Goal: Task Accomplishment & Management: Manage account settings

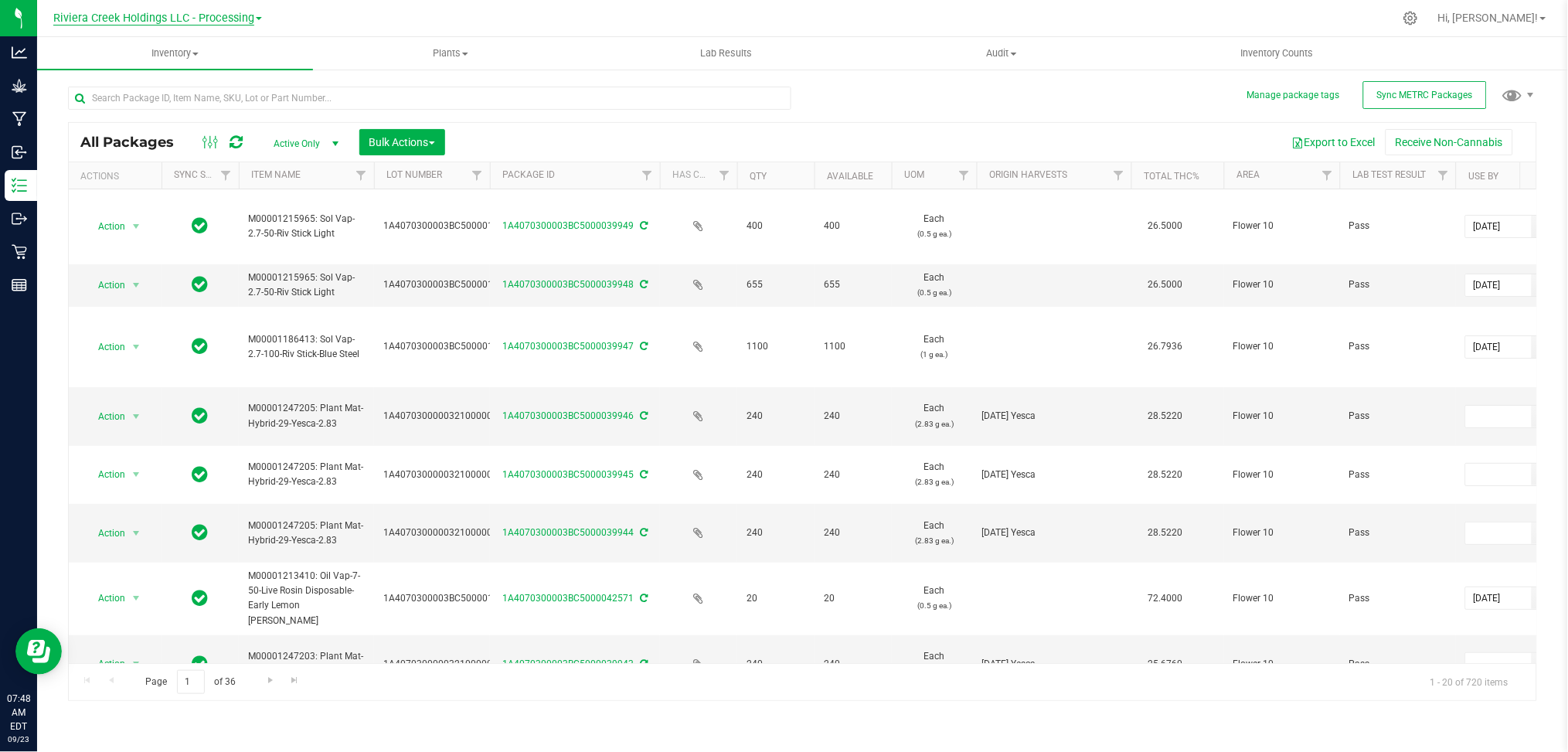
click at [206, 17] on span "Riviera Creek Holdings LLC - Processing" at bounding box center [154, 18] width 201 height 14
click at [250, 54] on link "Riviera Creek Holdings LLC - Cultivation" at bounding box center [157, 54] width 225 height 20
click at [302, 101] on input "text" at bounding box center [429, 98] width 723 height 23
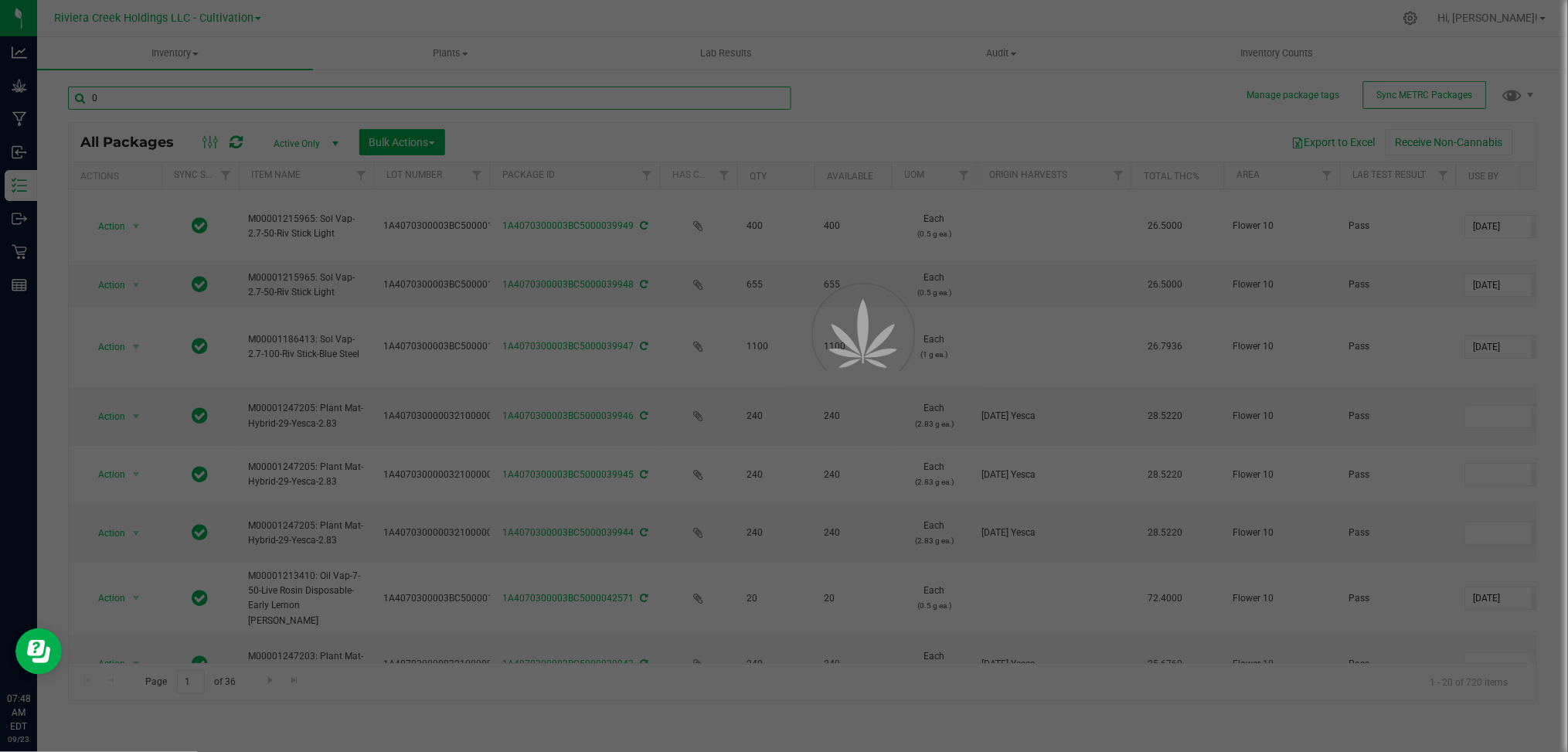
type input "00"
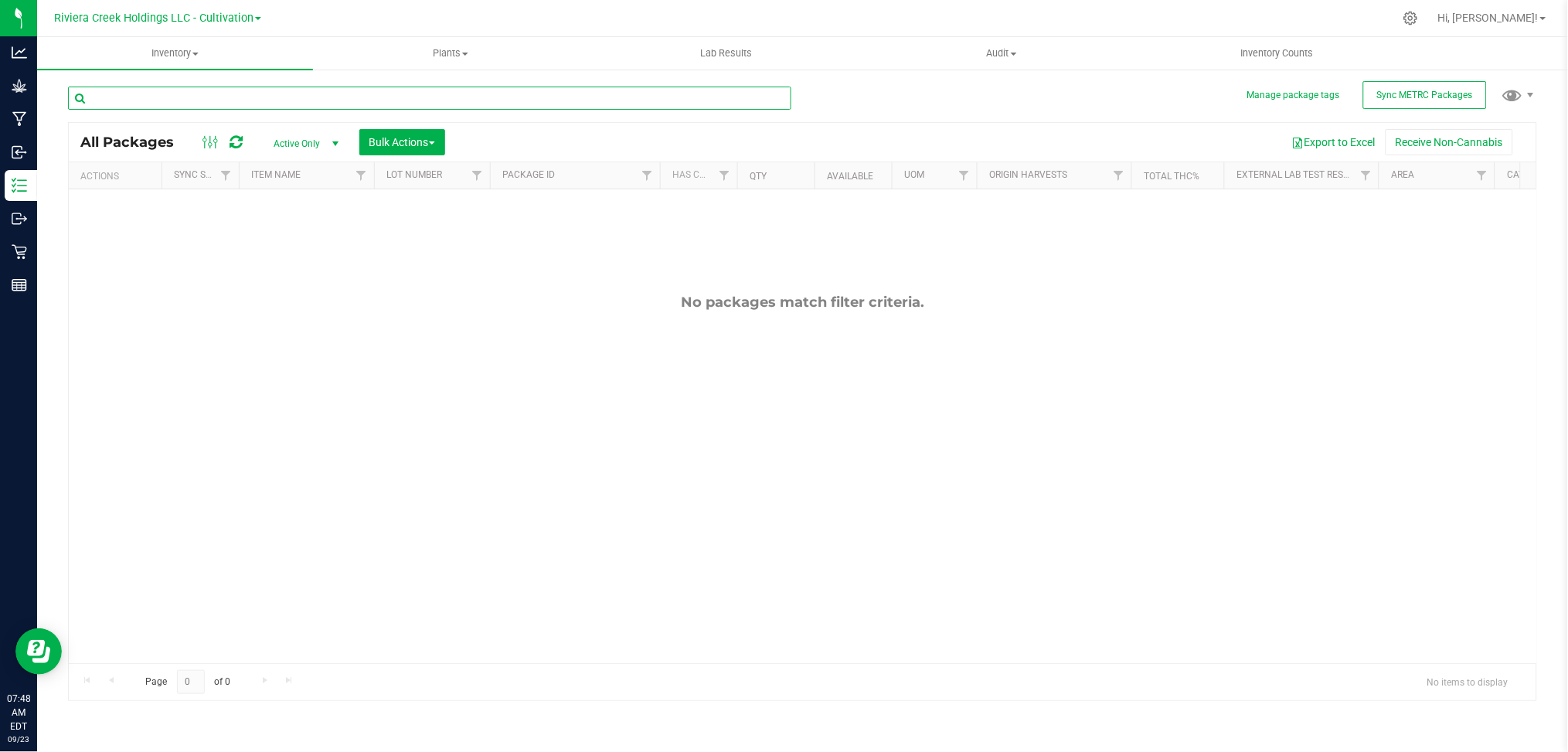
click at [287, 101] on input "text" at bounding box center [429, 98] width 723 height 23
type input "001315"
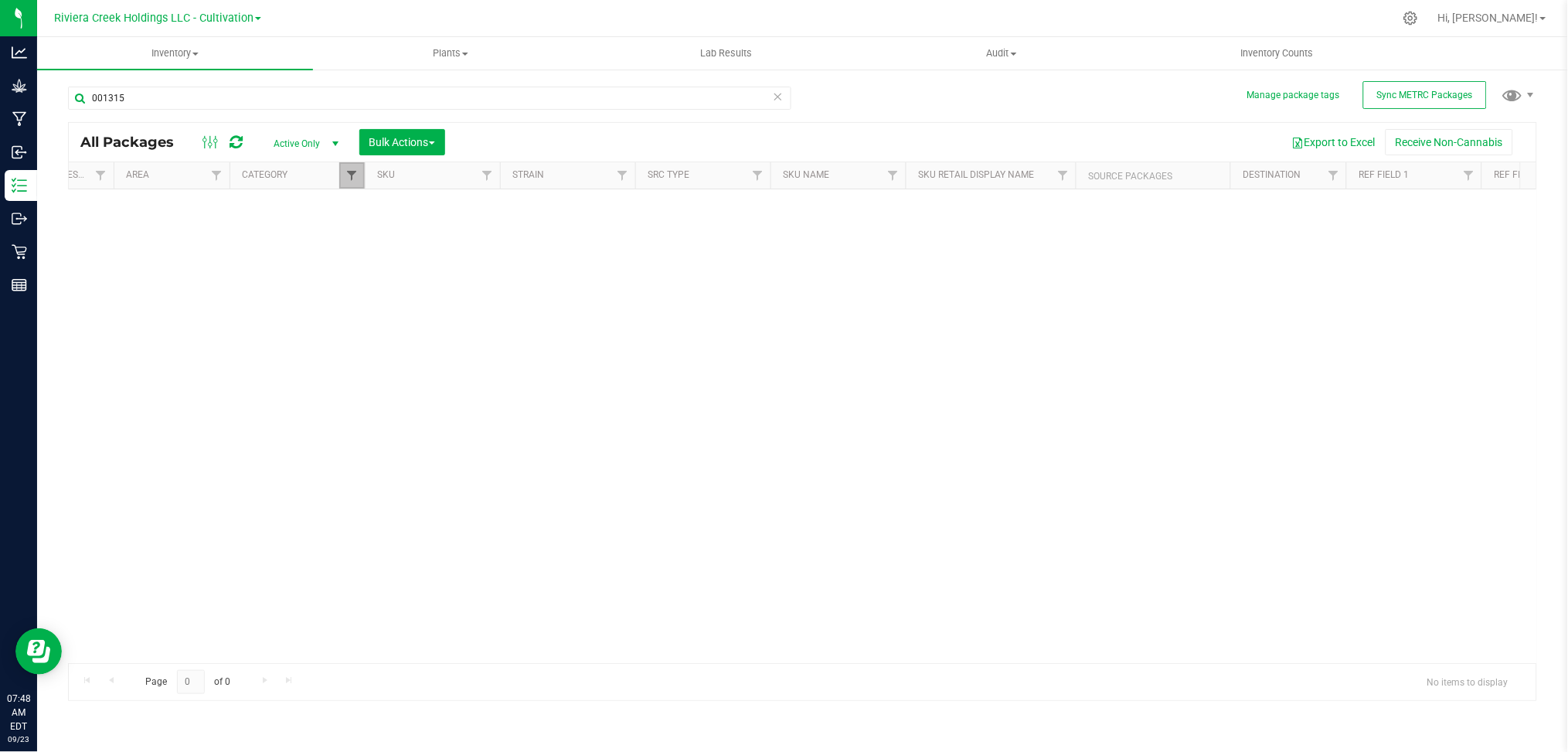
click at [353, 180] on span "Filter" at bounding box center [351, 175] width 12 height 12
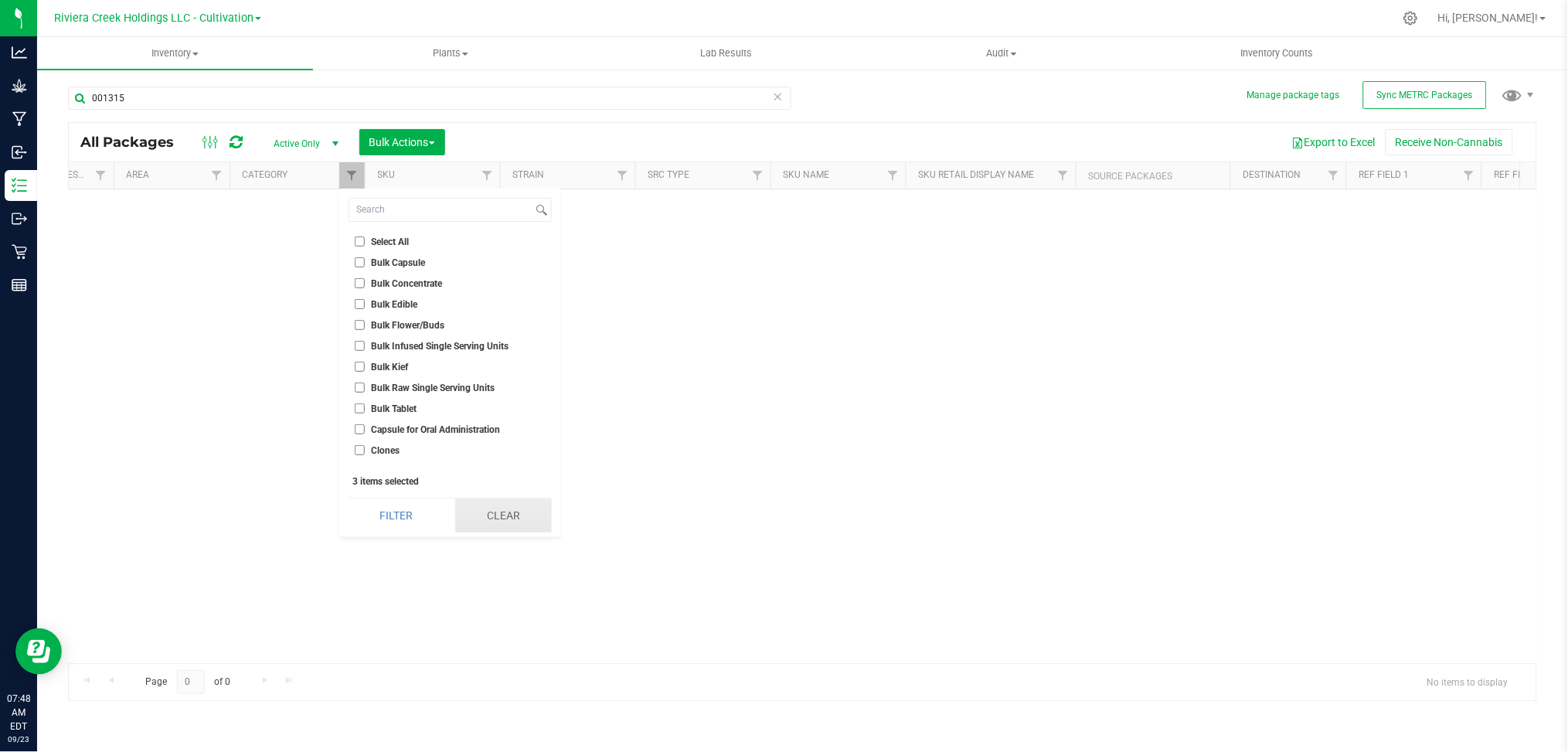
click at [523, 509] on button "Clear" at bounding box center [504, 515] width 97 height 34
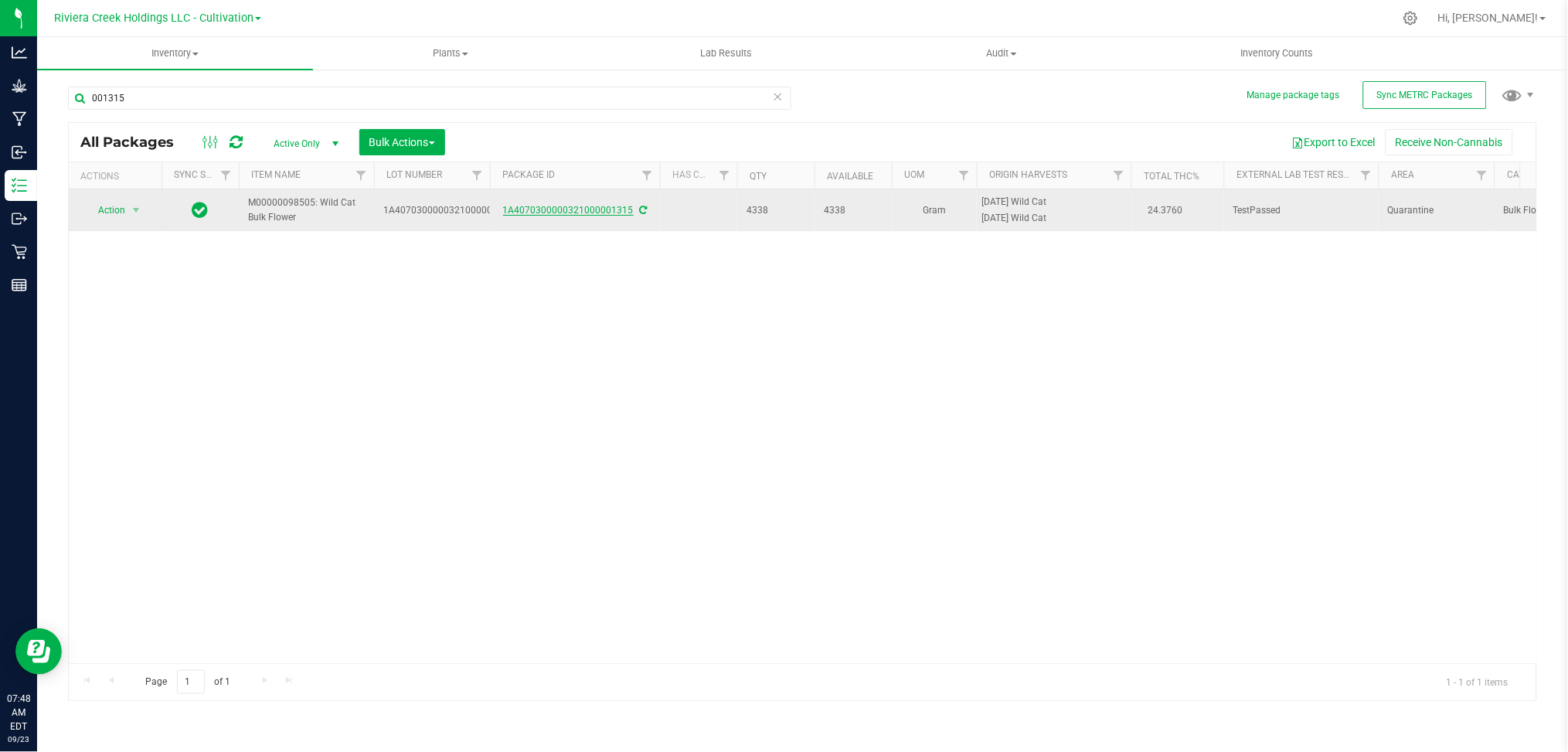
click at [563, 210] on link "1A4070300000321000001315" at bounding box center [568, 210] width 130 height 11
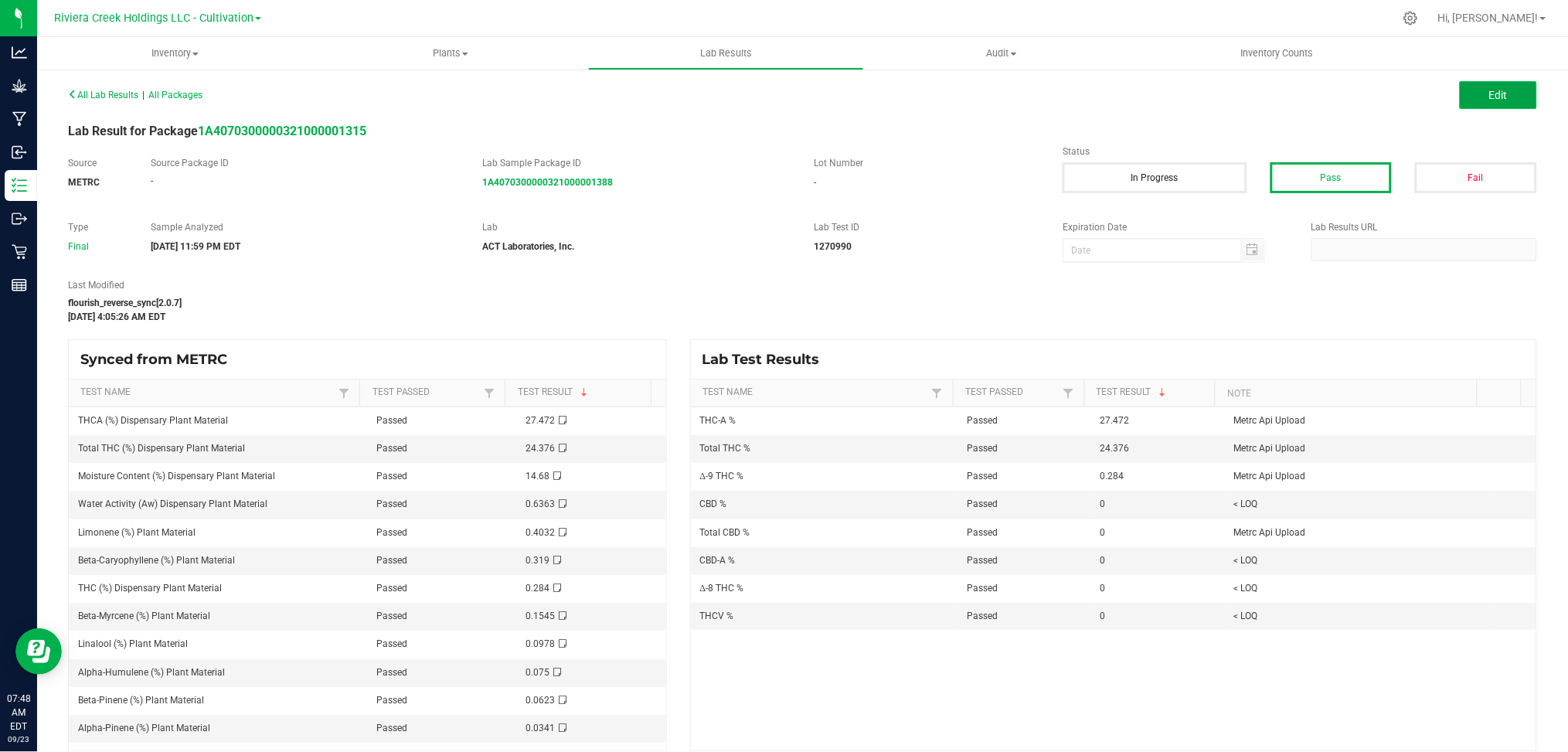
click at [1491, 96] on span "Edit" at bounding box center [1498, 94] width 19 height 12
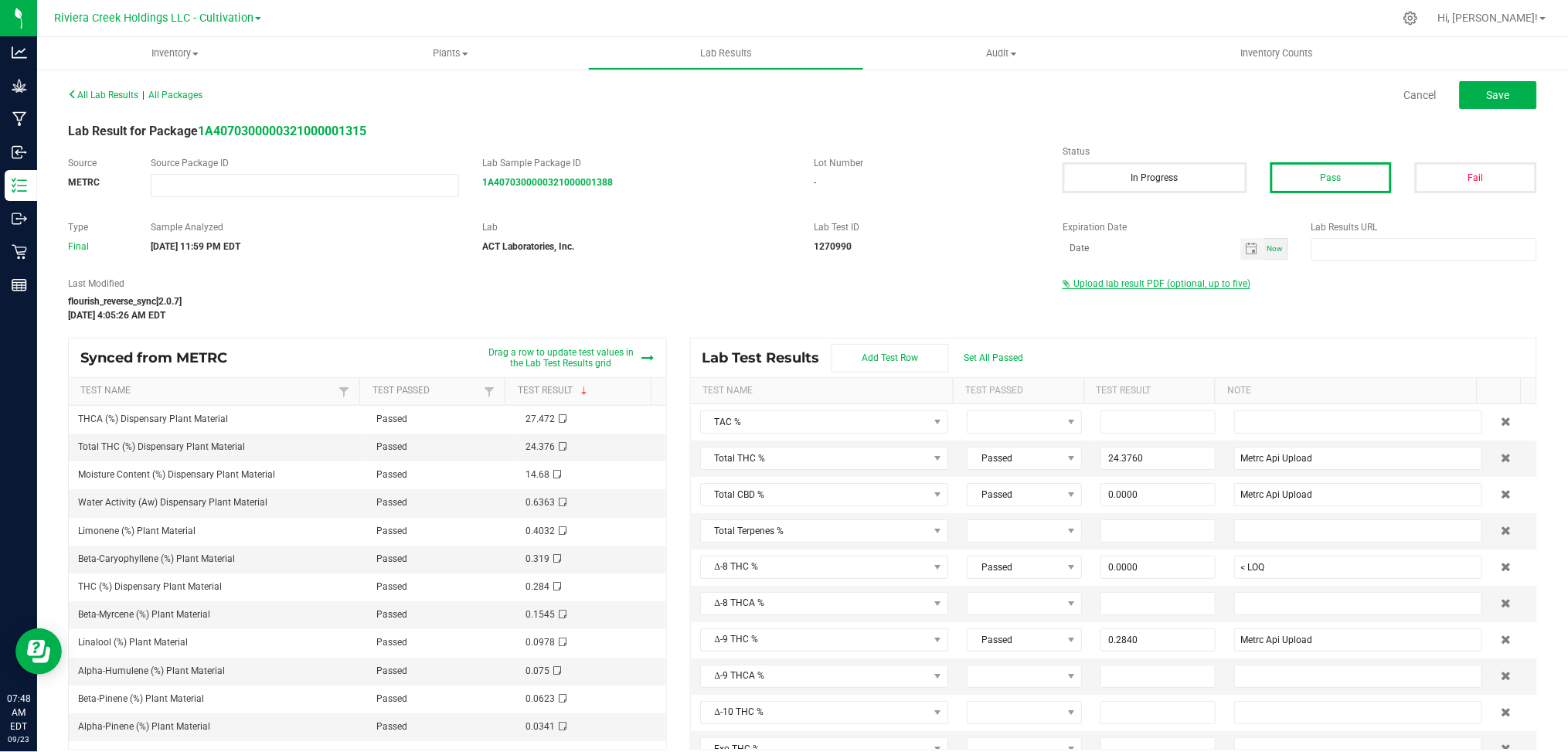
click at [1120, 284] on span "Upload lab result PDF (optional, up to five)" at bounding box center [1162, 284] width 177 height 11
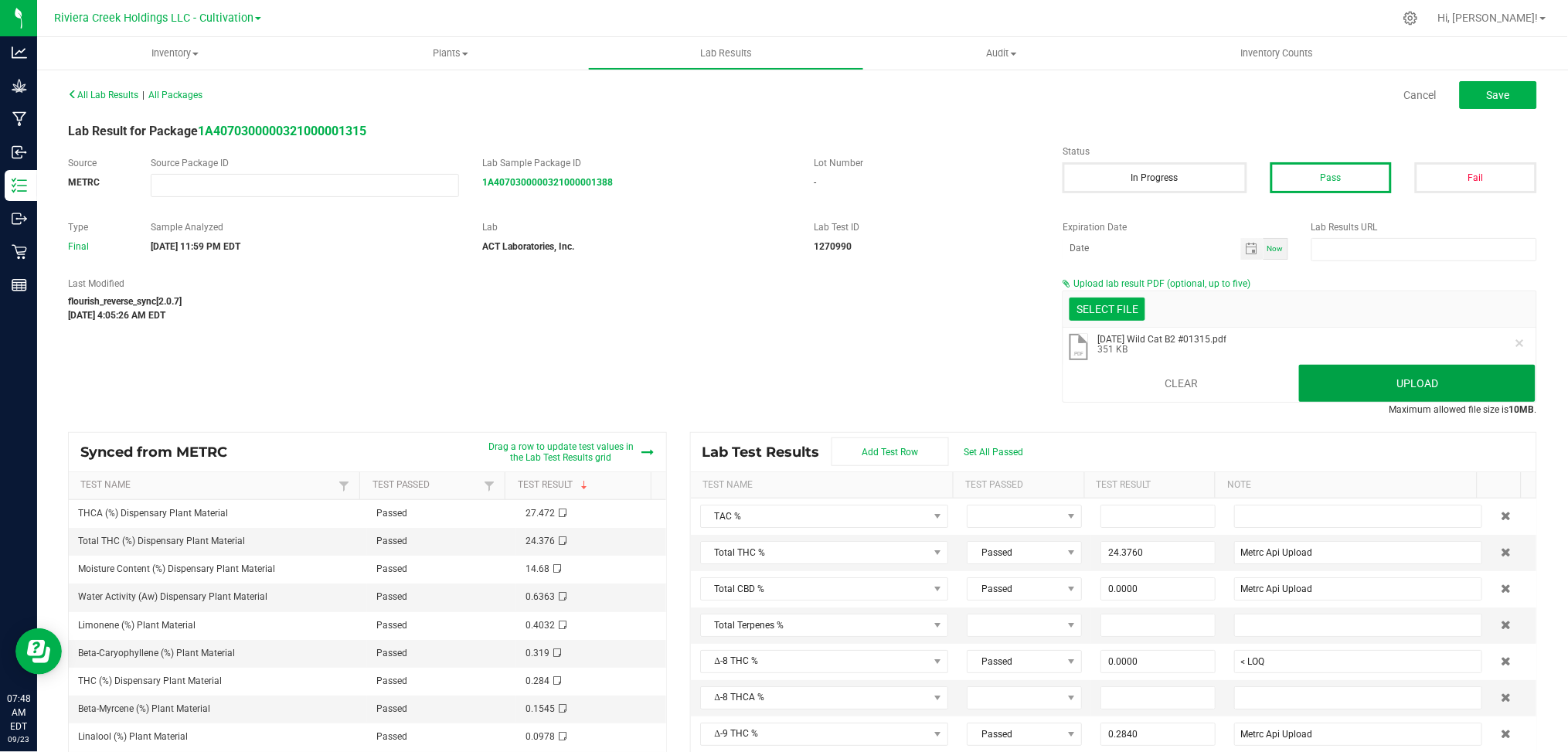
click at [1362, 387] on button "Upload" at bounding box center [1417, 383] width 237 height 37
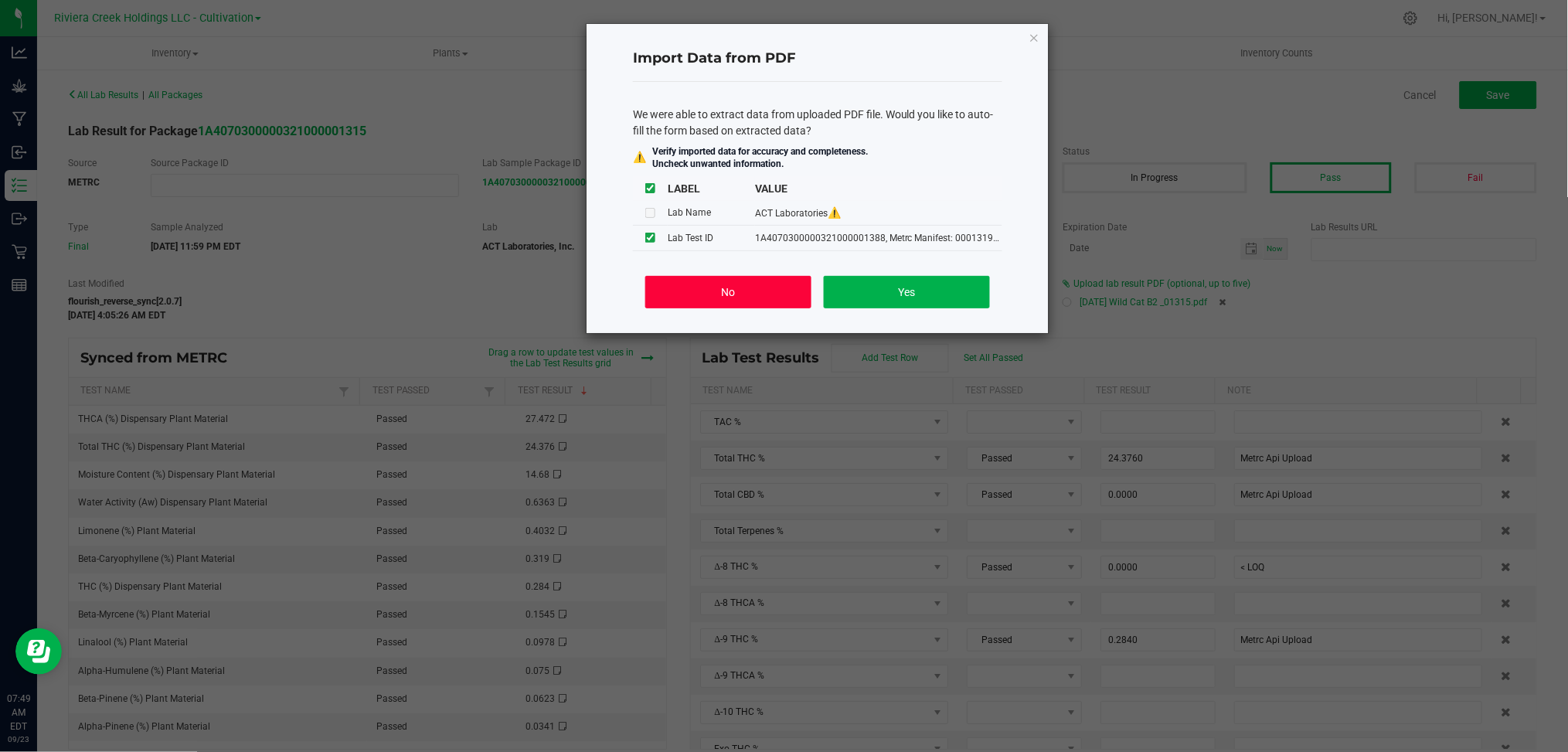
click at [690, 293] on button "No" at bounding box center [728, 291] width 166 height 33
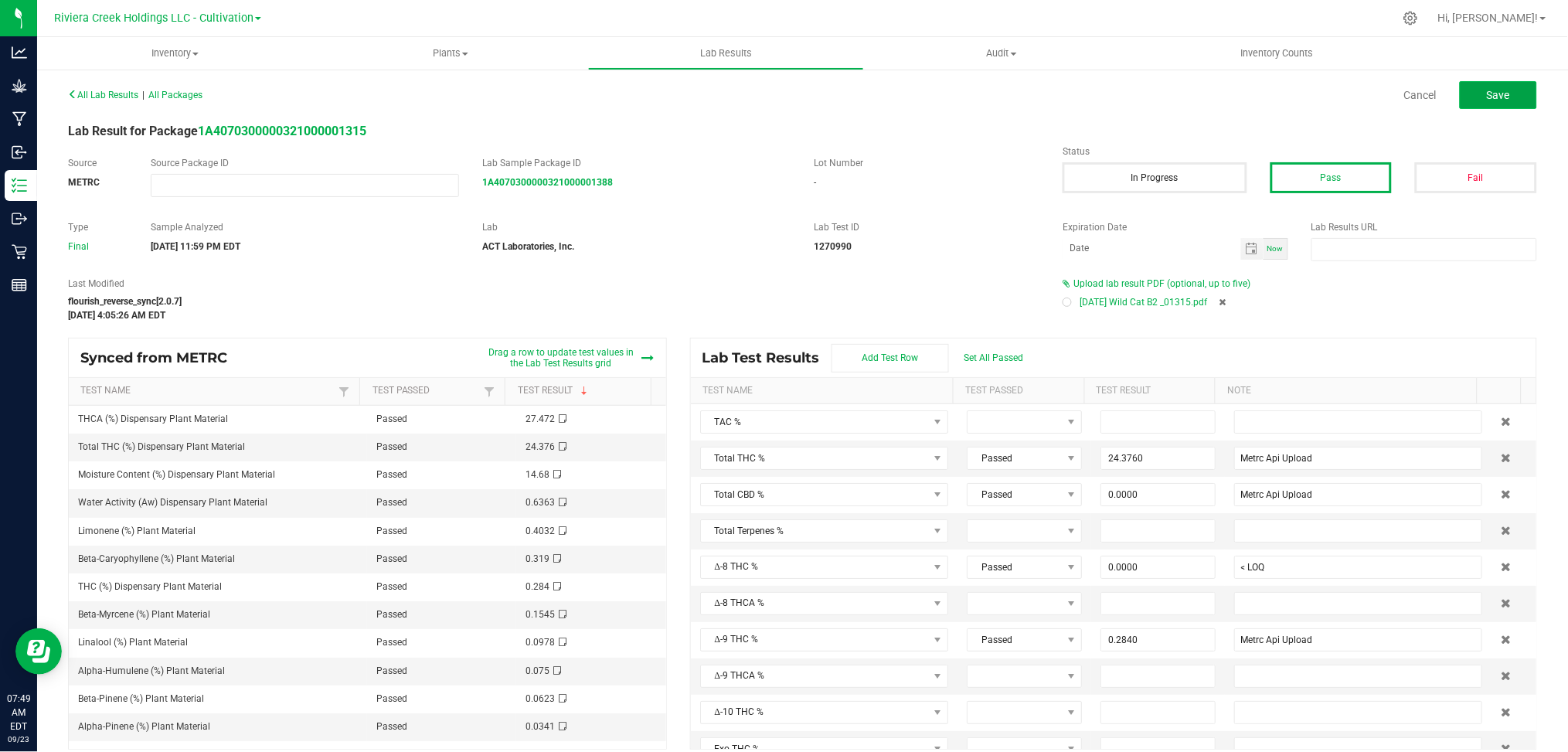
click at [1515, 100] on button "Save" at bounding box center [1498, 95] width 77 height 28
type input "24.3760"
type input "Metrc Api Upload"
type input "0.0000"
type input "< LOQ"
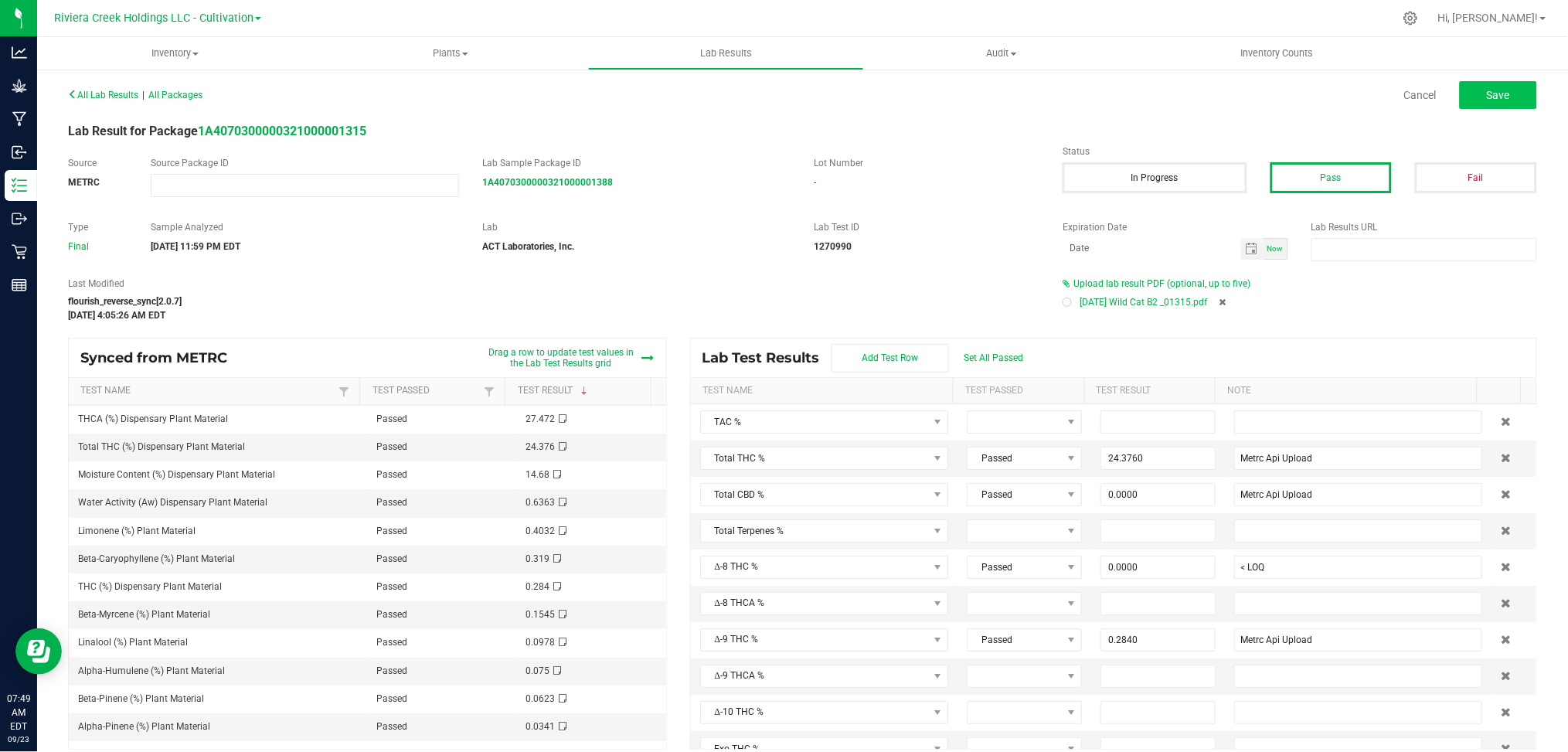
type input "0.2840"
type input "Metrc Api Upload"
type input "27.4720"
type input "Metrc Api Upload"
type input "0.0000"
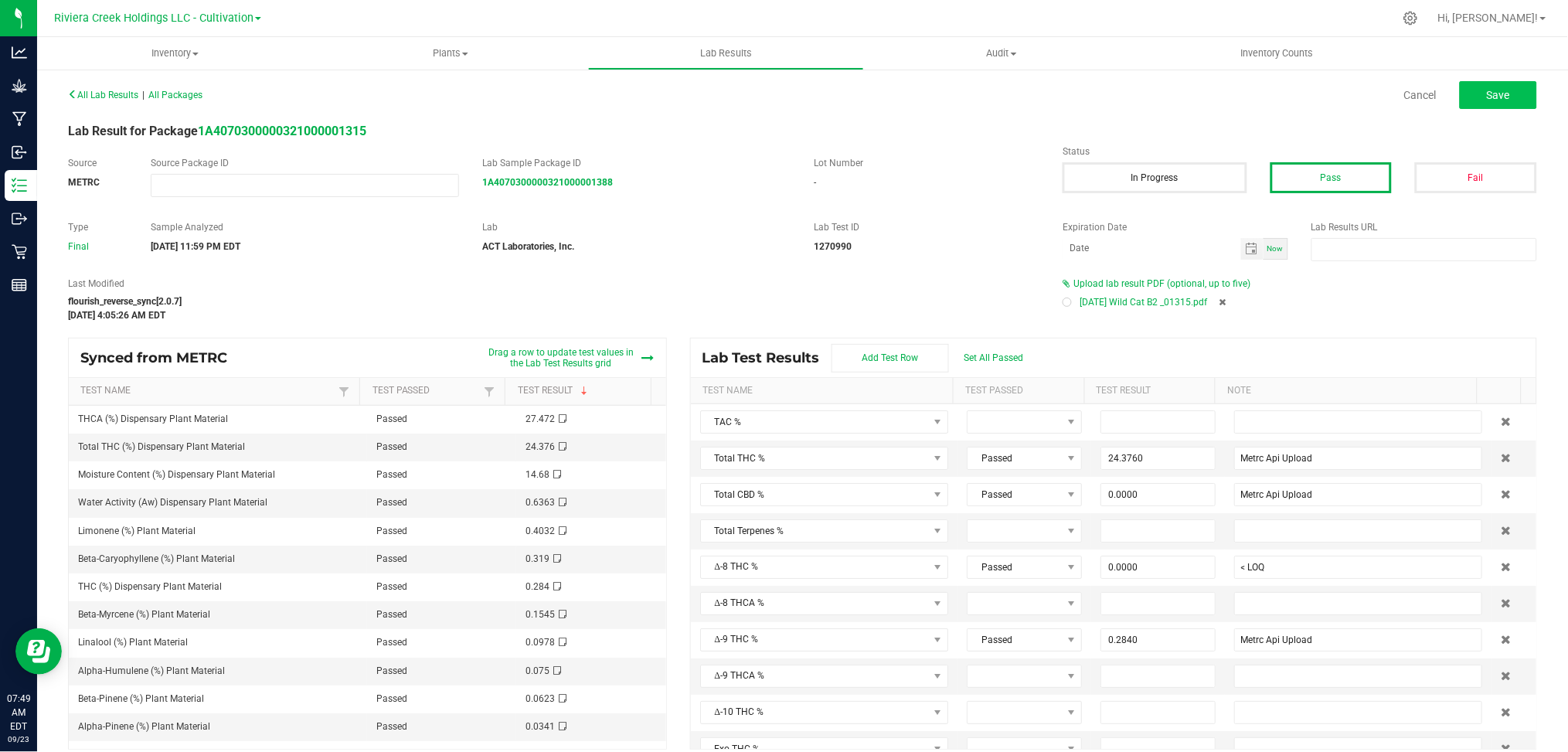
type input "< LOQ"
type input "0.0000"
type input "< LOQ"
type input "0.0000"
type input "< LOQ"
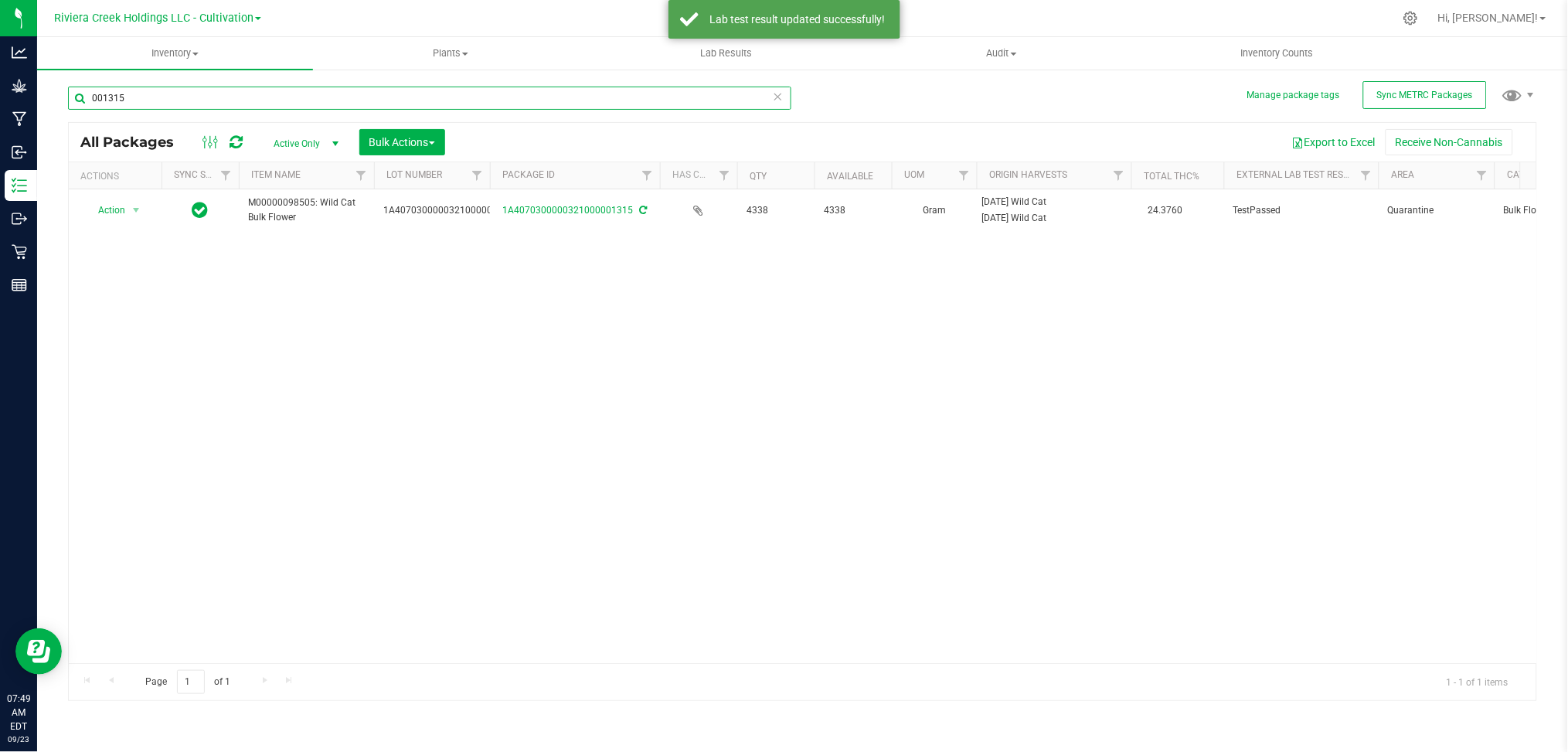
click at [155, 98] on input "001315" at bounding box center [429, 98] width 723 height 23
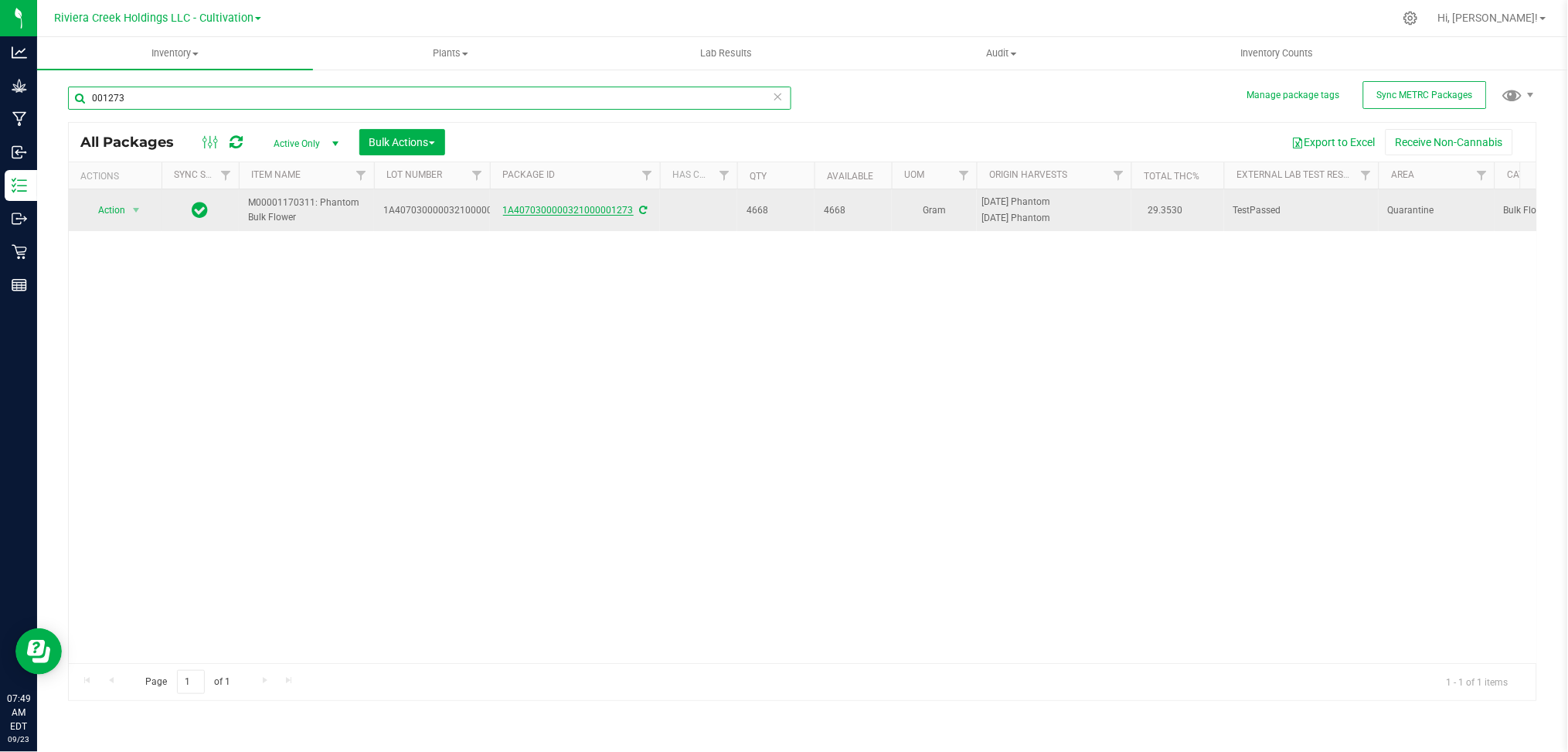
type input "001273"
click at [583, 210] on link "1A4070300000321000001273" at bounding box center [568, 210] width 130 height 11
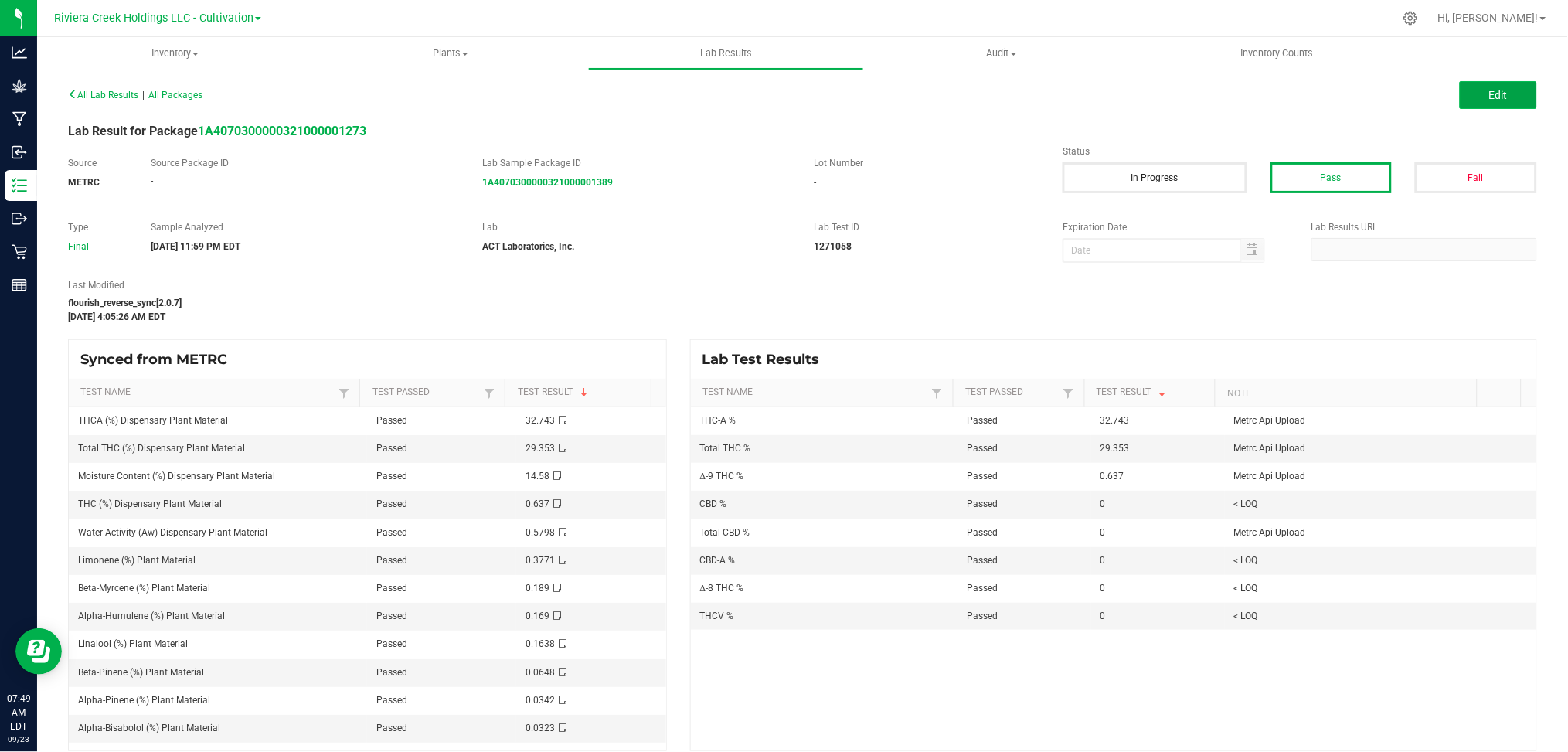
click at [1489, 88] on span "Edit" at bounding box center [1498, 94] width 19 height 12
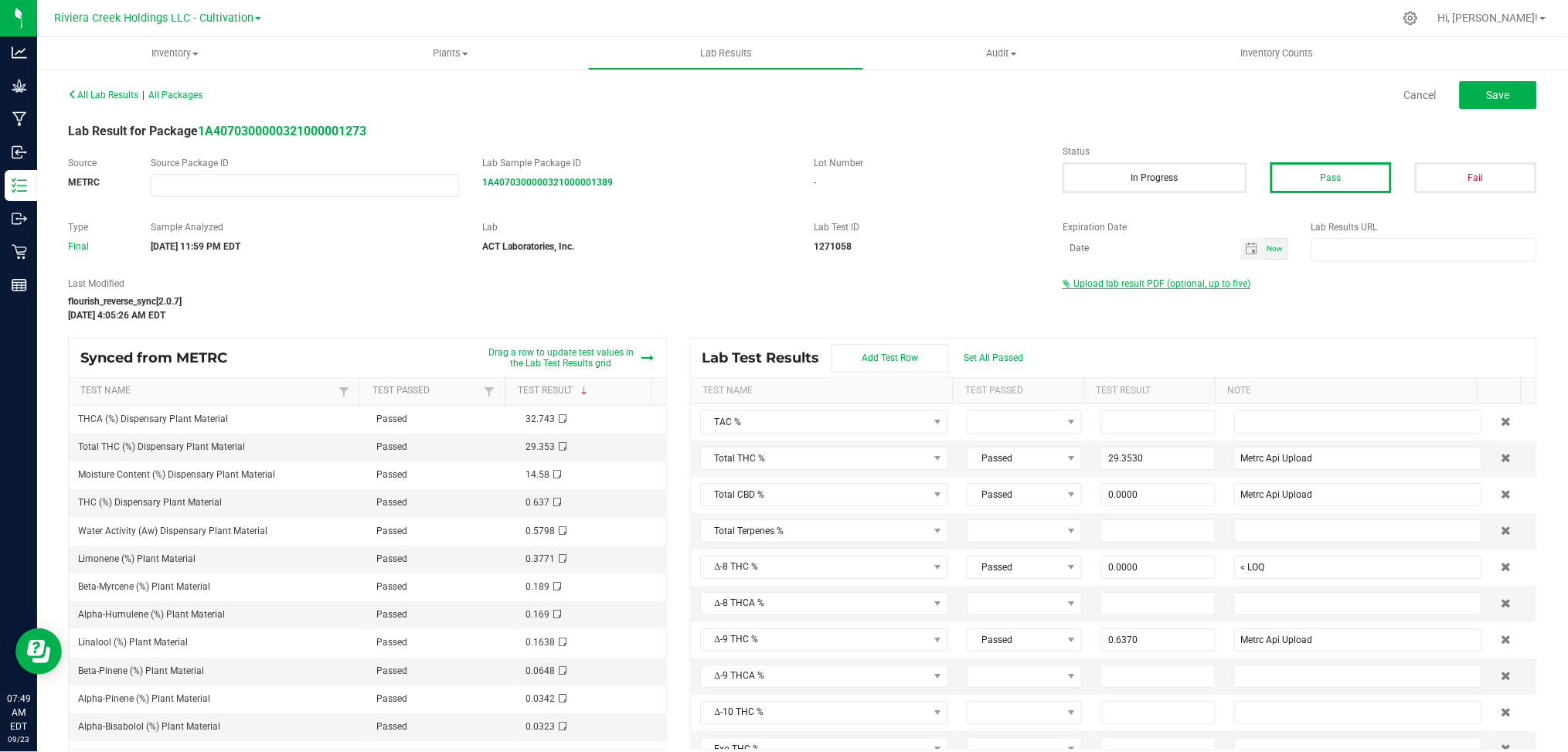
click at [1091, 286] on span "Upload lab result PDF (optional, up to five)" at bounding box center [1162, 284] width 177 height 11
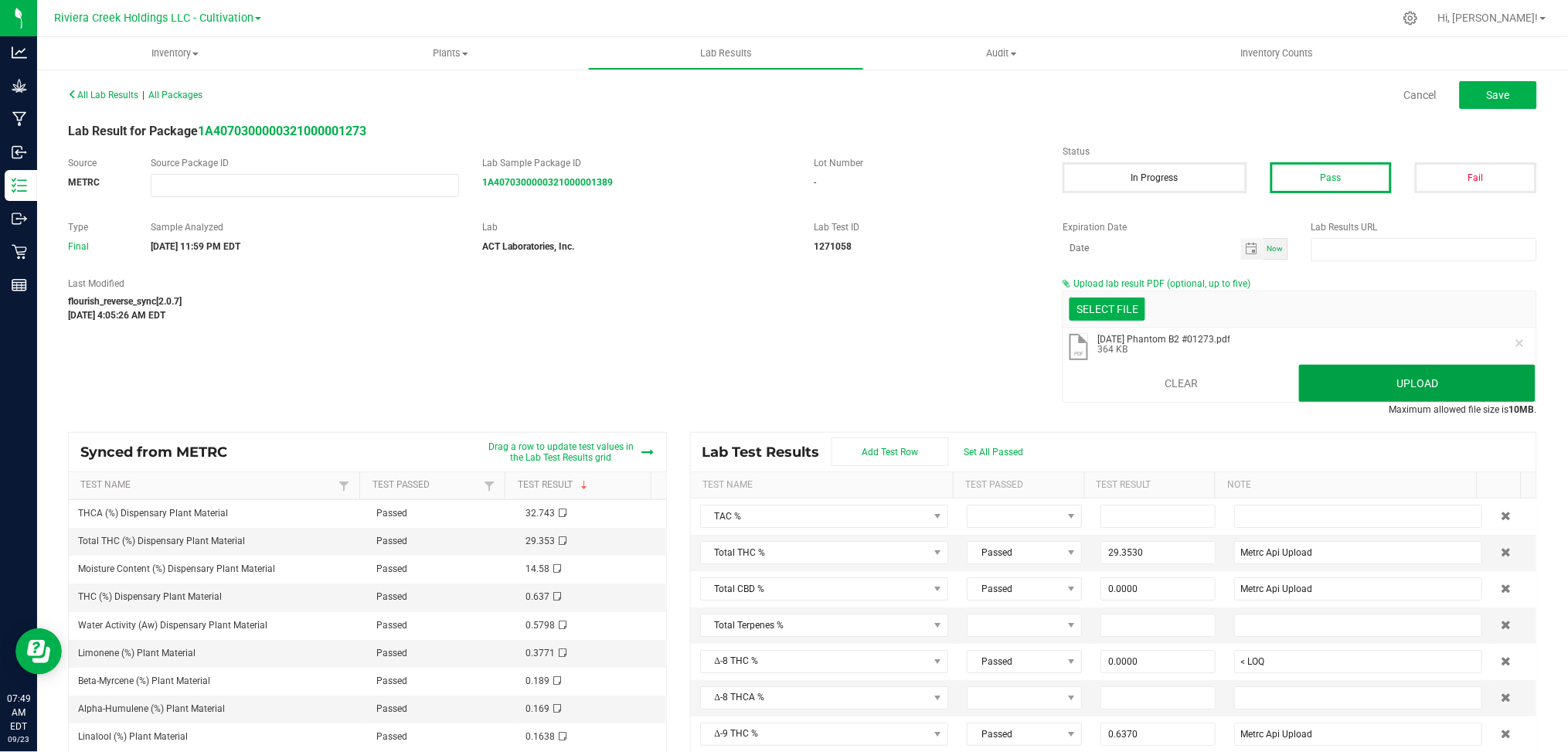
click at [1442, 391] on button "Upload" at bounding box center [1417, 383] width 237 height 37
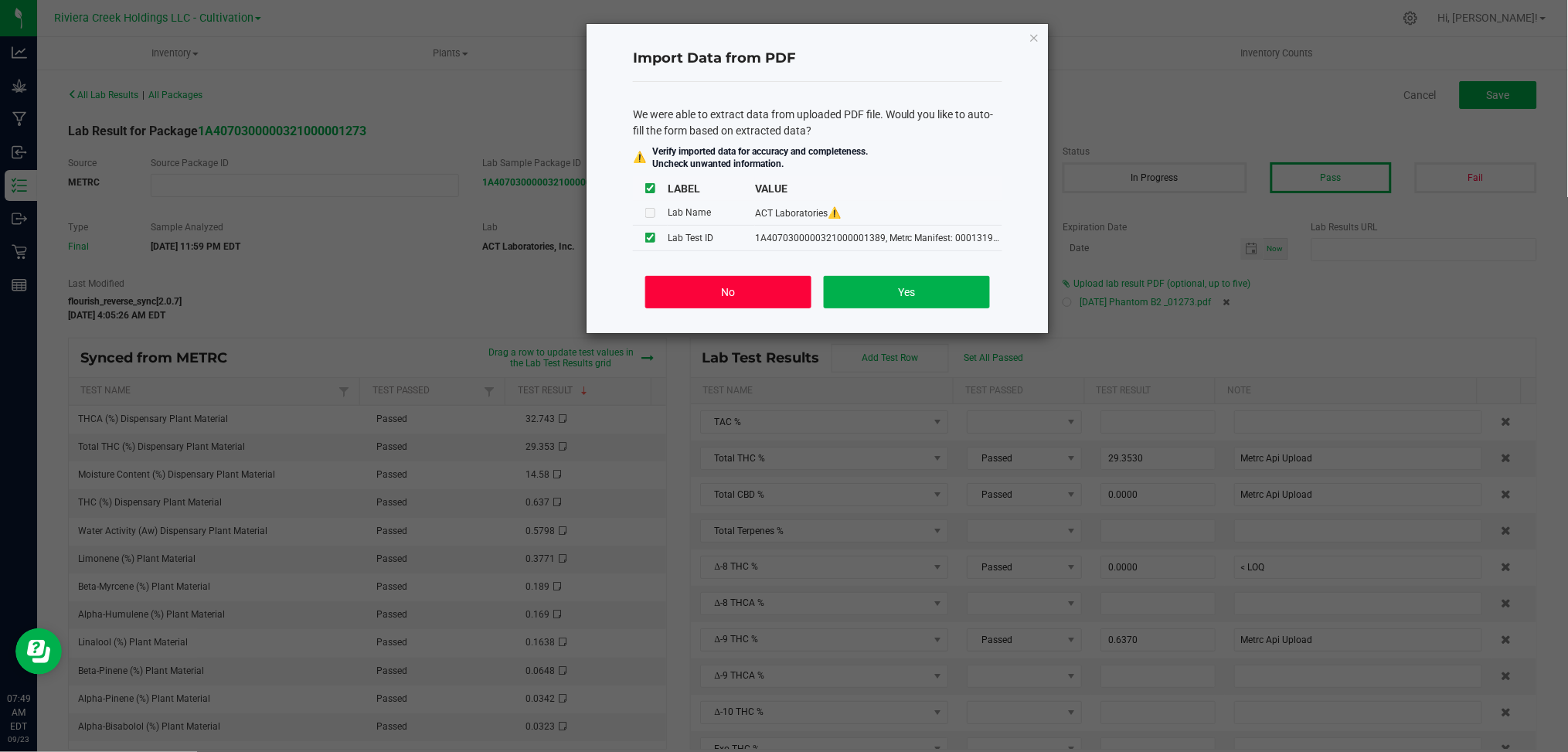
click at [684, 295] on button "No" at bounding box center [728, 291] width 166 height 33
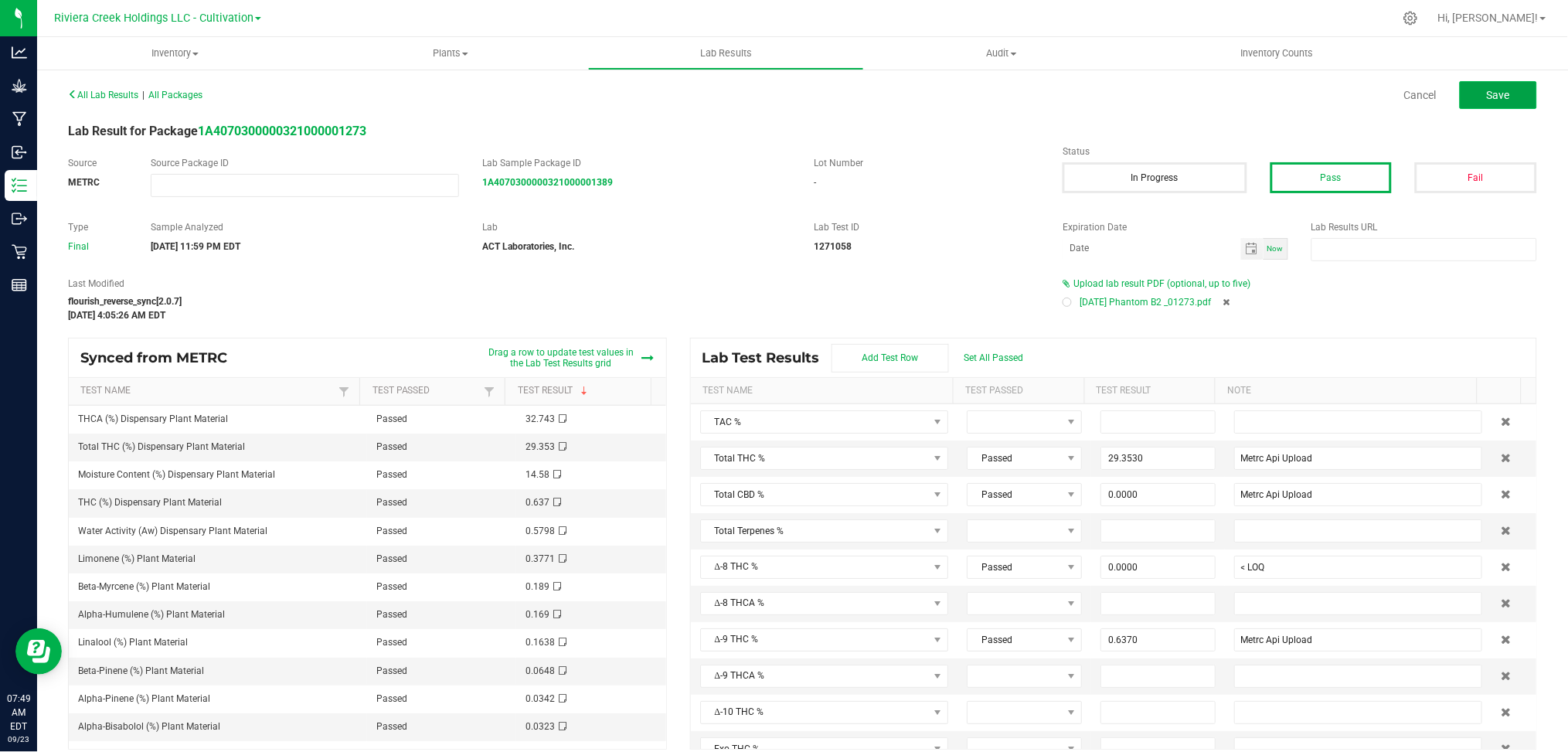
click at [1499, 96] on button "Save" at bounding box center [1498, 95] width 77 height 28
type input "29.3530"
type input "Metrc Api Upload"
type input "0.0000"
type input "< LOQ"
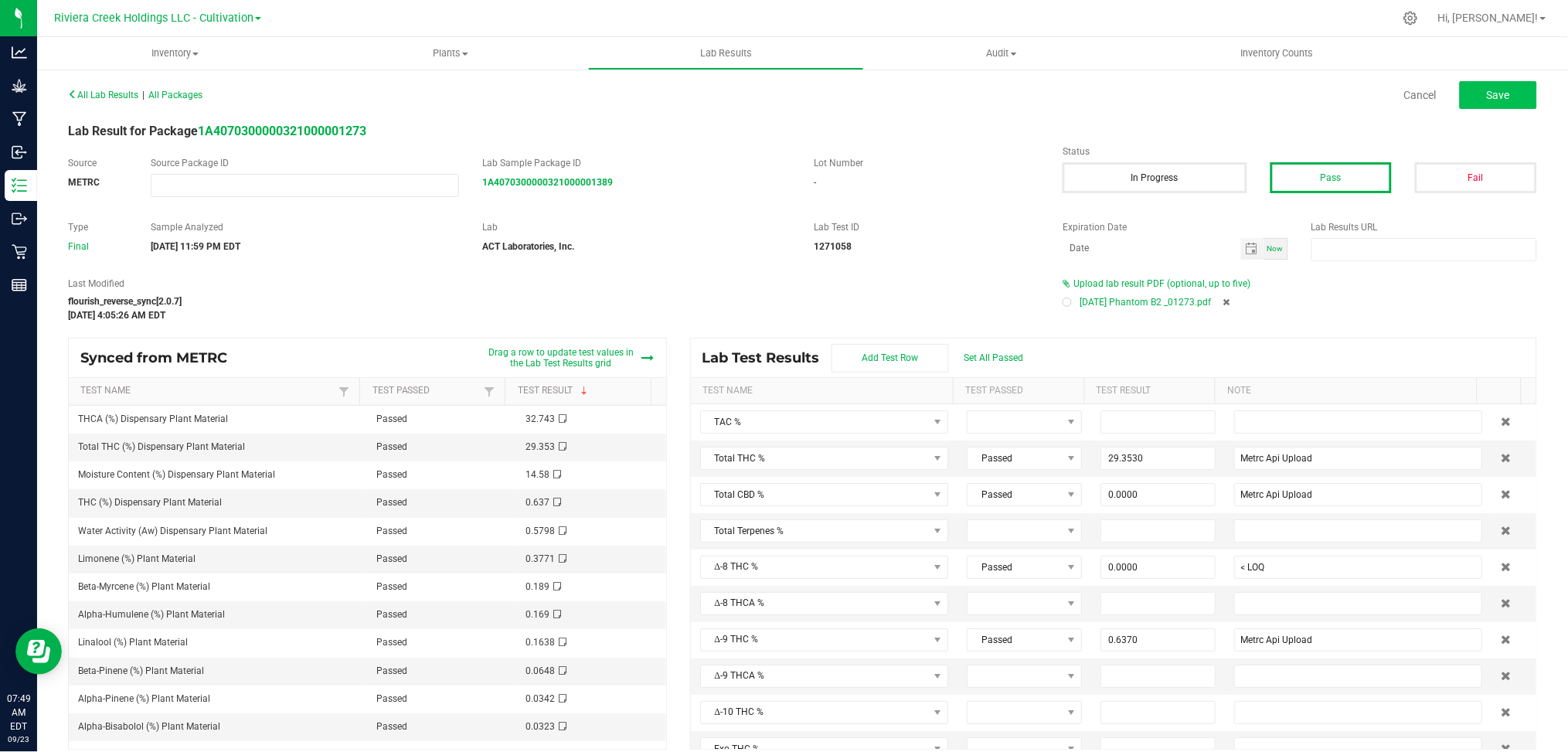
type input "0.6370"
type input "Metrc Api Upload"
type input "32.7430"
type input "Metrc Api Upload"
type input "0.0000"
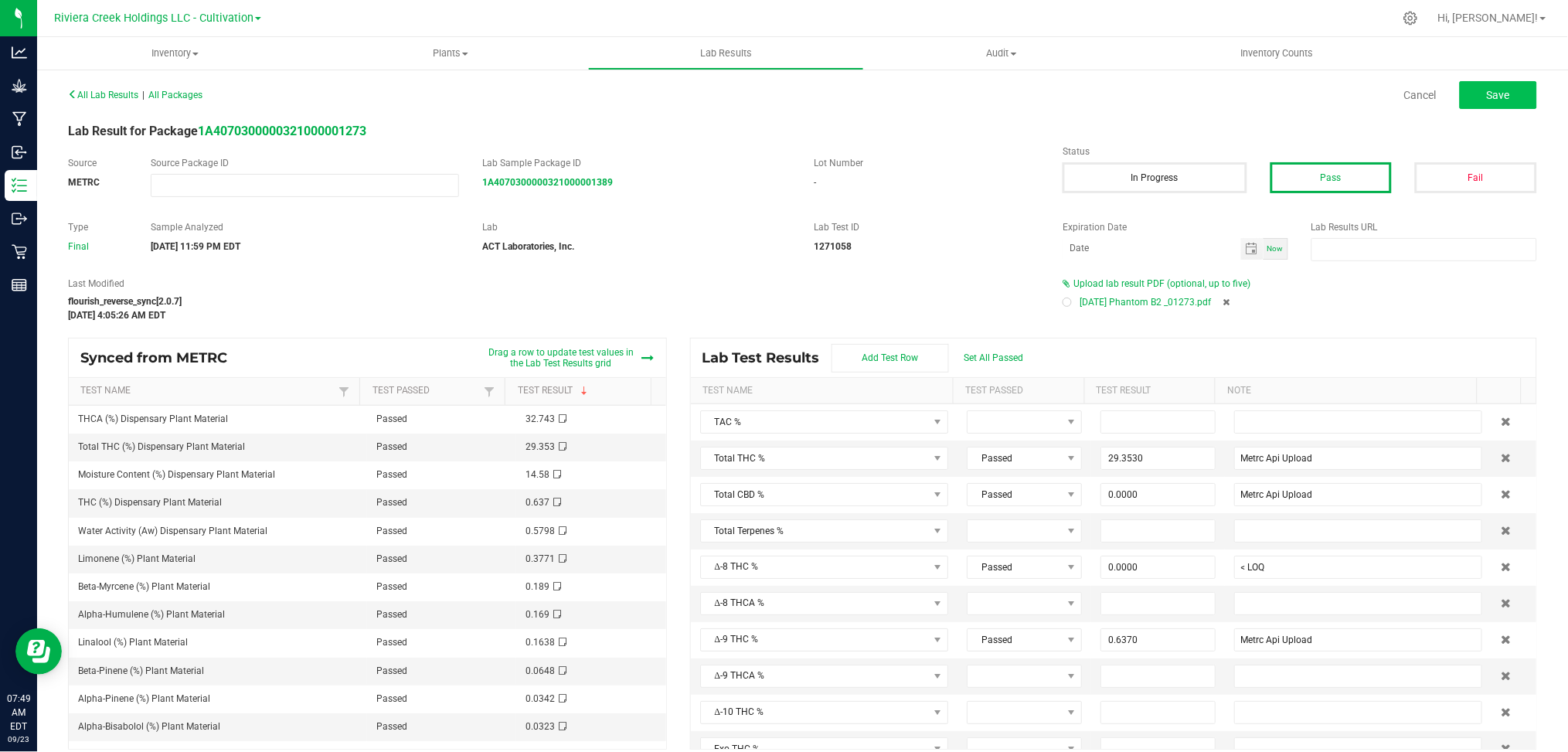
type input "< LOQ"
type input "0.0000"
type input "< LOQ"
type input "0.0000"
type input "< LOQ"
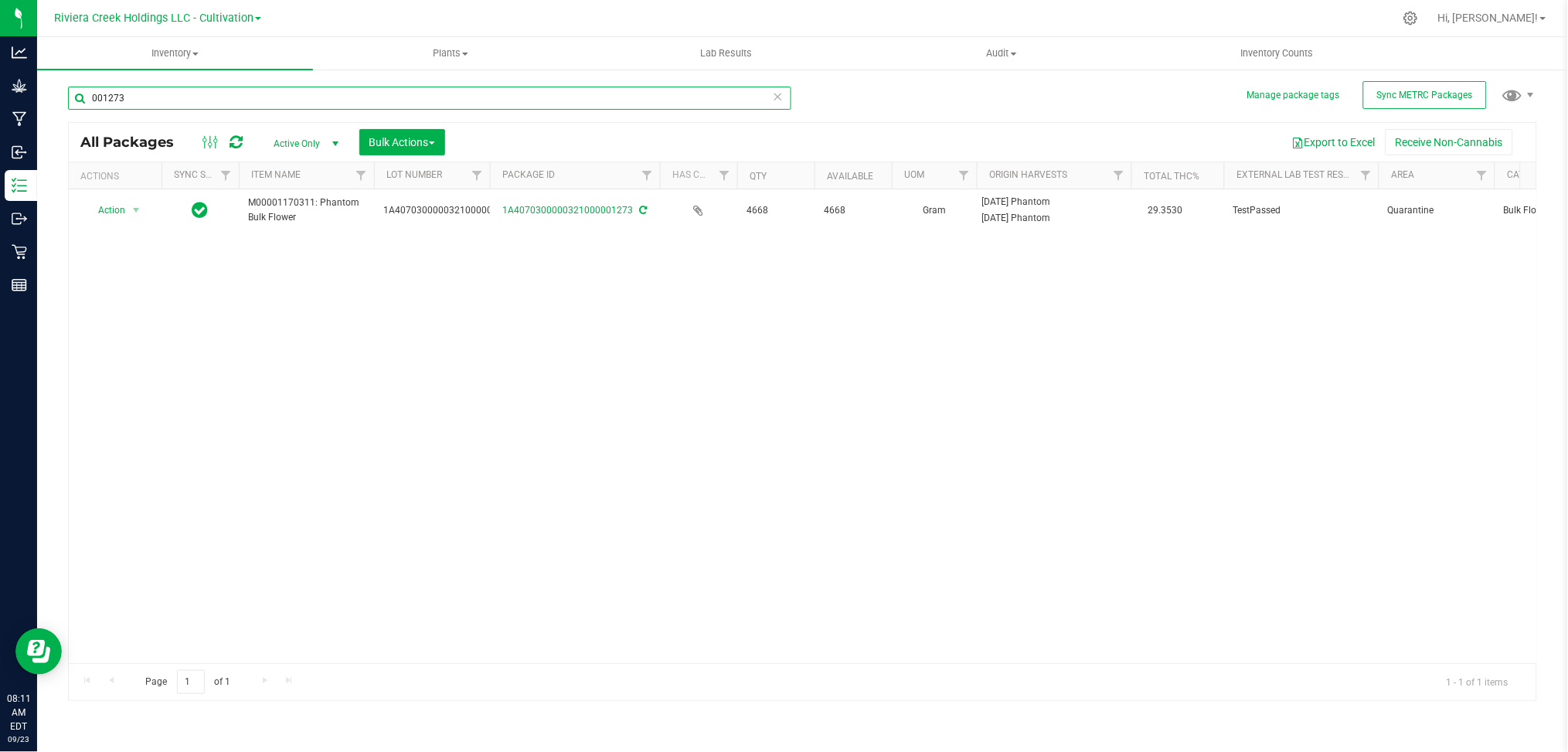
click at [184, 100] on input "001273" at bounding box center [429, 98] width 723 height 23
type input "0"
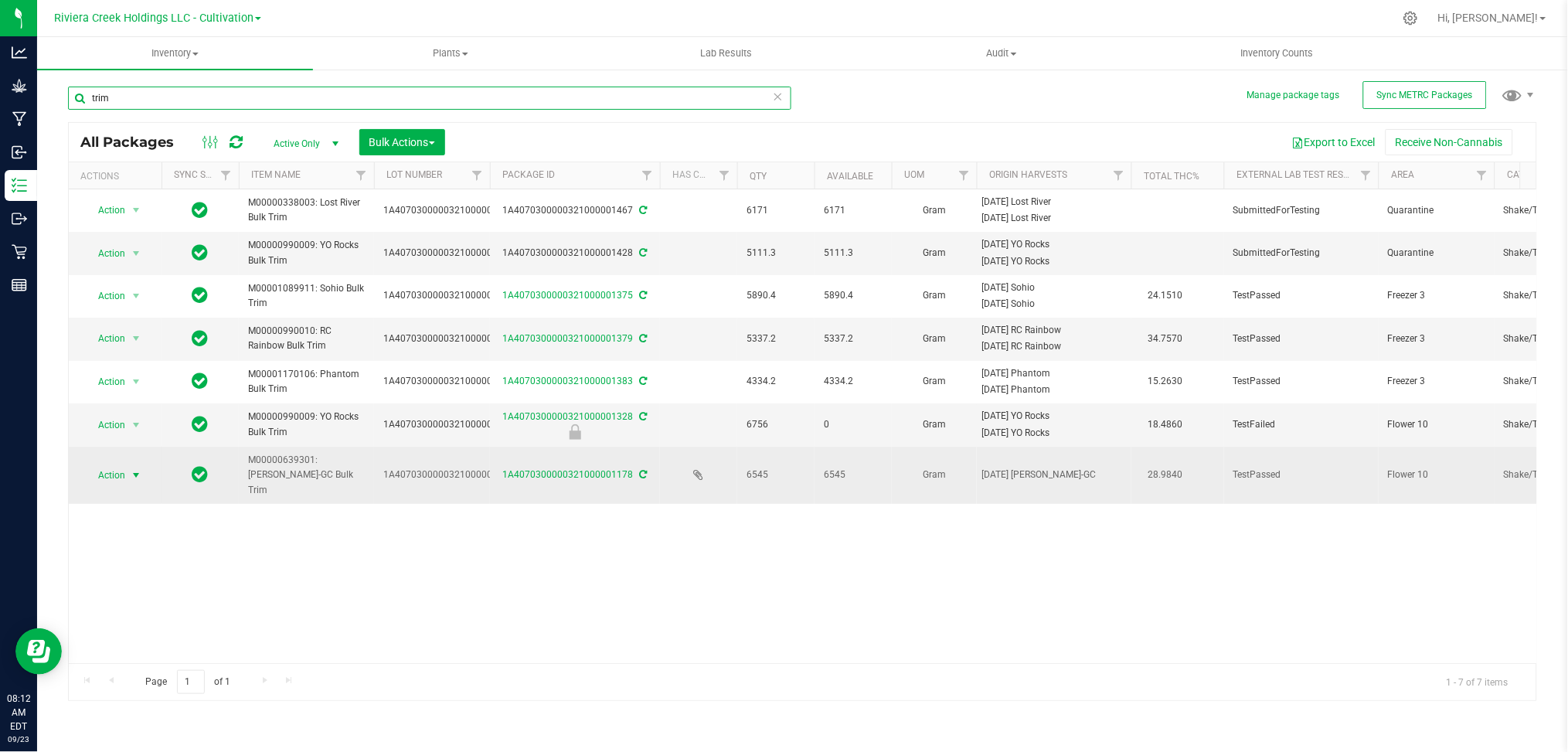
type input "trim"
click at [139, 469] on span "select" at bounding box center [135, 475] width 12 height 12
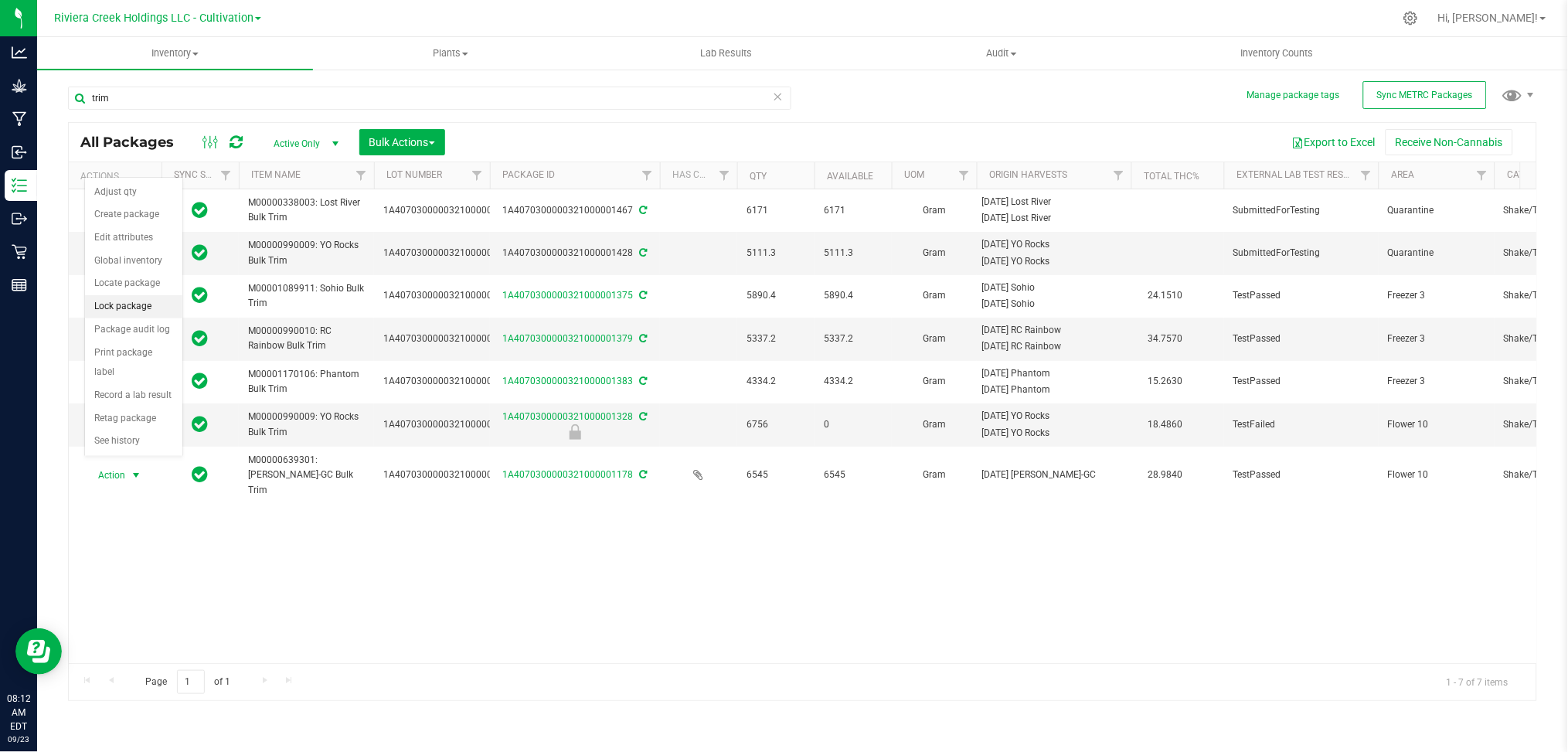
click at [128, 307] on li "Lock package" at bounding box center [133, 306] width 98 height 23
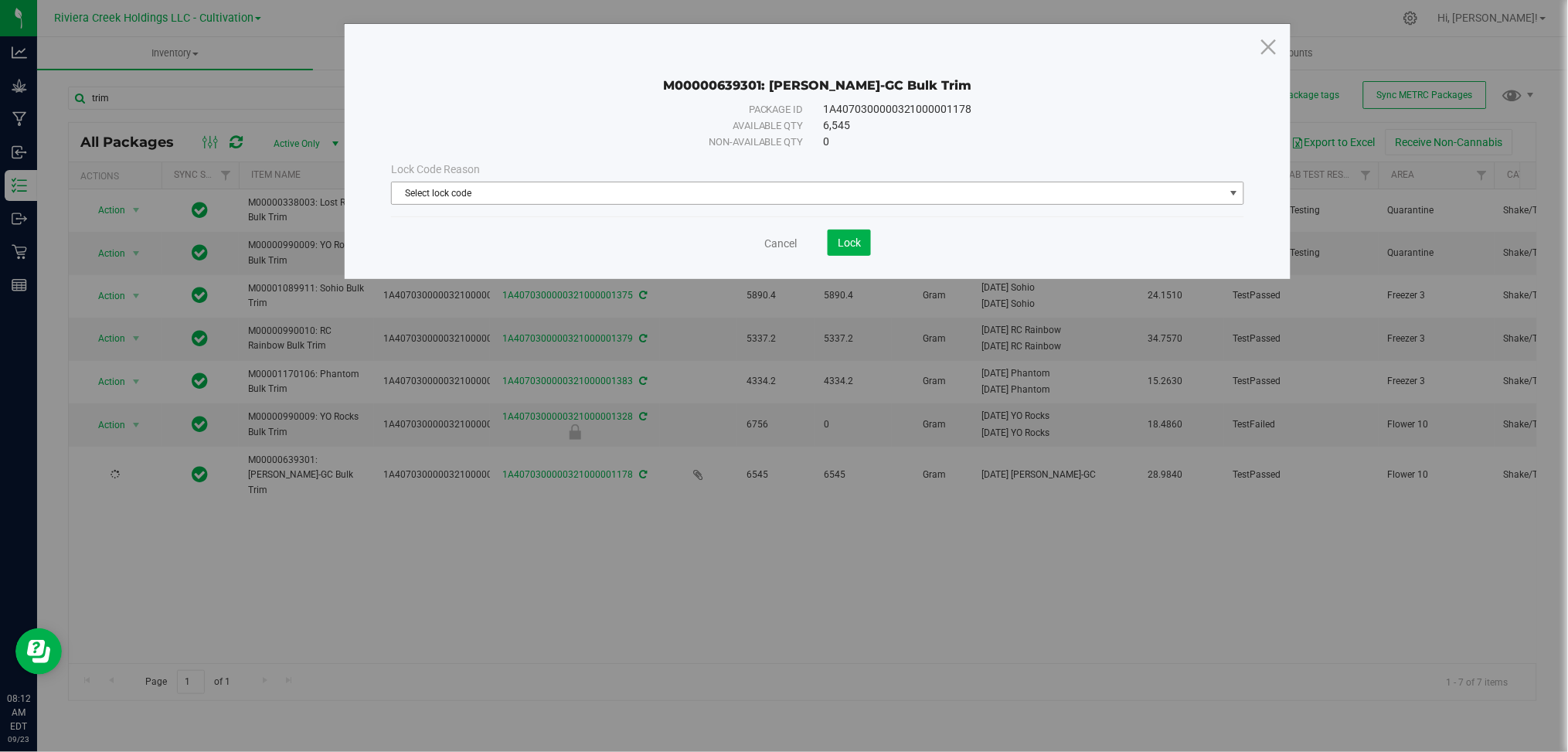
click at [1237, 193] on span "select" at bounding box center [1234, 193] width 12 height 12
click at [1221, 84] on div "M00000639301: Stambaugh-GC Bulk Trim" at bounding box center [818, 74] width 853 height 38
click at [1272, 49] on icon at bounding box center [1268, 47] width 20 height 37
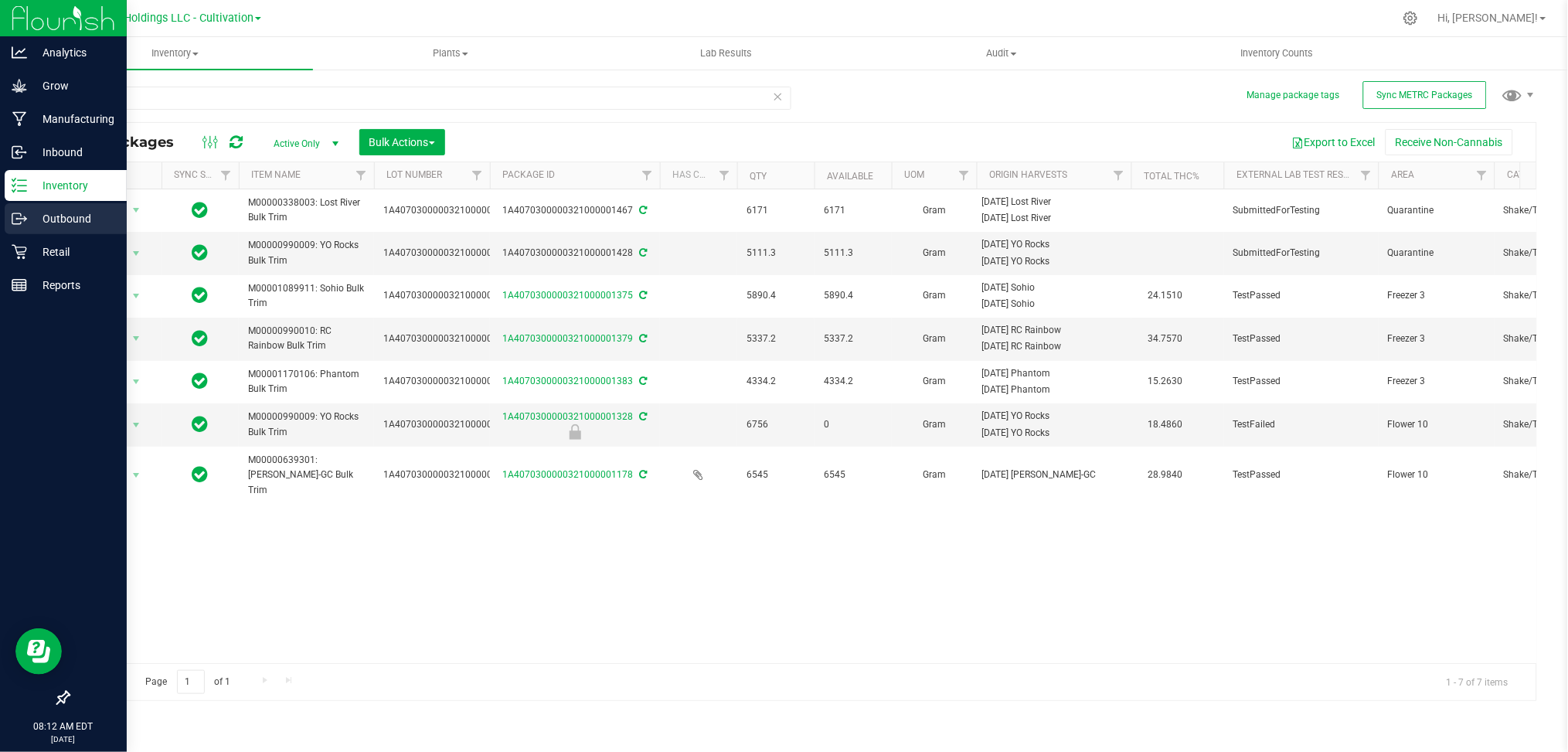
click at [78, 220] on p "Outbound" at bounding box center [74, 219] width 93 height 19
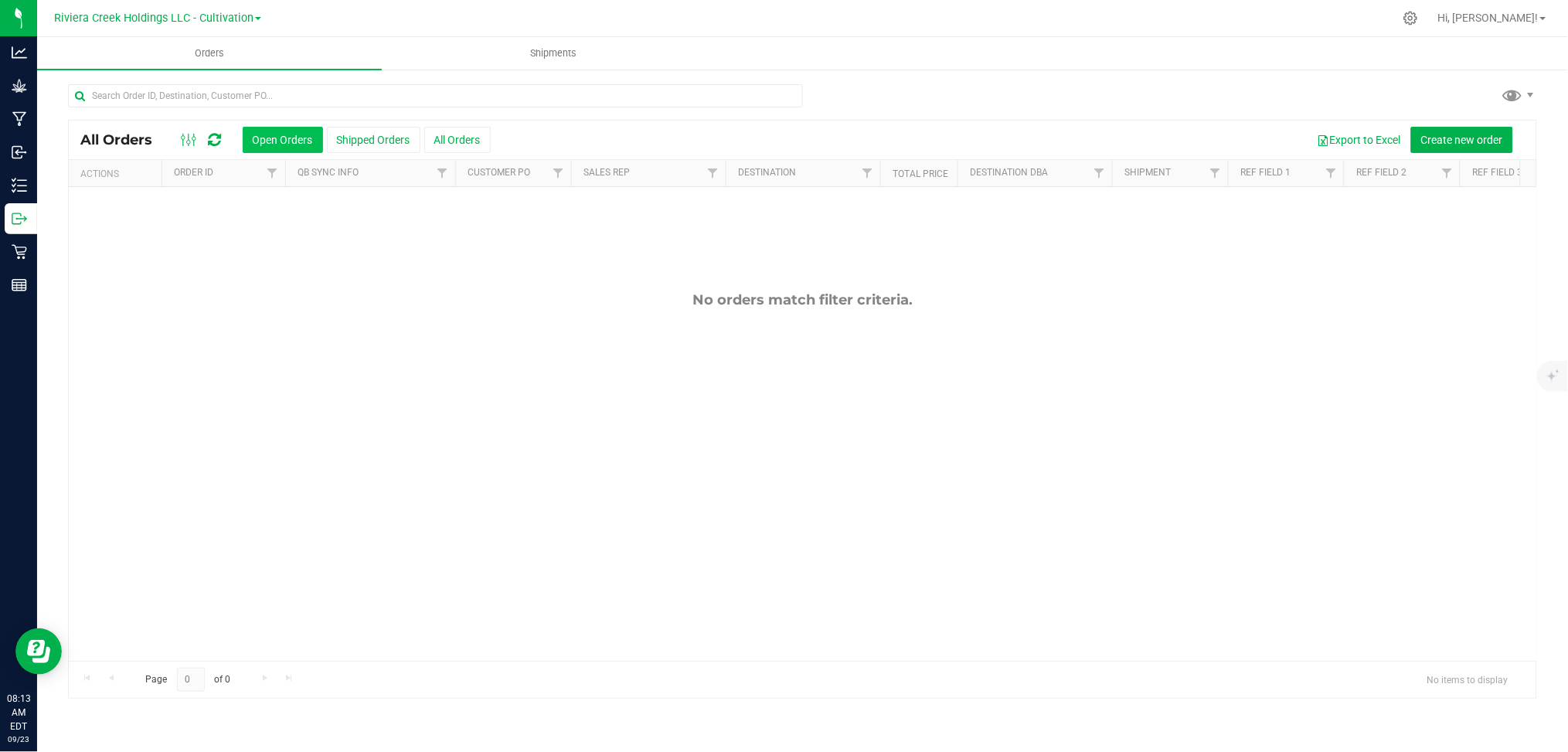
click at [275, 141] on button "Open Orders" at bounding box center [283, 140] width 80 height 26
click at [1452, 149] on button "Create new order" at bounding box center [1462, 140] width 102 height 26
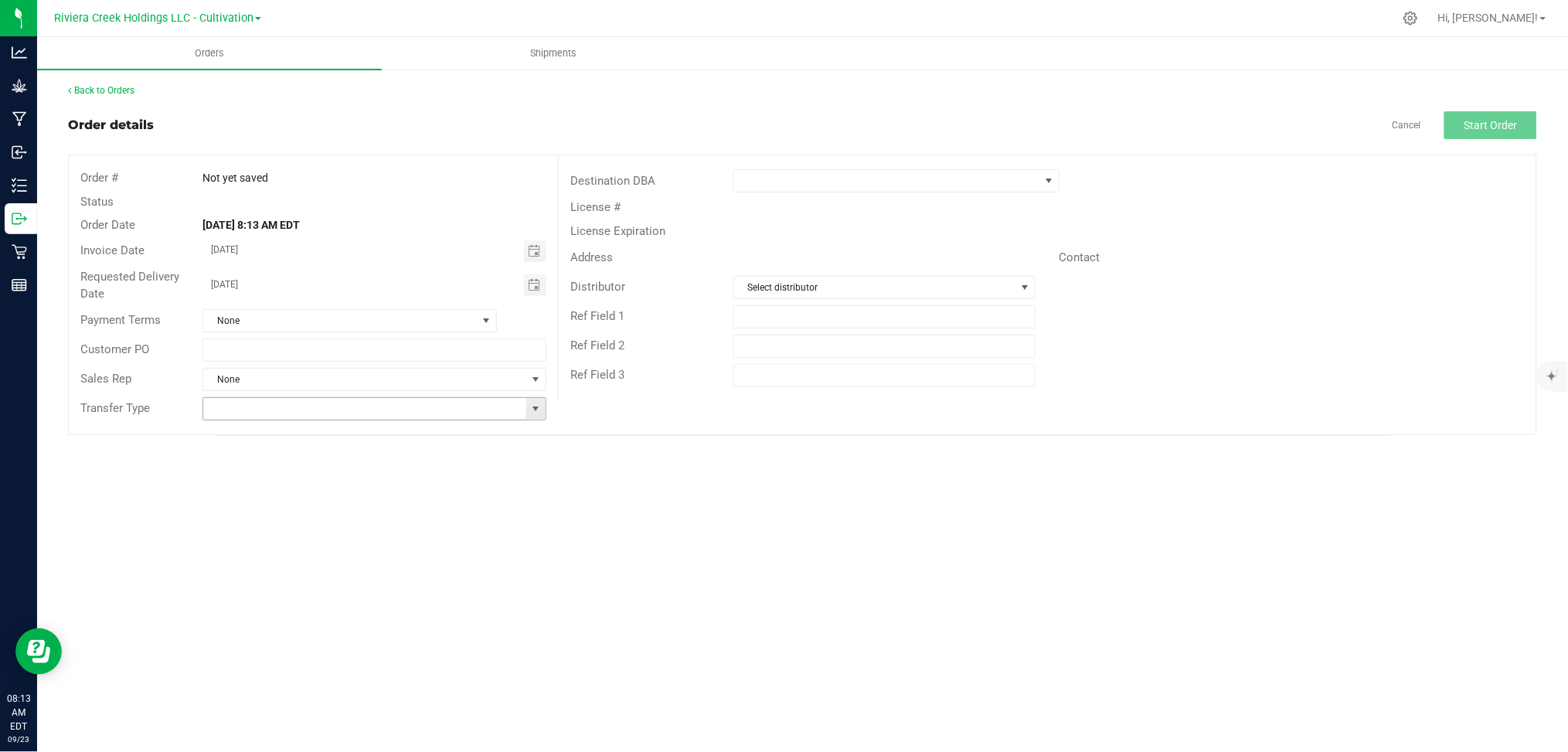
click at [535, 410] on span at bounding box center [534, 408] width 12 height 12
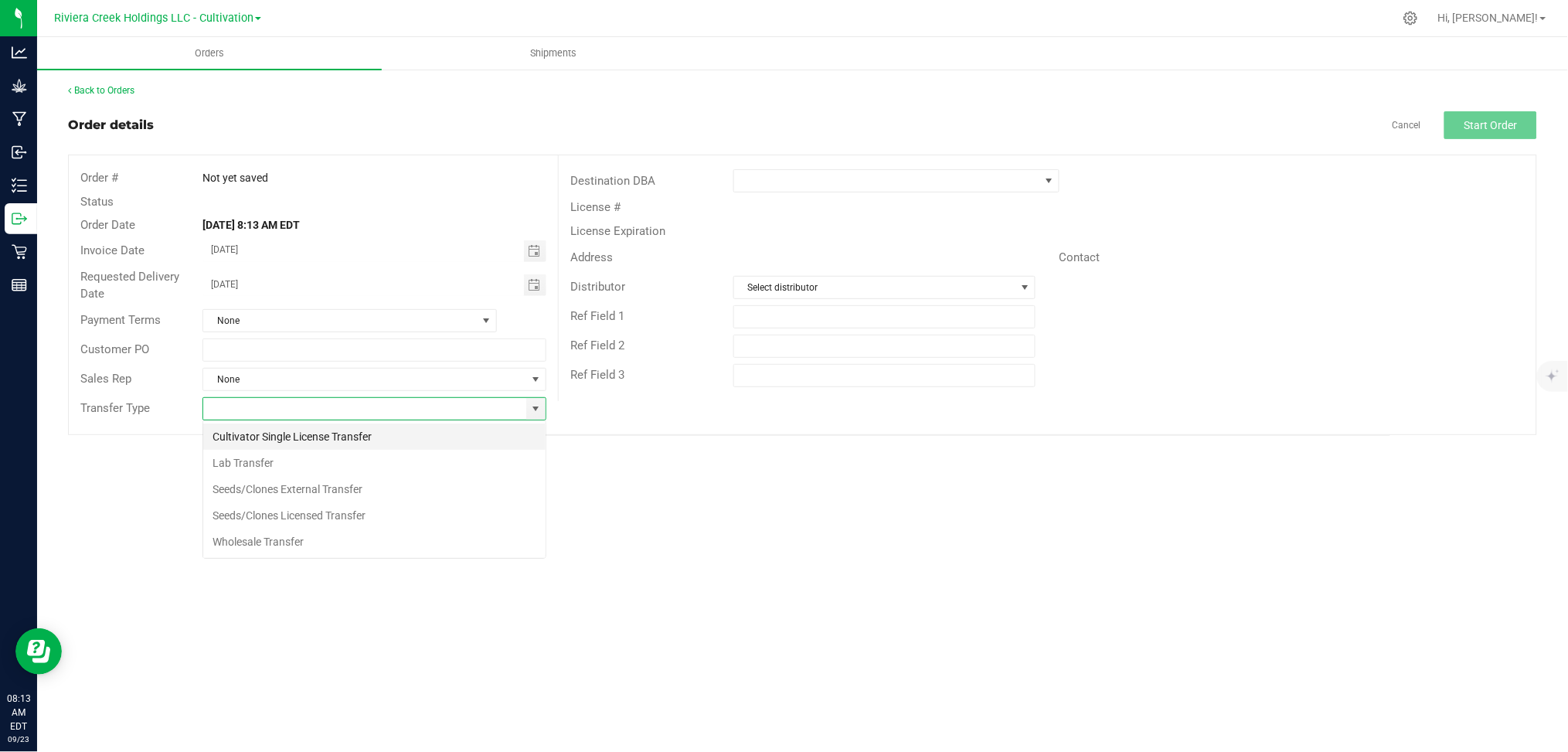
scroll to position [23, 343]
click at [244, 547] on li "Wholesale Transfer" at bounding box center [374, 542] width 343 height 26
type input "Wholesale Transfer"
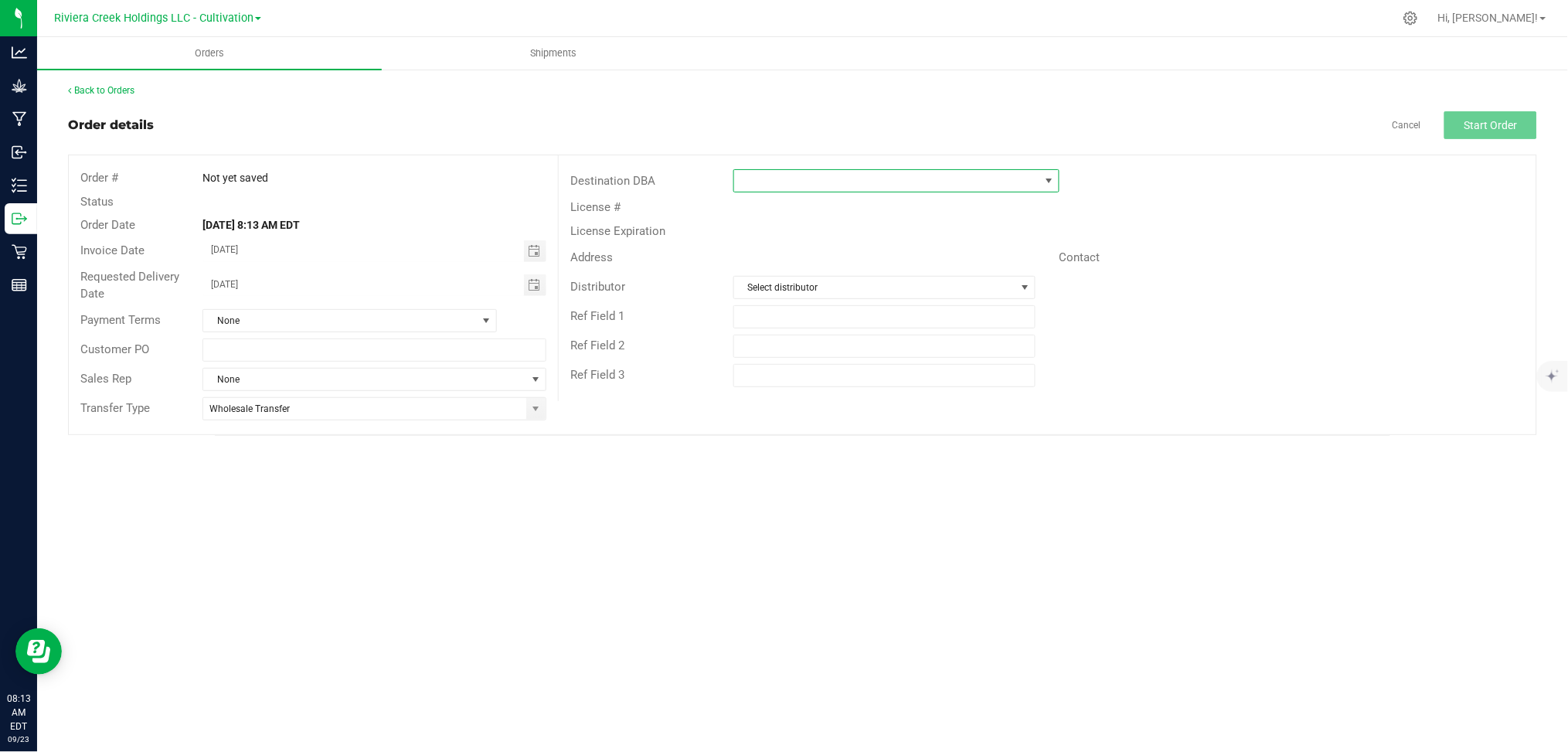
click at [792, 180] on span at bounding box center [886, 181] width 306 height 21
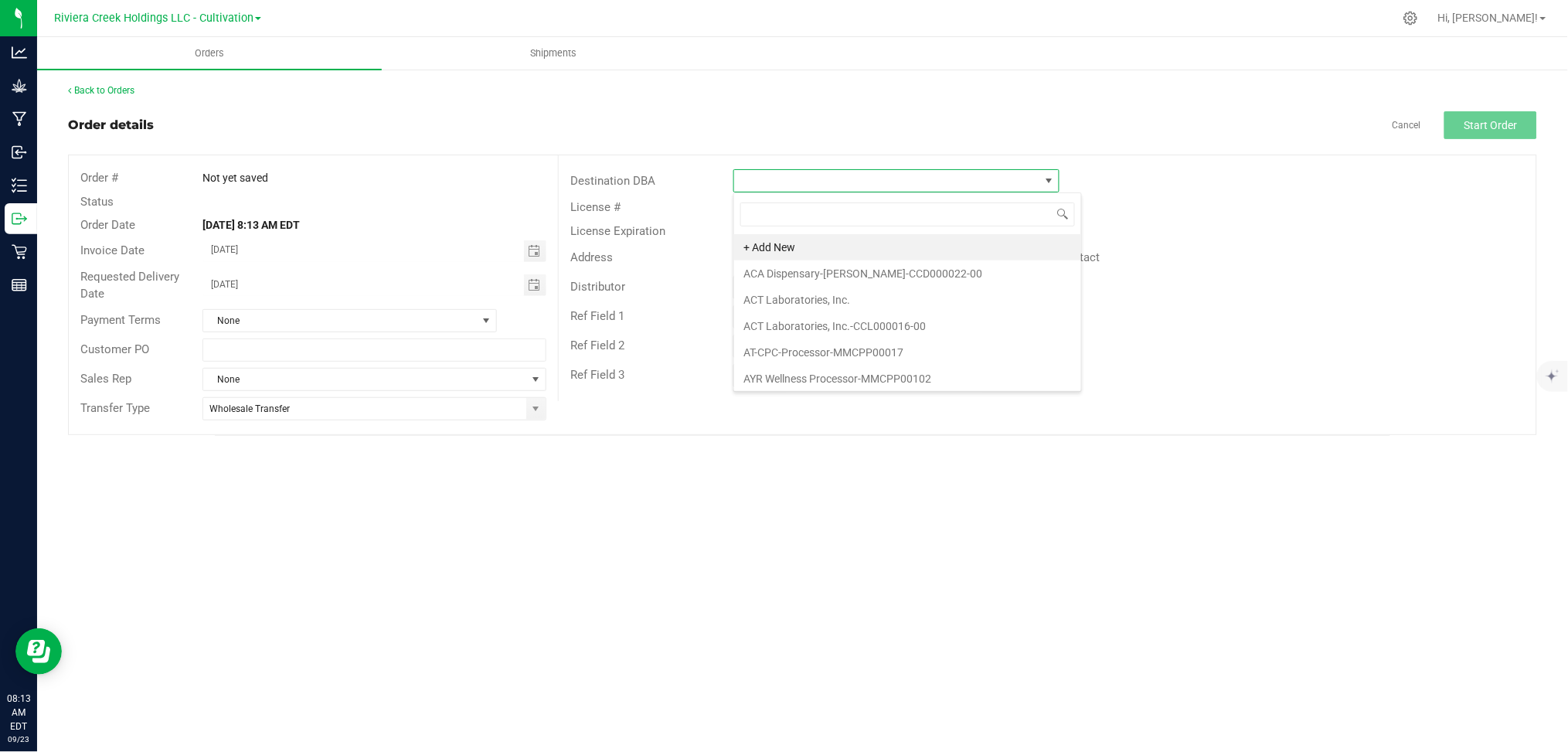
scroll to position [23, 326]
type input "riviera"
click at [822, 248] on li "Riviera Creek Holdings LLC - Processing" at bounding box center [896, 247] width 325 height 26
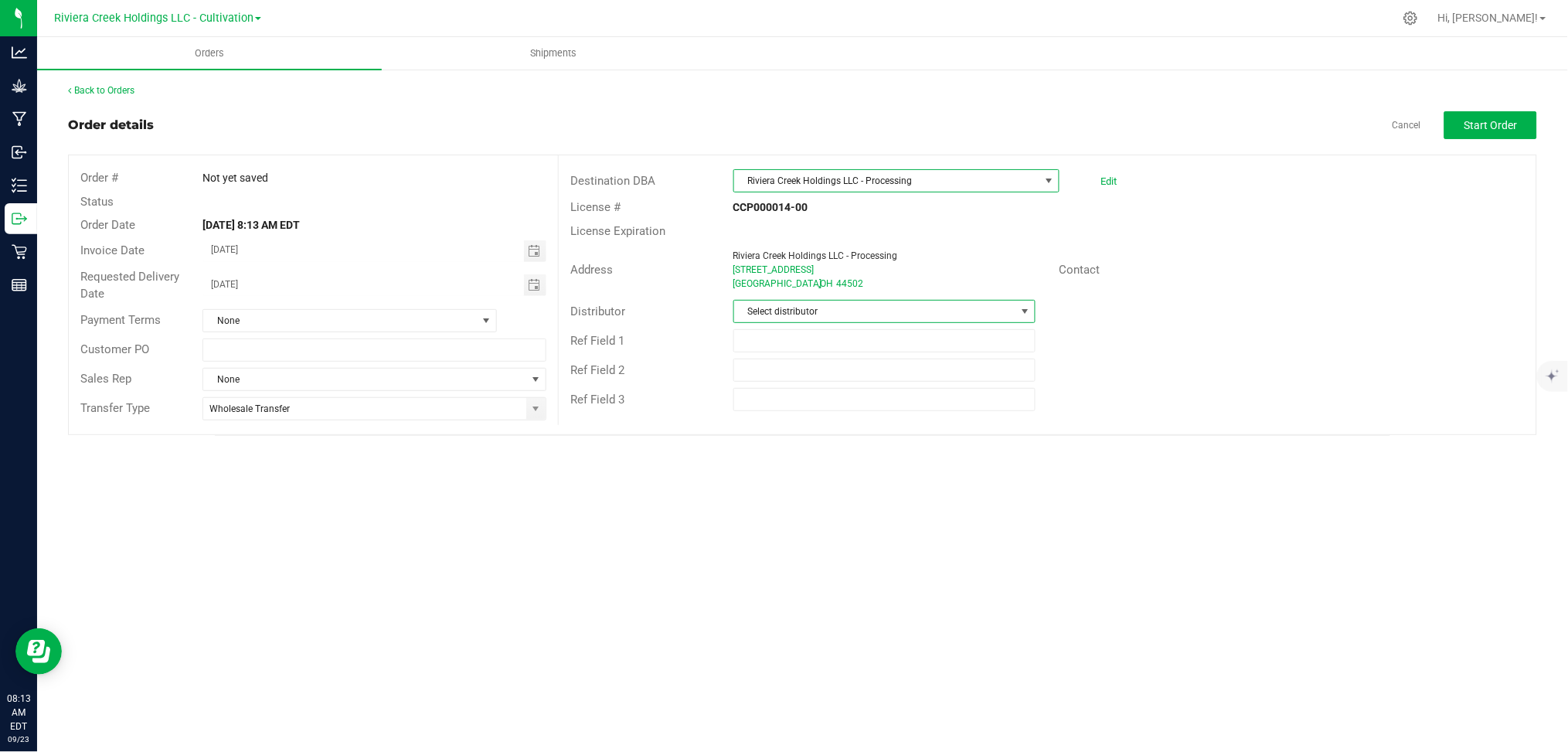
click at [1026, 309] on span at bounding box center [1025, 311] width 12 height 12
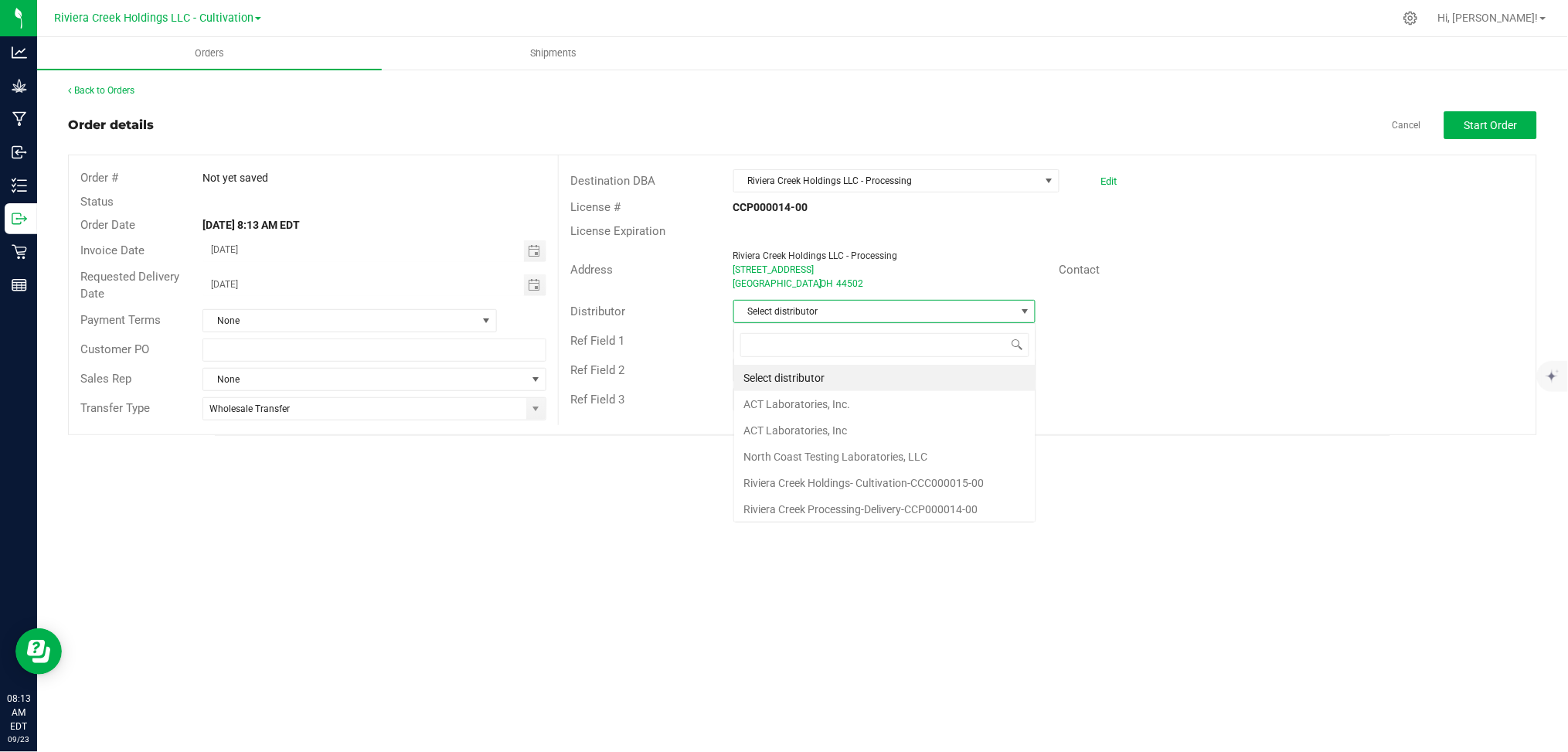
scroll to position [23, 303]
click at [929, 309] on span "Select distributor" at bounding box center [874, 311] width 282 height 21
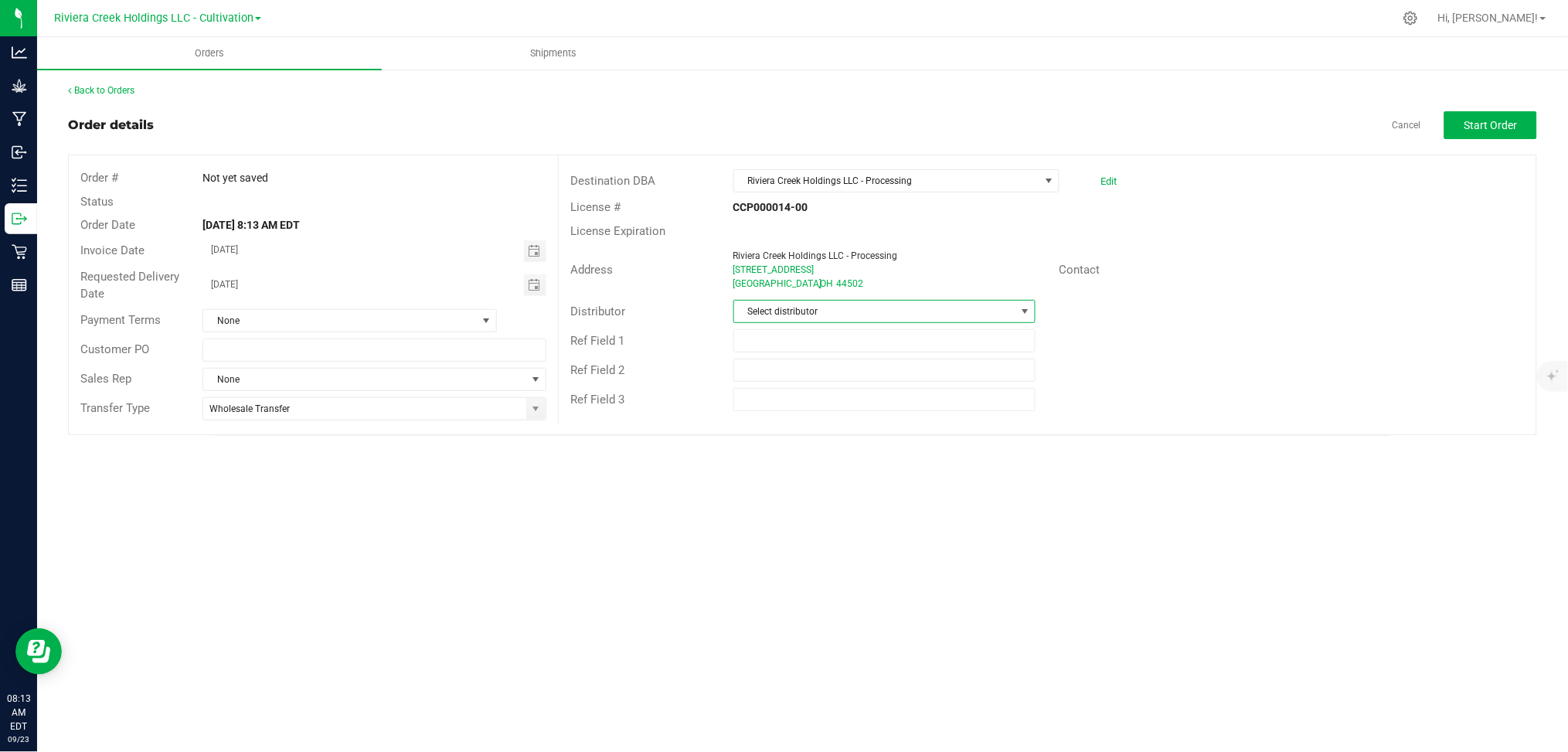
click at [928, 304] on span "Select distributor" at bounding box center [874, 311] width 282 height 21
type input "riviera"
click at [902, 373] on li "Riviera Creek Holdings- Cultivation-CCC000015-00" at bounding box center [885, 378] width 302 height 26
click at [898, 341] on input "text" at bounding box center [885, 341] width 303 height 23
type input "[PERSON_NAME] - PROCESSING"
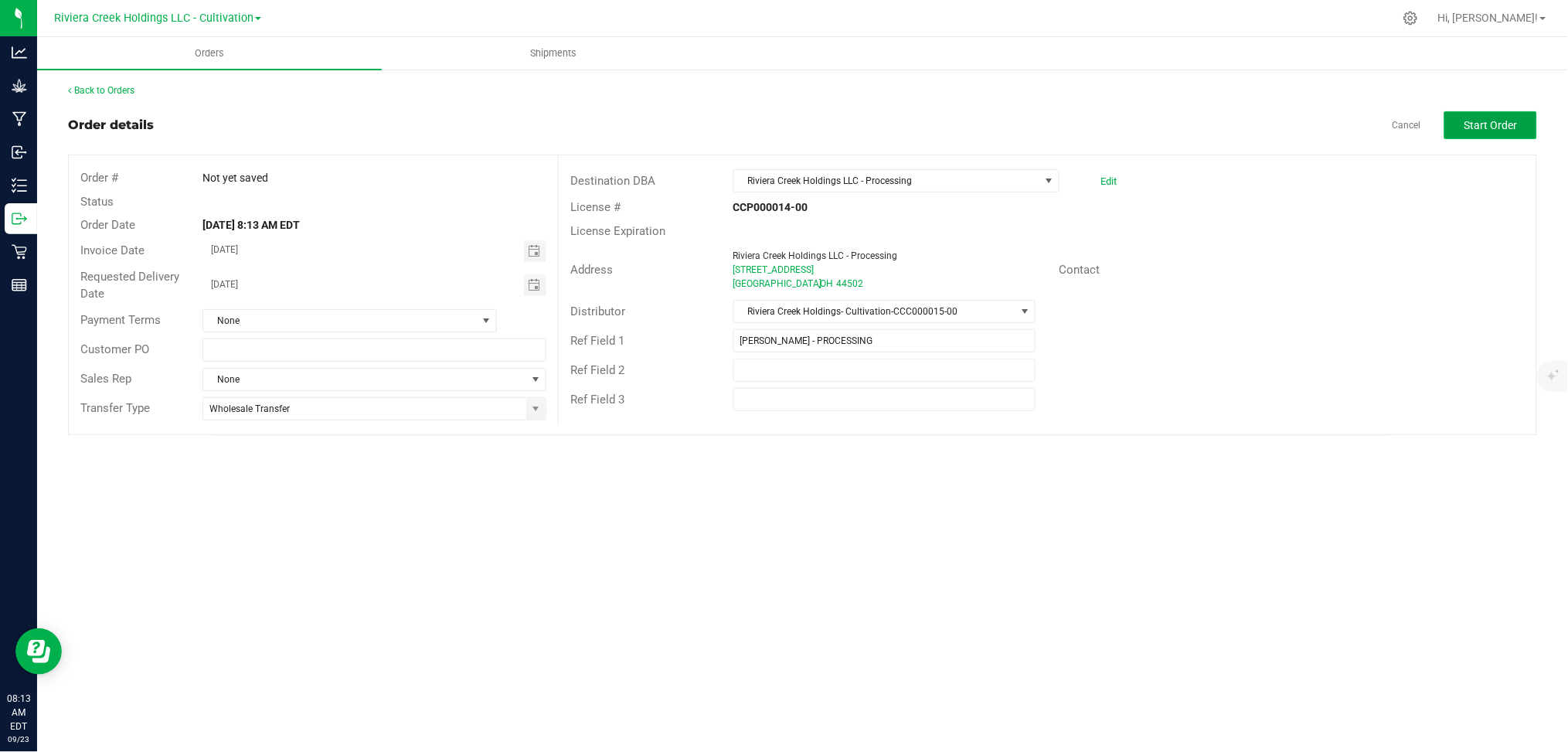
click at [1510, 128] on span "Start Order" at bounding box center [1491, 125] width 53 height 12
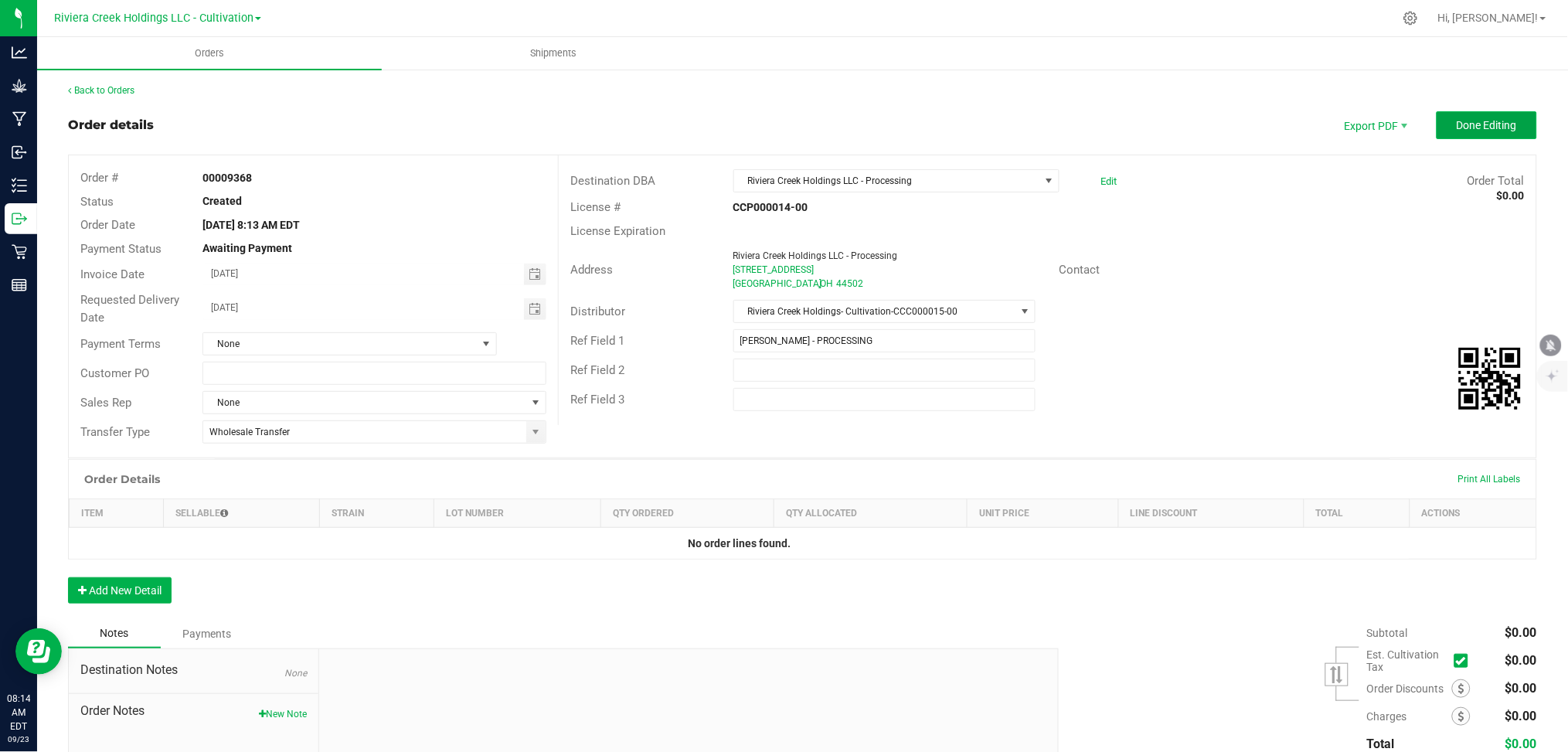
click at [1456, 125] on span "Done Editing" at bounding box center [1486, 125] width 61 height 12
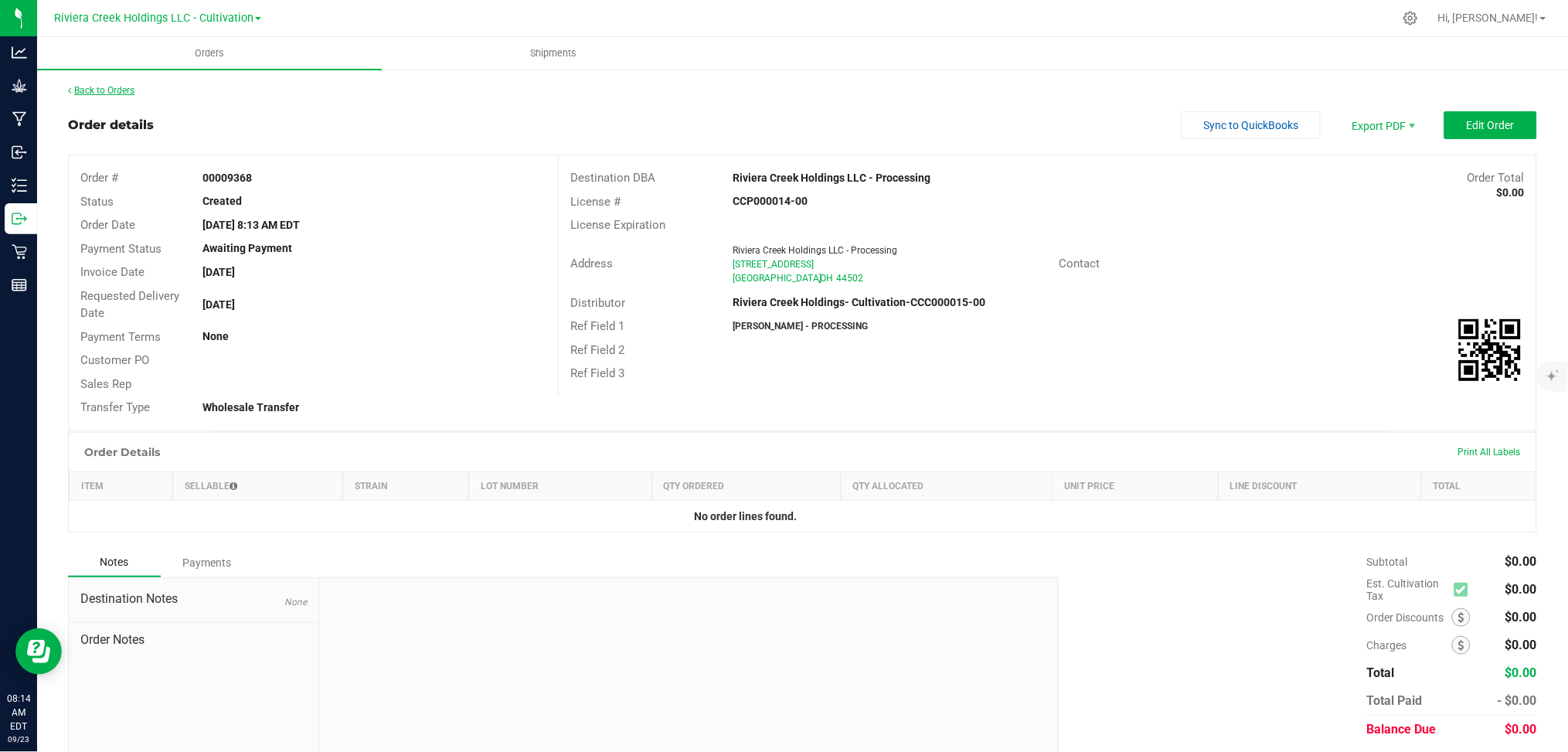
click at [104, 89] on link "Back to Orders" at bounding box center [101, 90] width 66 height 11
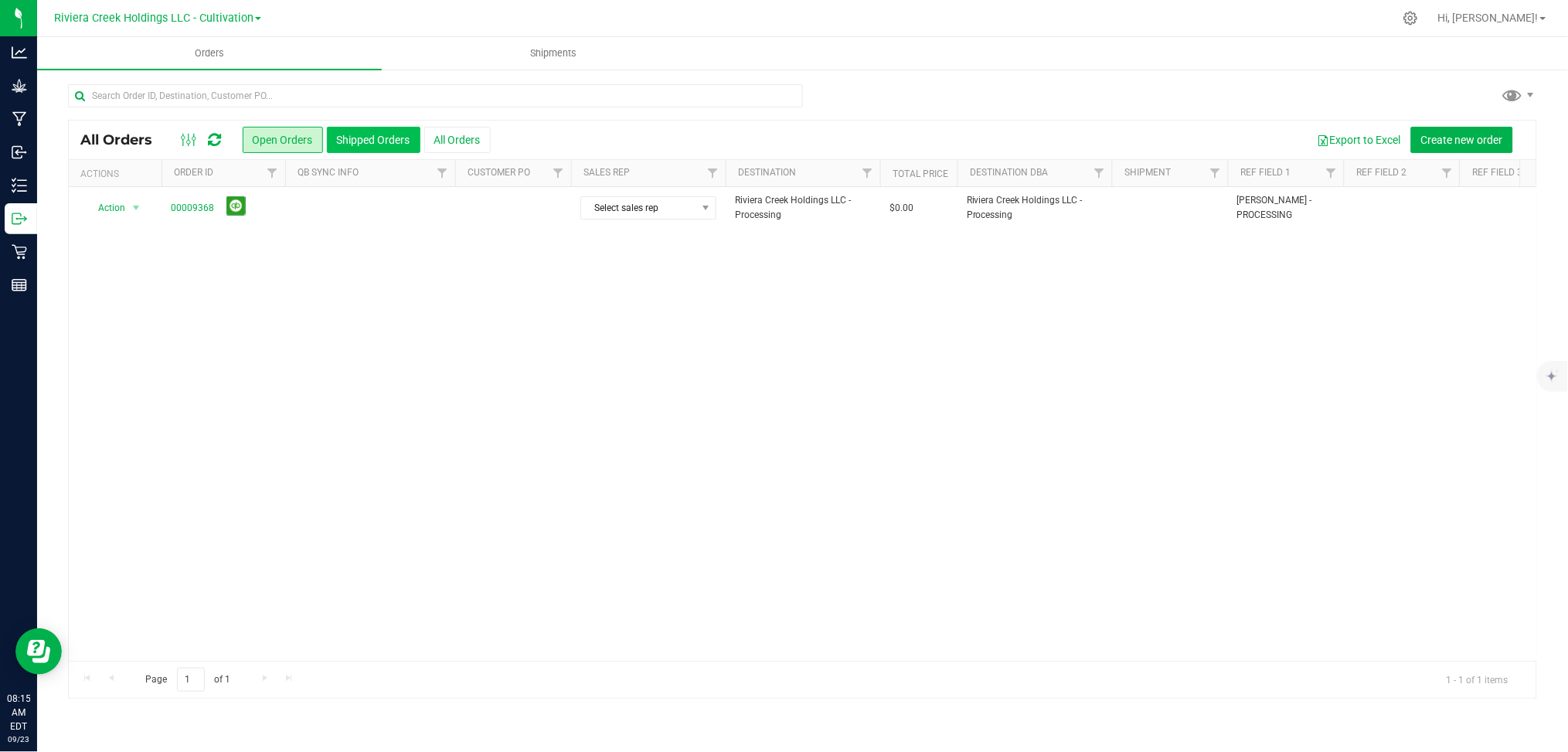
click at [403, 139] on button "Shipped Orders" at bounding box center [373, 140] width 93 height 26
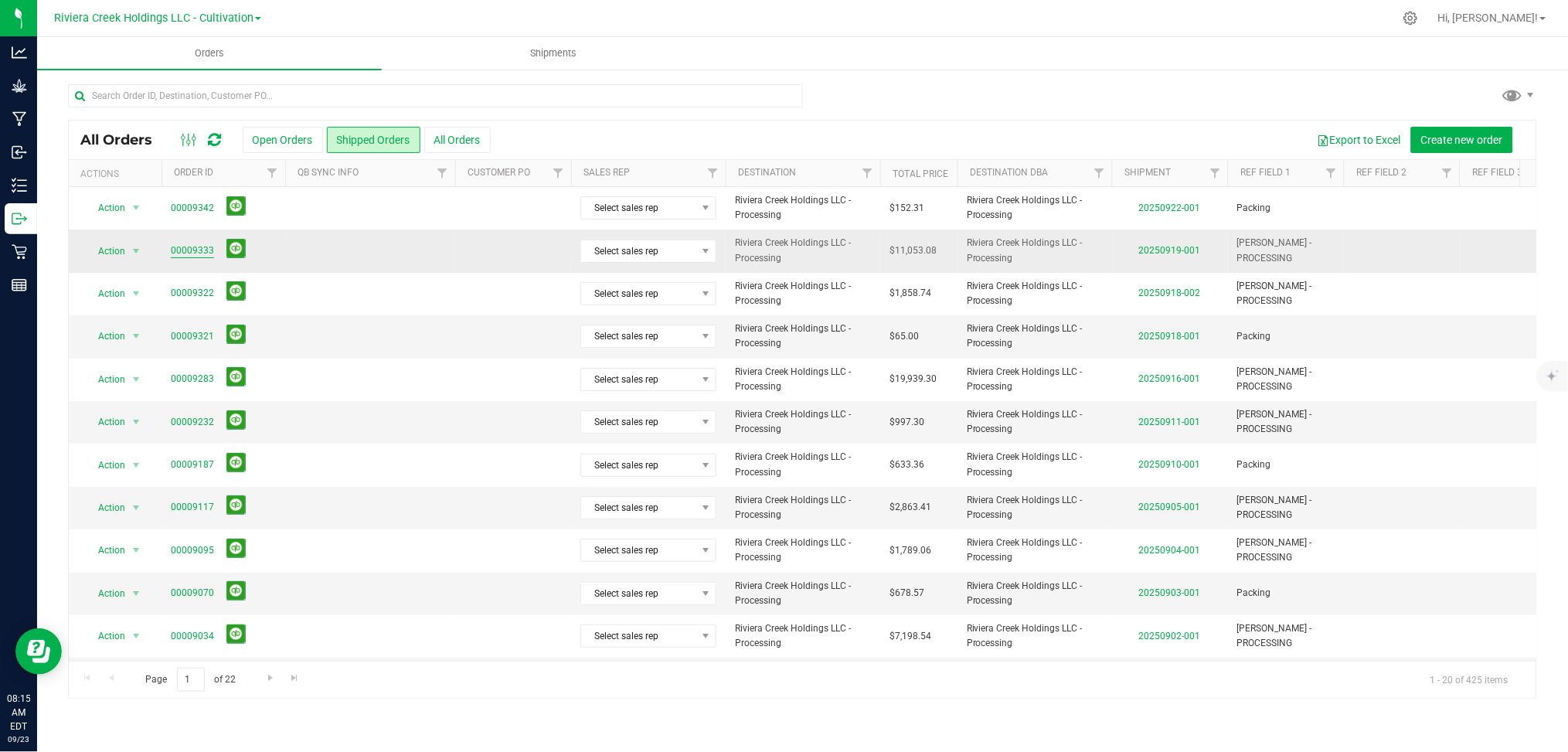
click at [180, 252] on link "00009333" at bounding box center [192, 250] width 43 height 15
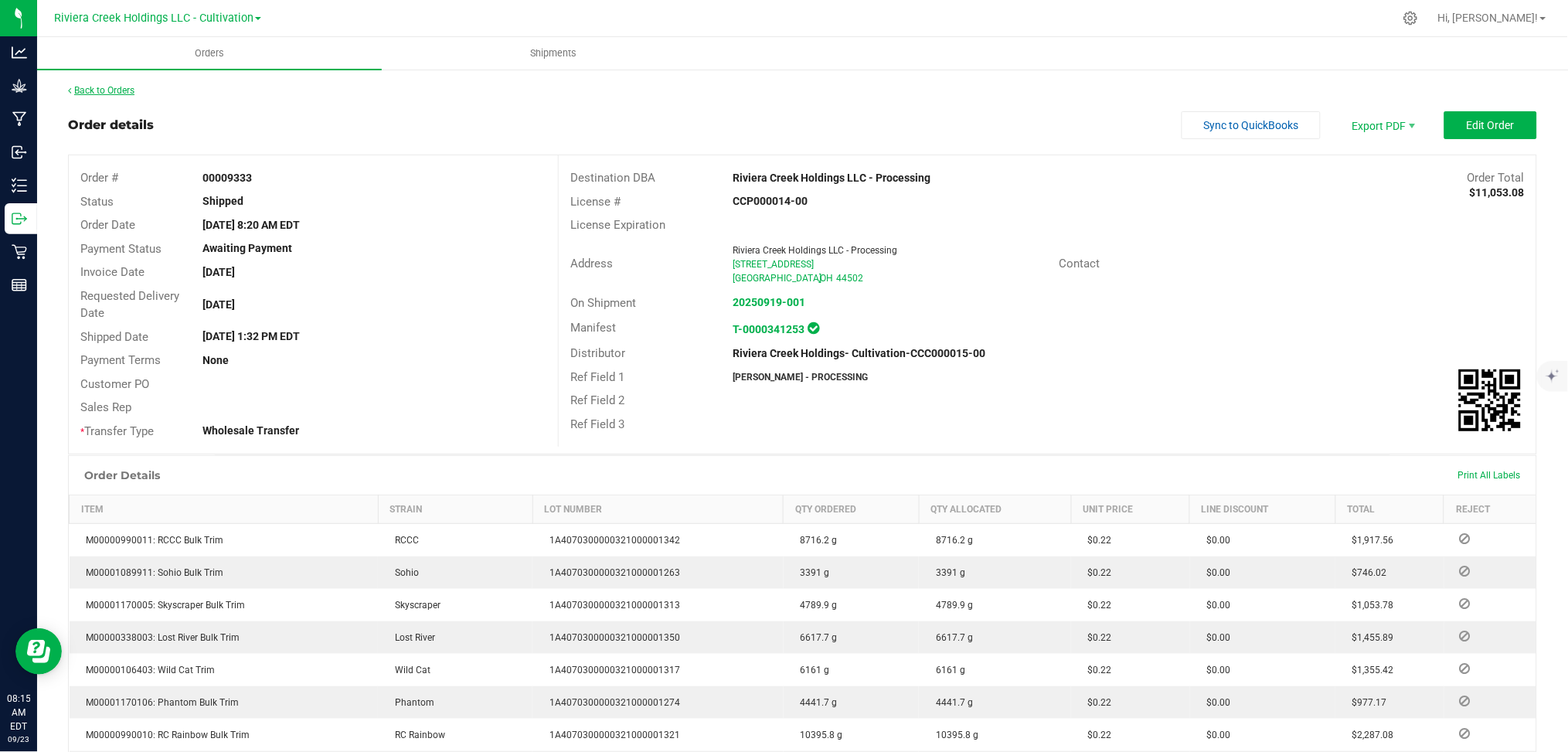
click at [107, 87] on link "Back to Orders" at bounding box center [101, 90] width 66 height 11
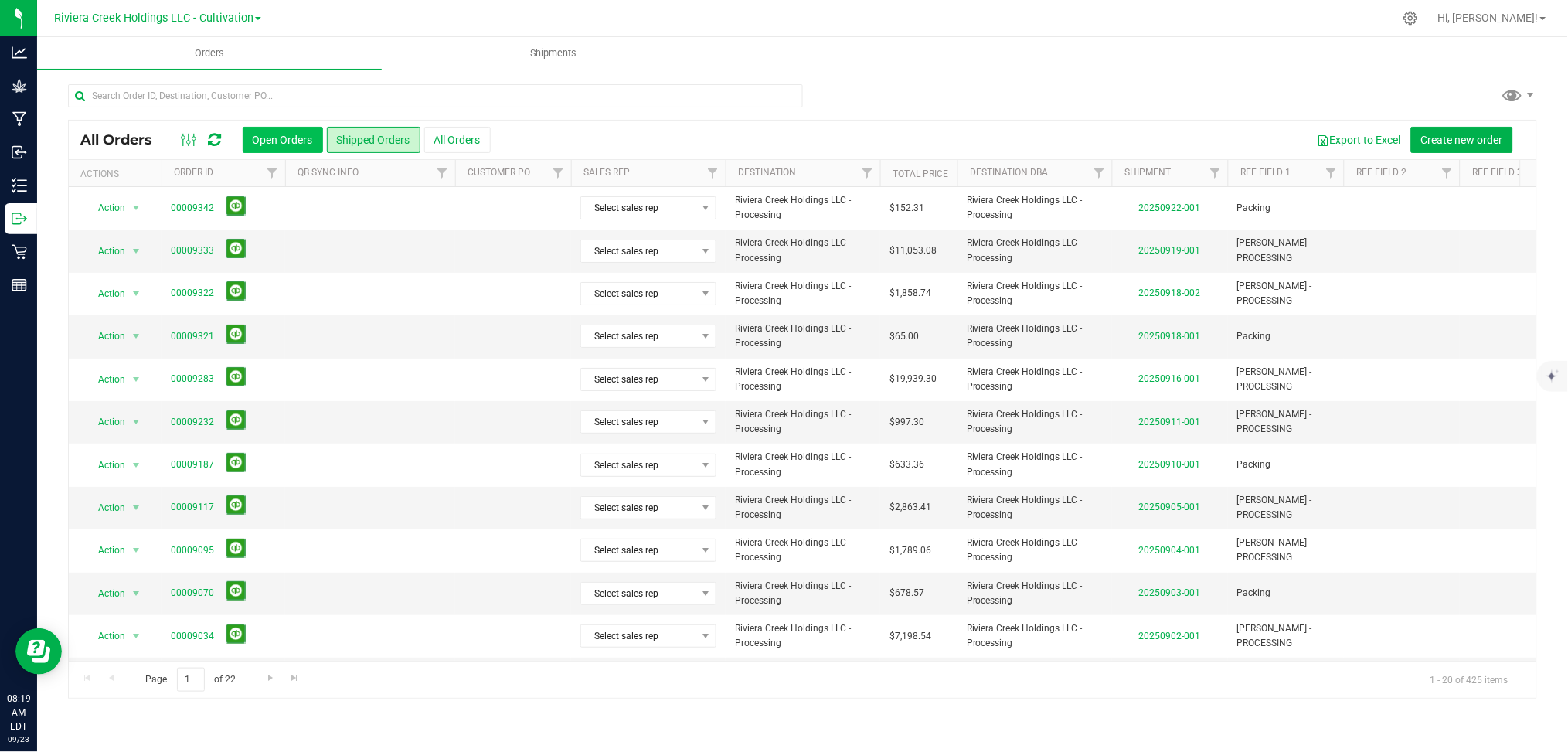
click at [281, 140] on button "Open Orders" at bounding box center [283, 140] width 80 height 26
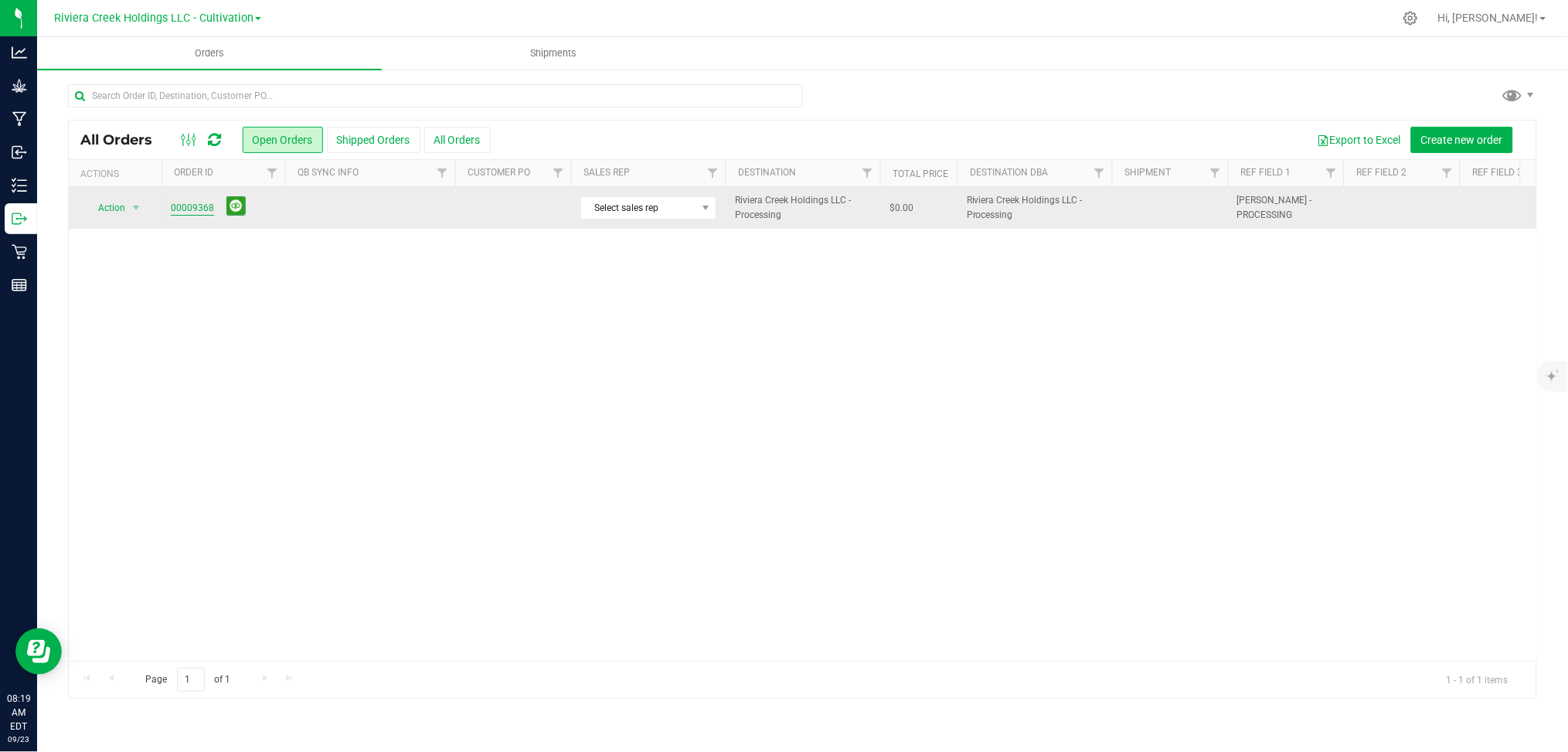
click at [190, 204] on link "00009368" at bounding box center [192, 208] width 43 height 15
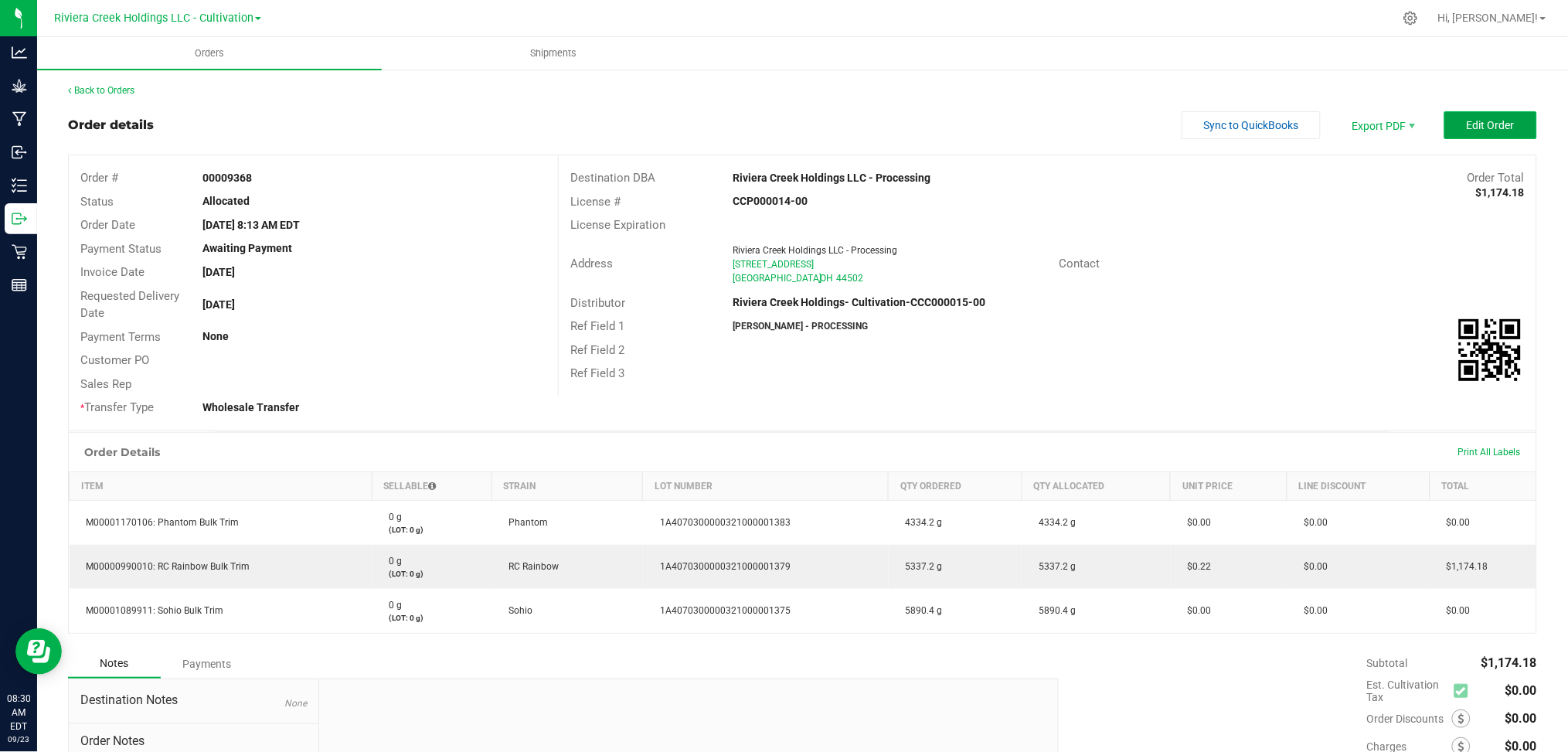
click at [1498, 128] on span "Edit Order" at bounding box center [1490, 125] width 47 height 12
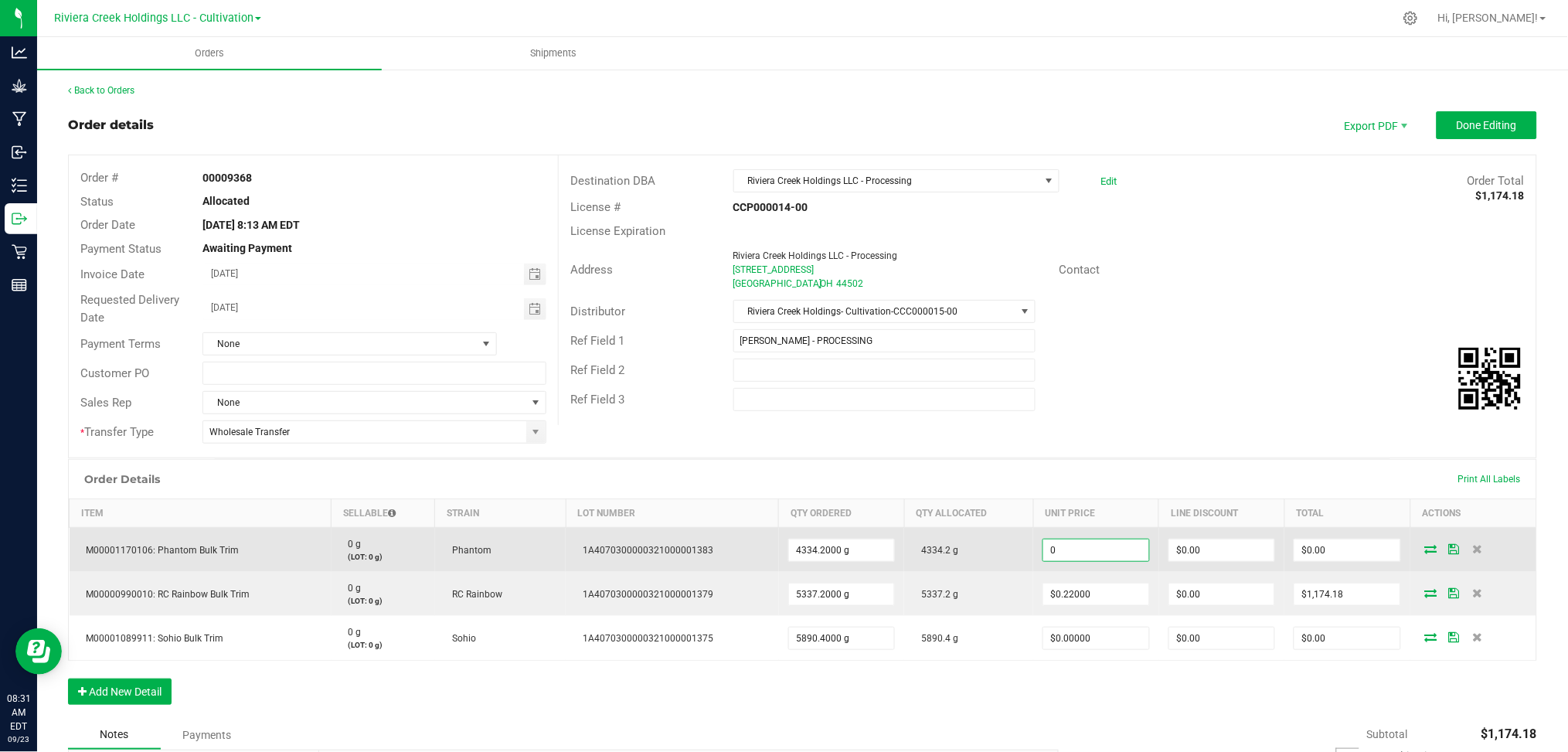
click at [1088, 544] on input "0" at bounding box center [1096, 549] width 106 height 21
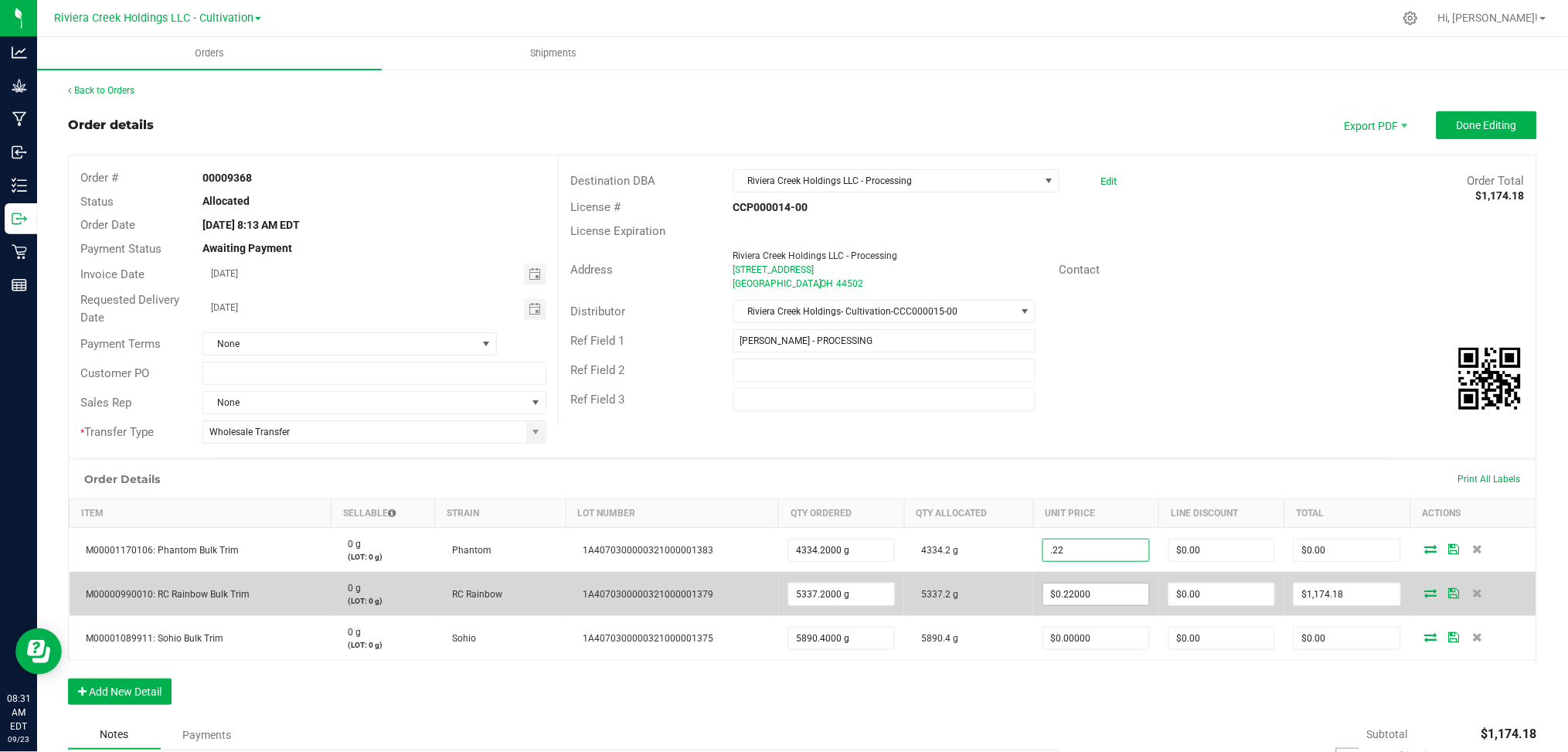
type input "$0.22000"
type input "$953.52"
click at [1093, 593] on input "0.22" at bounding box center [1096, 594] width 106 height 21
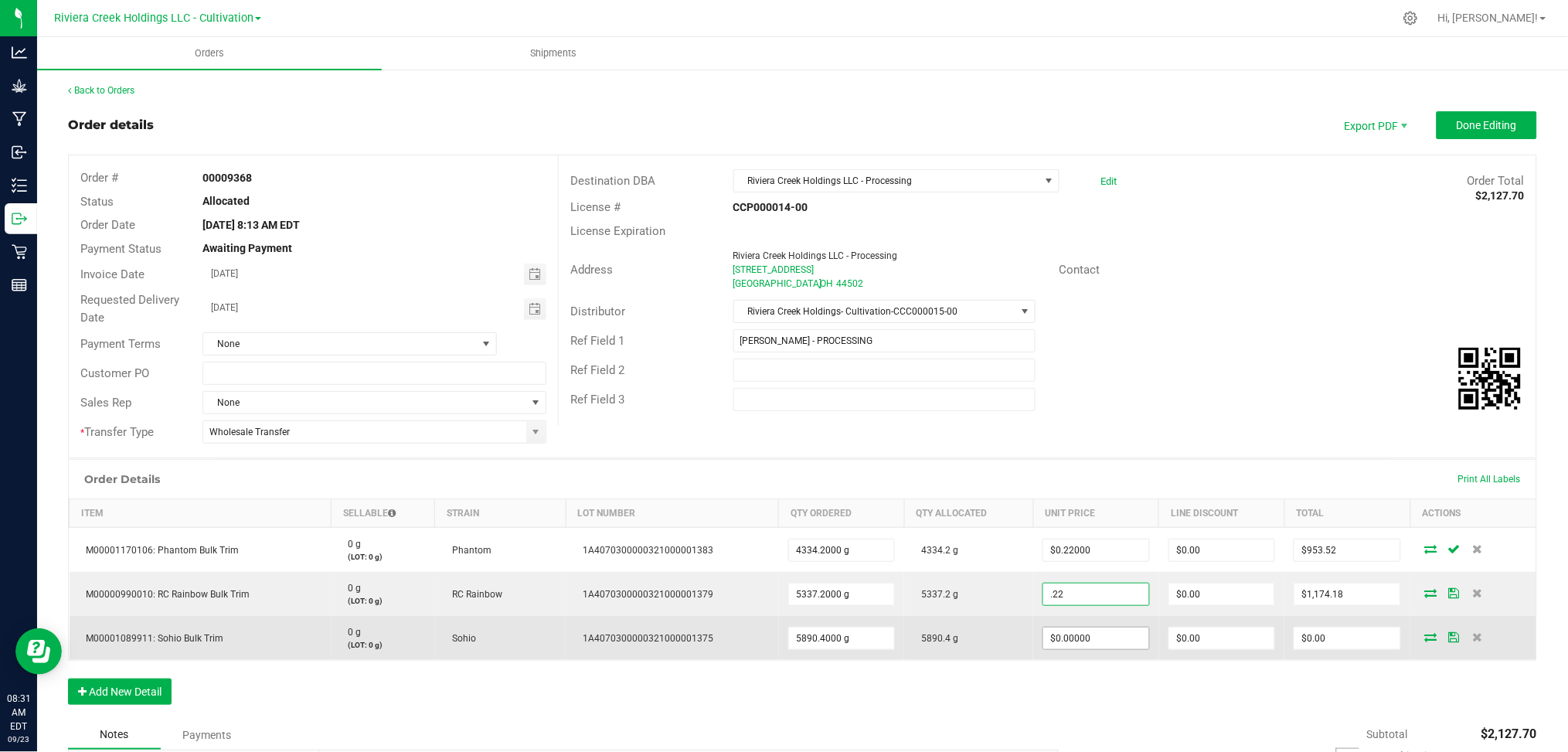
type input "$0.22000"
click at [1091, 642] on input "0" at bounding box center [1096, 638] width 106 height 21
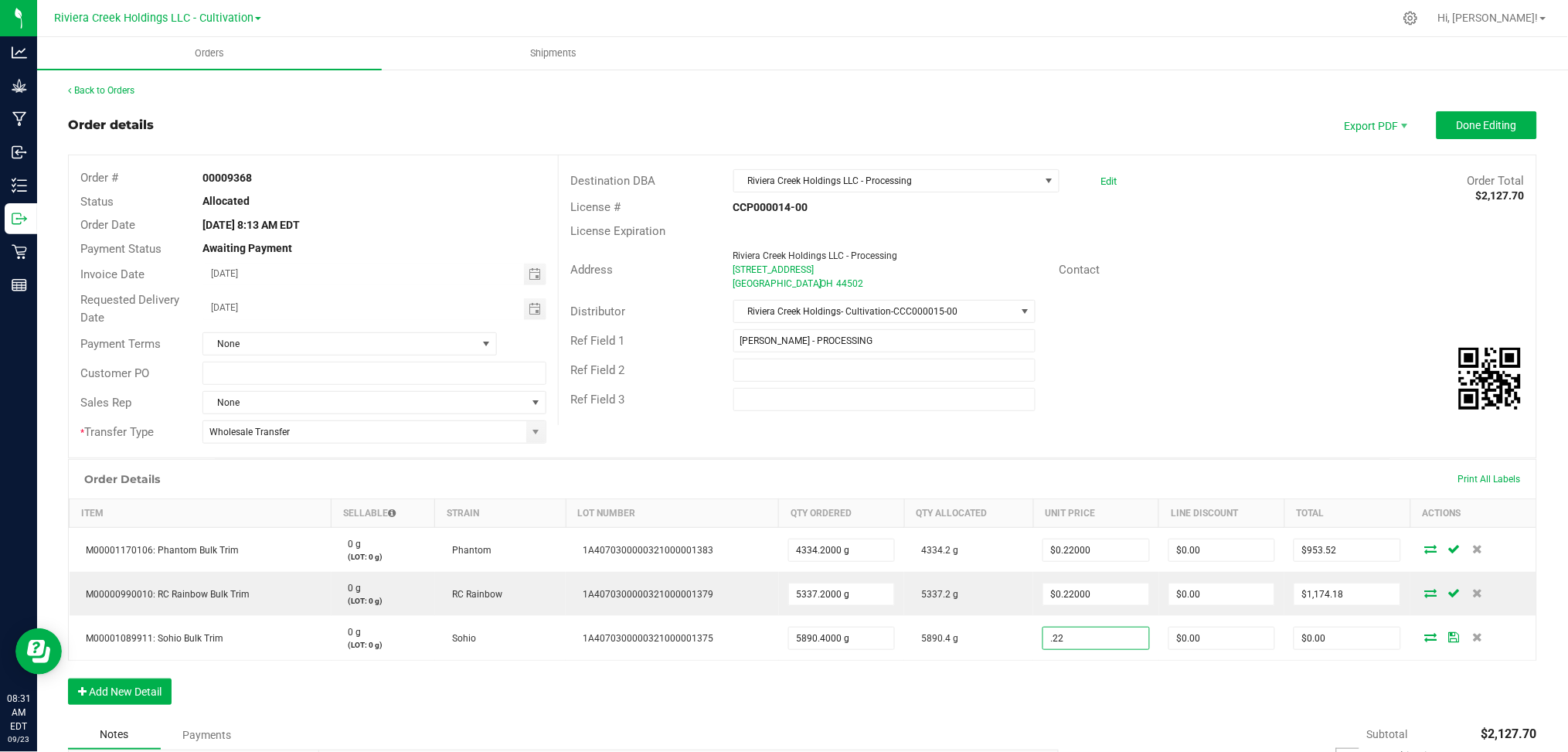
type input "$0.22000"
type input "$1,295.89"
click at [1114, 705] on div "Order Details Print All Labels Item Sellable Strain Lot Number Qty Ordered Qty …" at bounding box center [803, 589] width 1469 height 262
click at [1456, 129] on span "Done Editing" at bounding box center [1486, 125] width 61 height 12
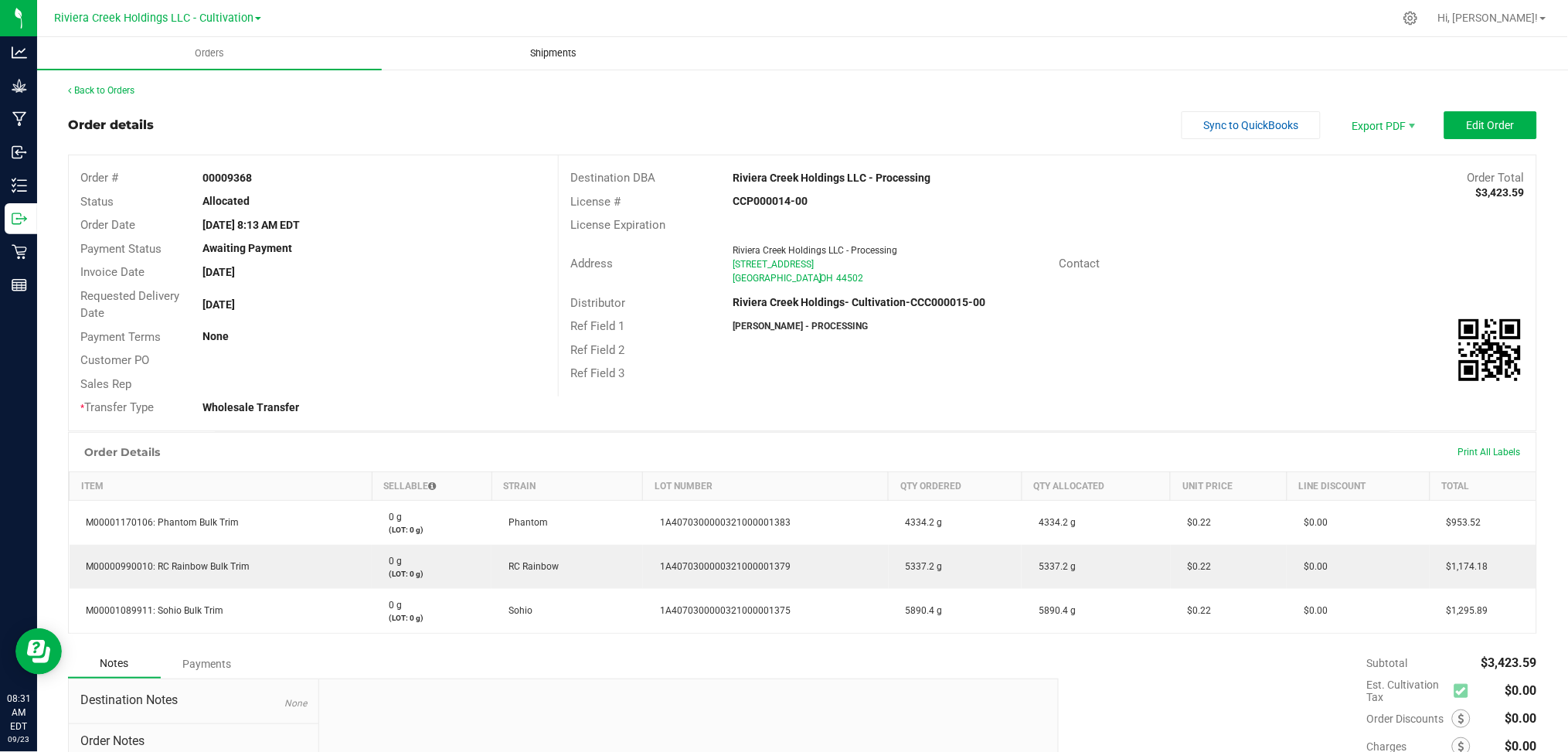
click at [551, 48] on span "Shipments" at bounding box center [554, 53] width 88 height 14
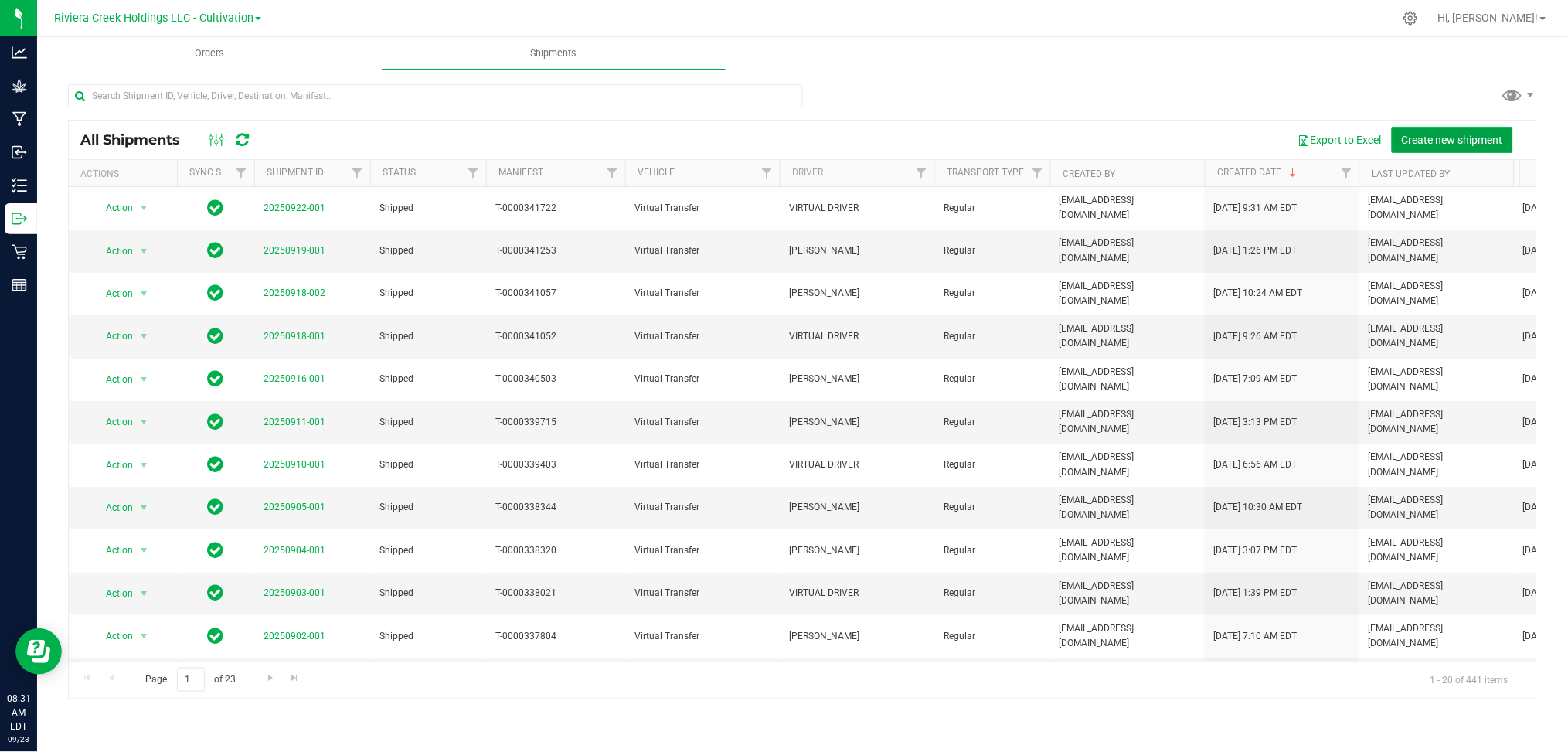
click at [1493, 141] on span "Create new shipment" at bounding box center [1452, 140] width 101 height 12
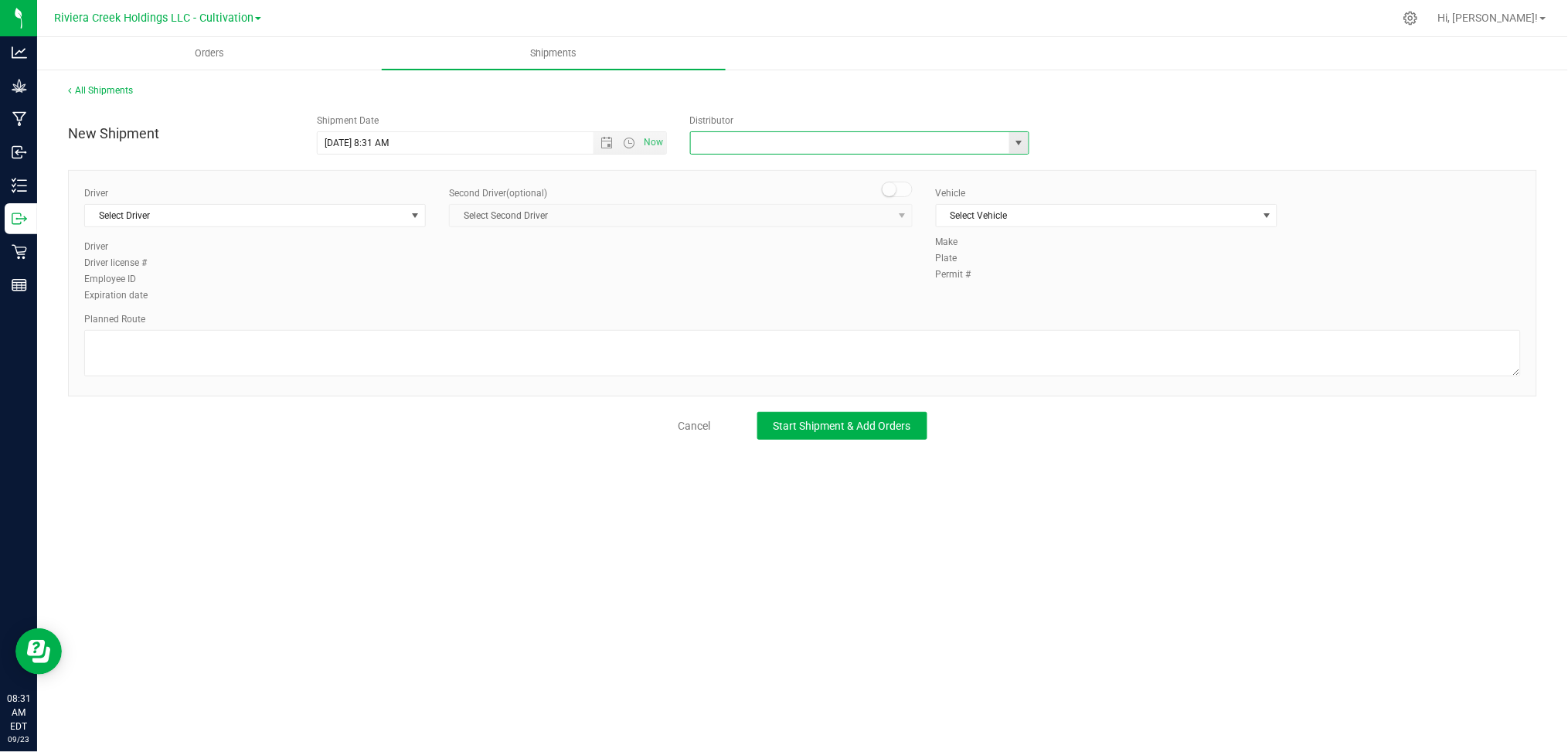
click at [817, 147] on input "text" at bounding box center [845, 142] width 309 height 21
click at [797, 167] on li "Riviera Creek Holdings- Cultivation-CCC000015-00" at bounding box center [859, 168] width 338 height 23
type input "Riviera Creek Holdings- Cultivation-CCC000015-00"
click at [422, 207] on span "select" at bounding box center [415, 215] width 20 height 21
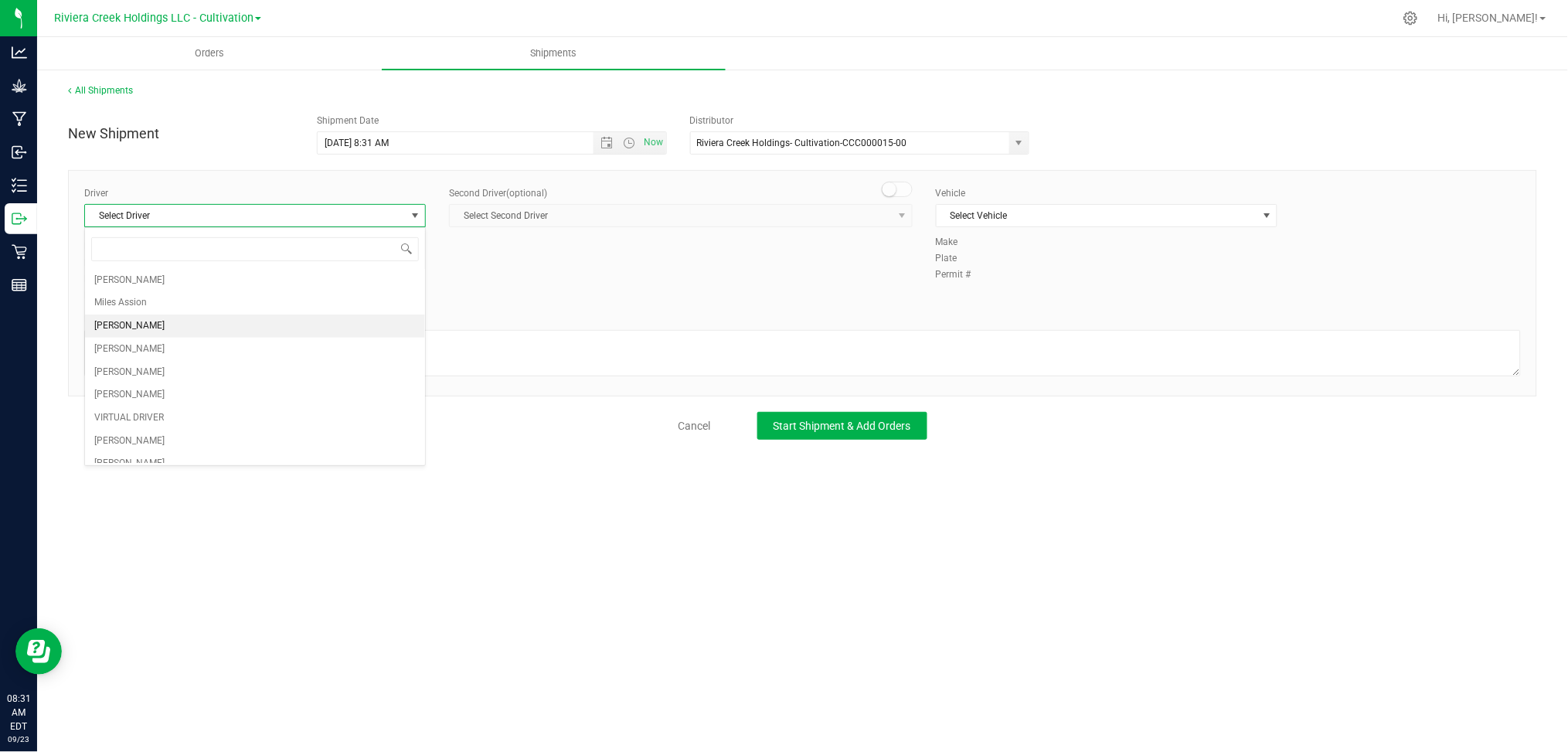
scroll to position [102, 0]
click at [142, 410] on span "[PERSON_NAME]" at bounding box center [129, 408] width 71 height 20
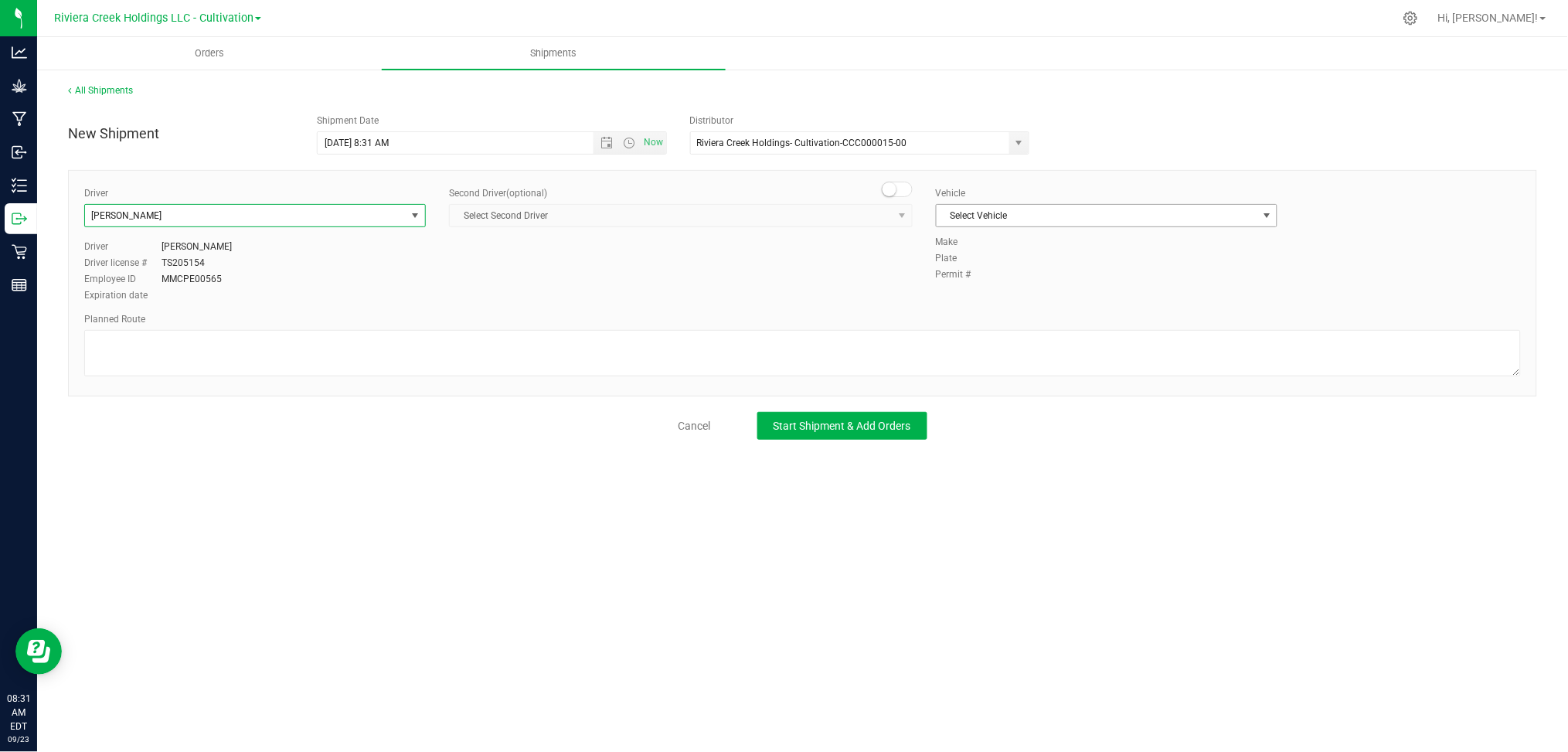
click at [1268, 216] on span "select" at bounding box center [1266, 215] width 12 height 12
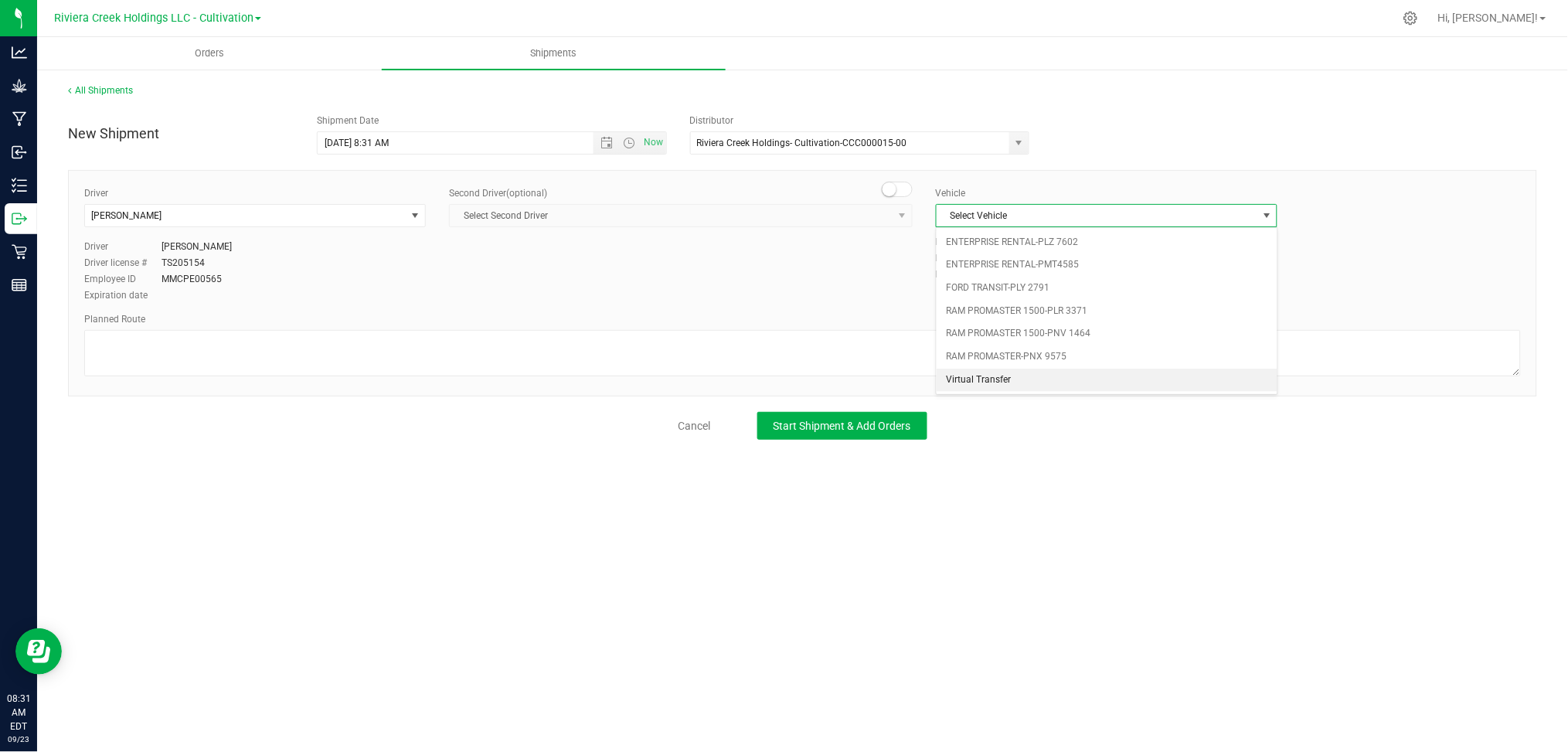
click at [984, 385] on li "Virtual Transfer" at bounding box center [1106, 380] width 340 height 23
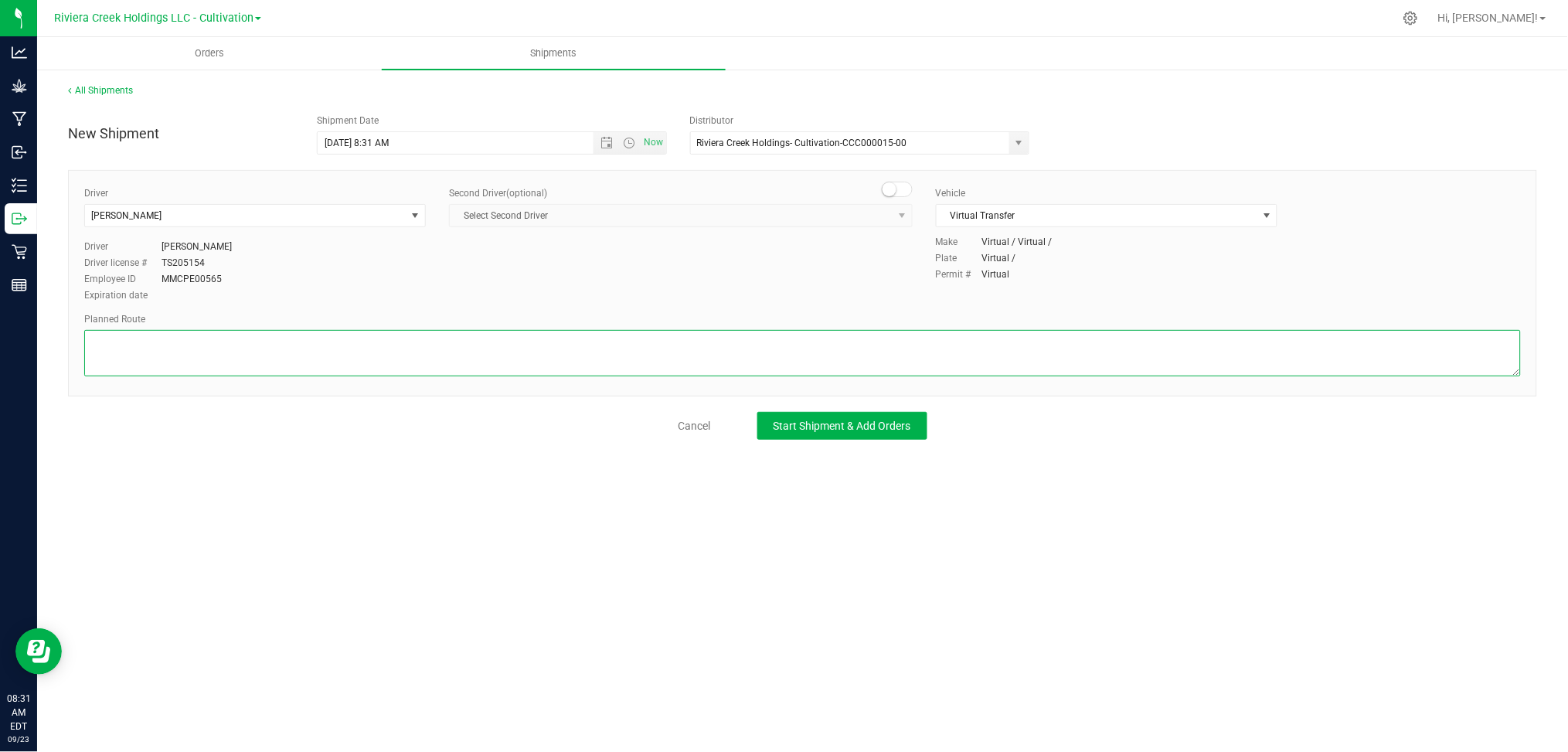
click at [309, 346] on textarea at bounding box center [802, 353] width 1437 height 47
type textarea "[PERSON_NAME]"
click at [869, 431] on span "Start Shipment & Add Orders" at bounding box center [843, 425] width 138 height 12
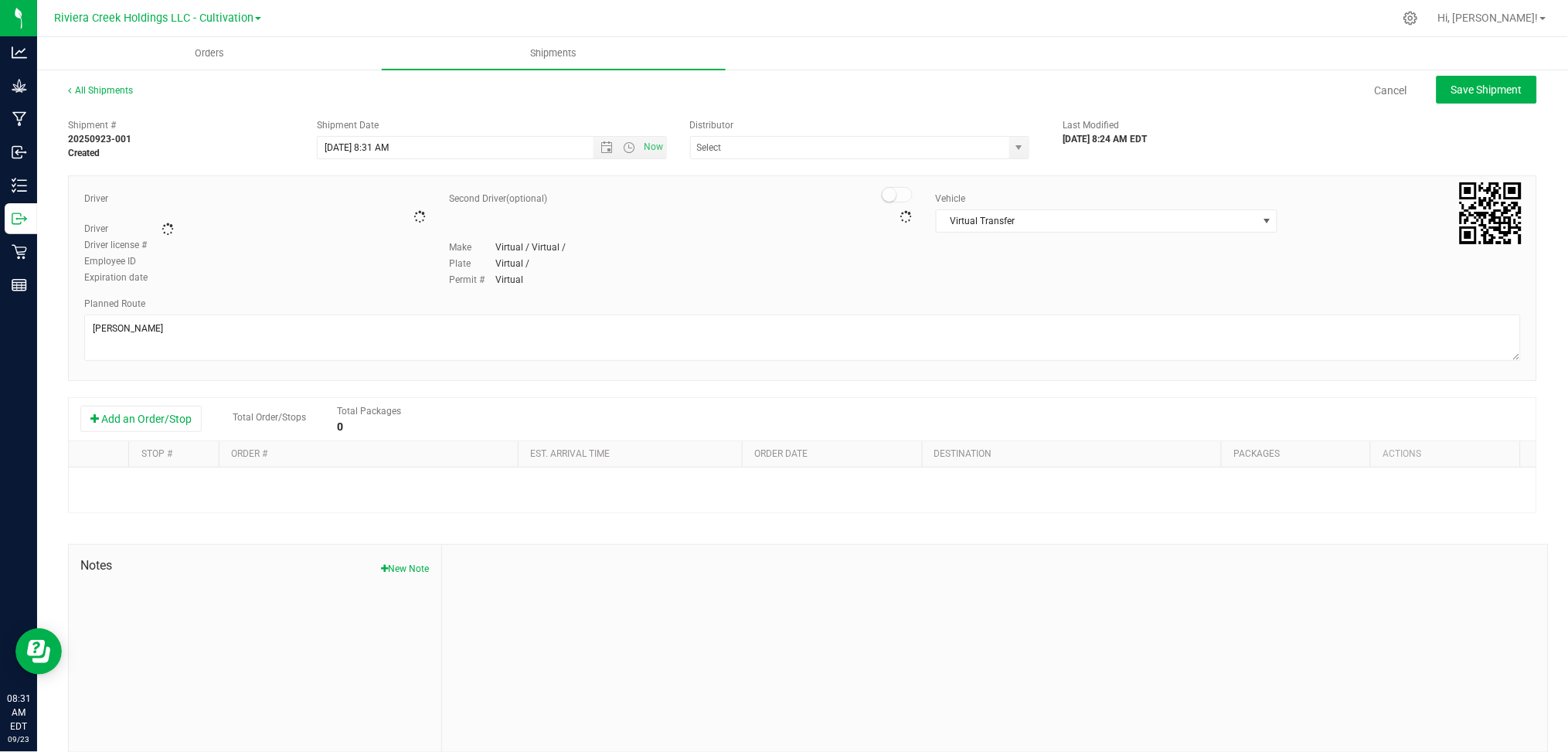
type input "Riviera Creek Holdings- Cultivation-CCC000015-00"
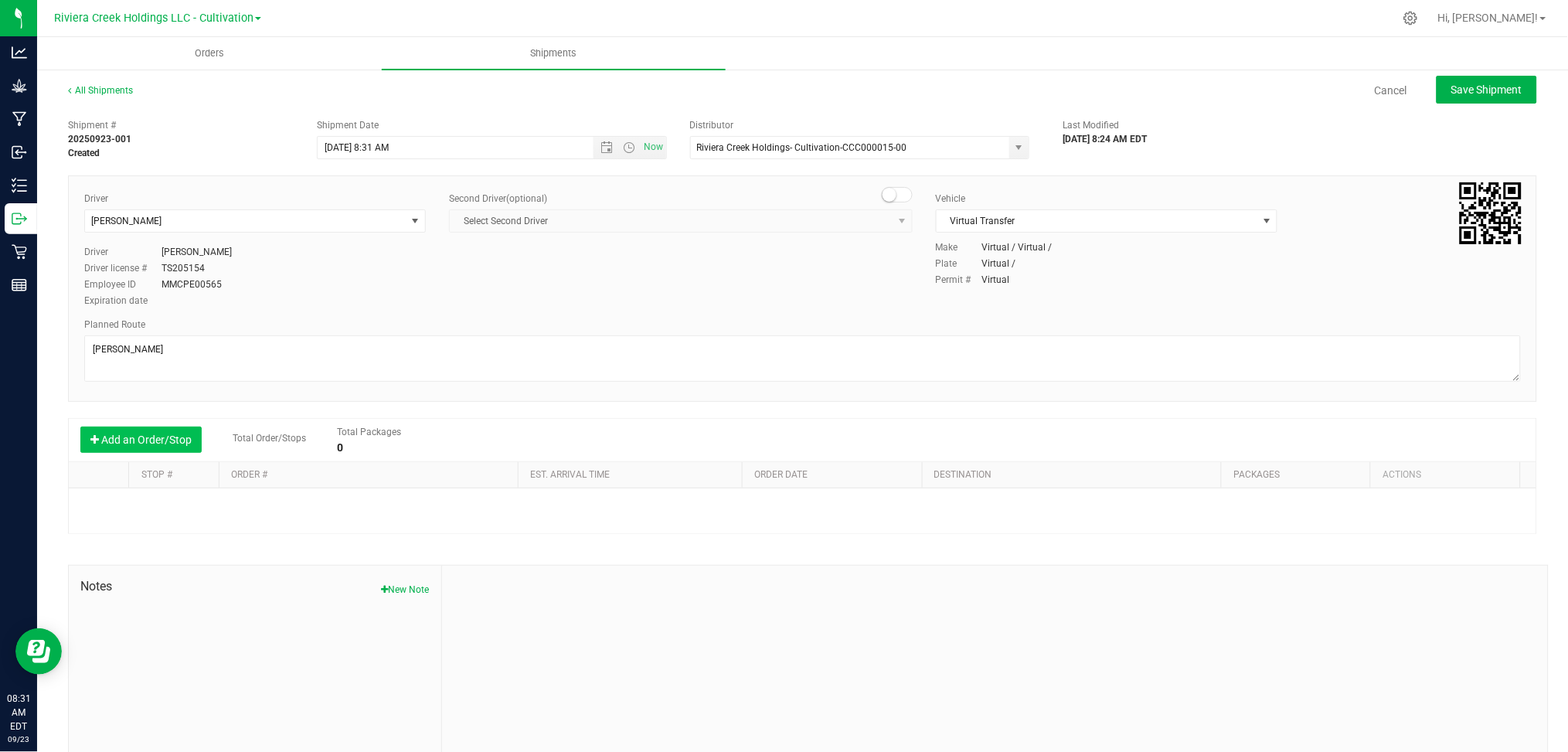
click at [146, 440] on button "Add an Order/Stop" at bounding box center [141, 439] width 121 height 26
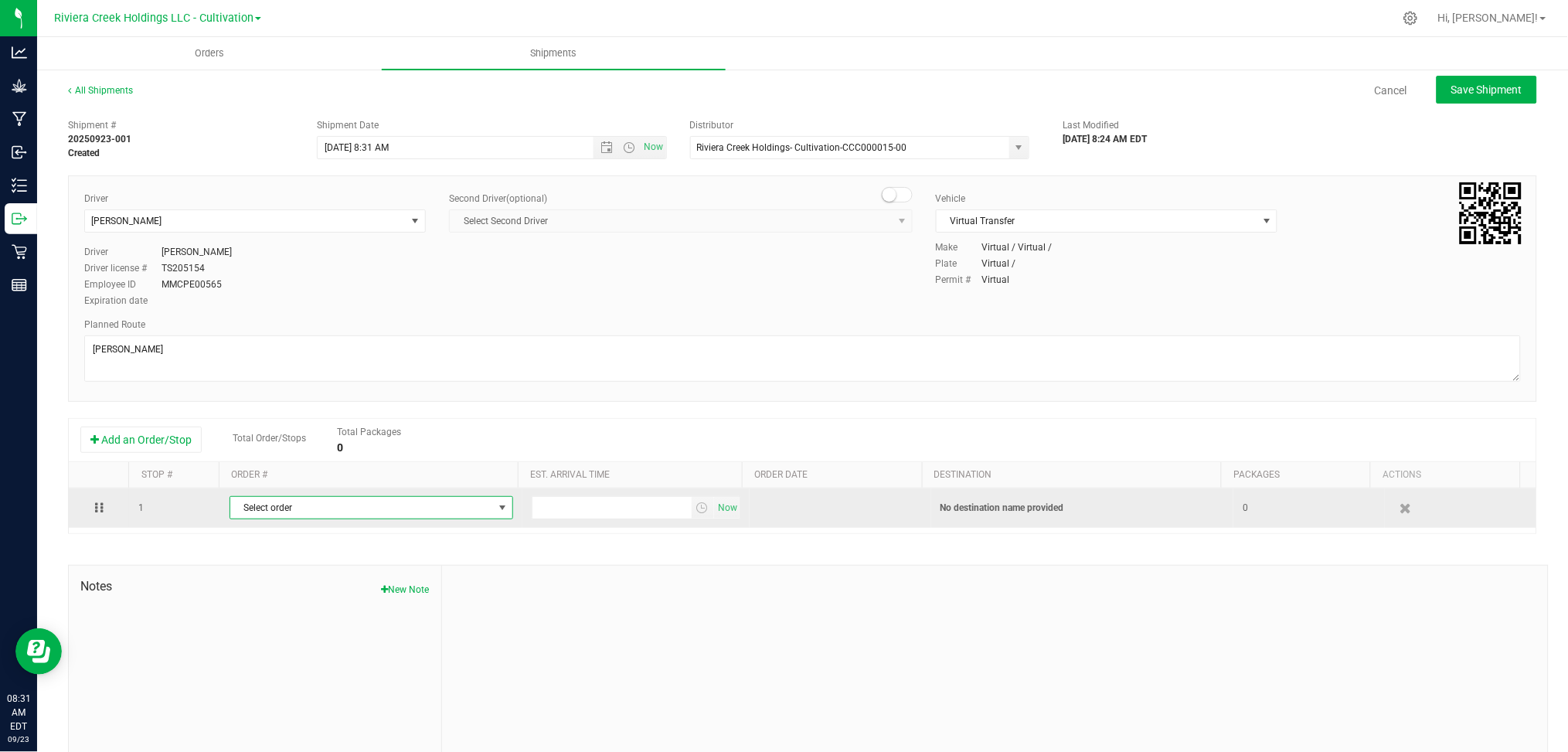
click at [497, 504] on span "select" at bounding box center [503, 507] width 12 height 12
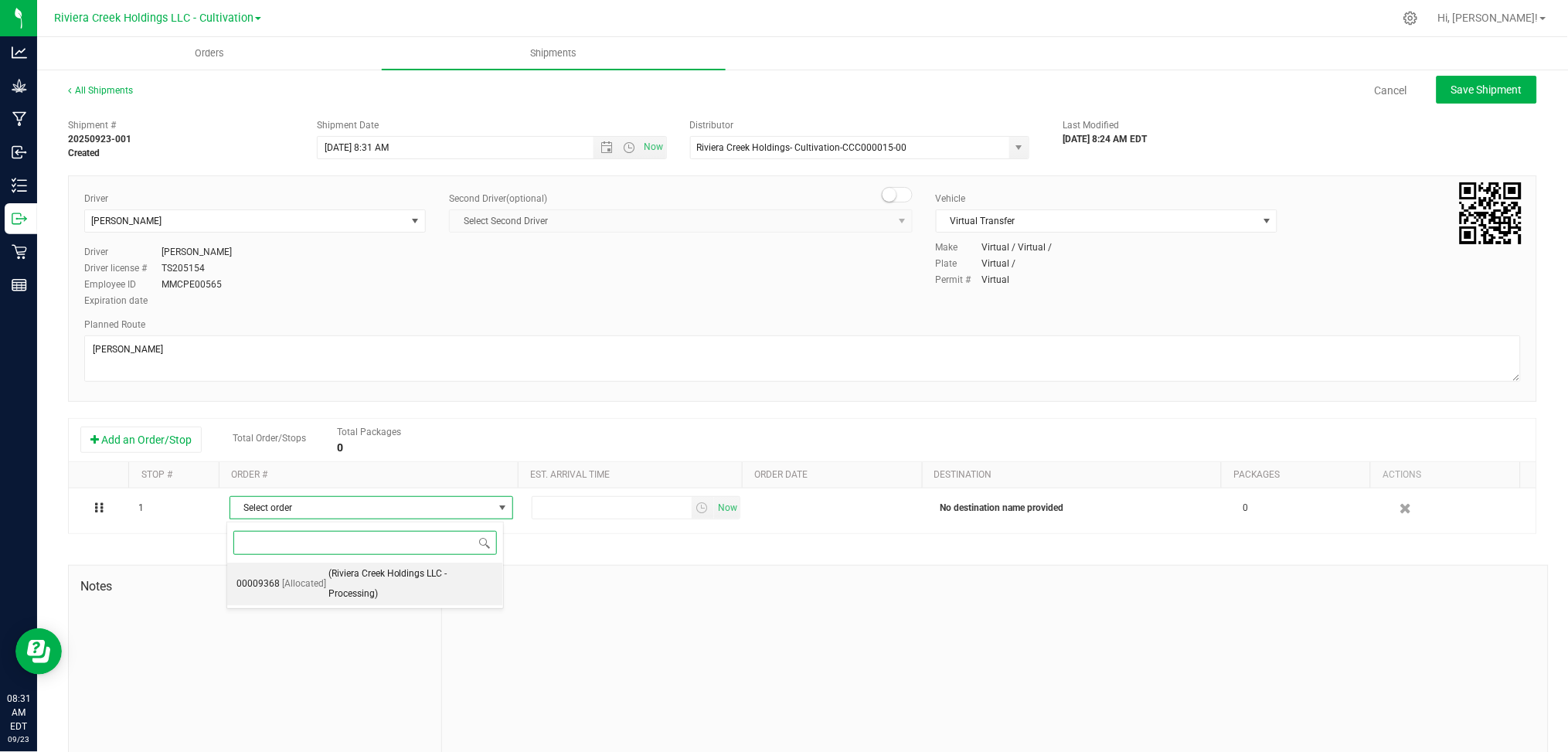
click at [366, 588] on span "(Riviera Creek Holdings LLC - Processing)" at bounding box center [412, 584] width 166 height 39
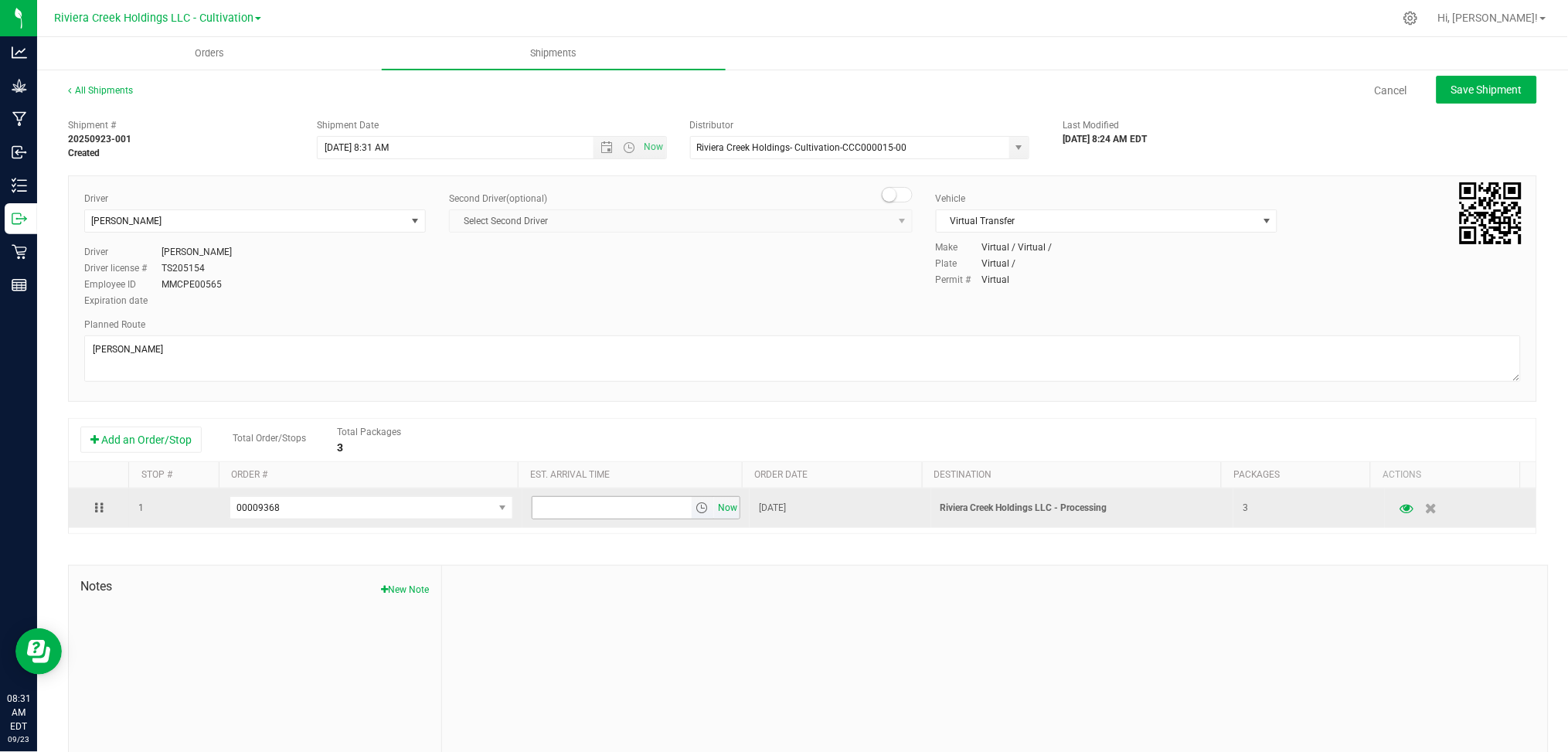
click at [716, 515] on span "Now" at bounding box center [728, 508] width 26 height 22
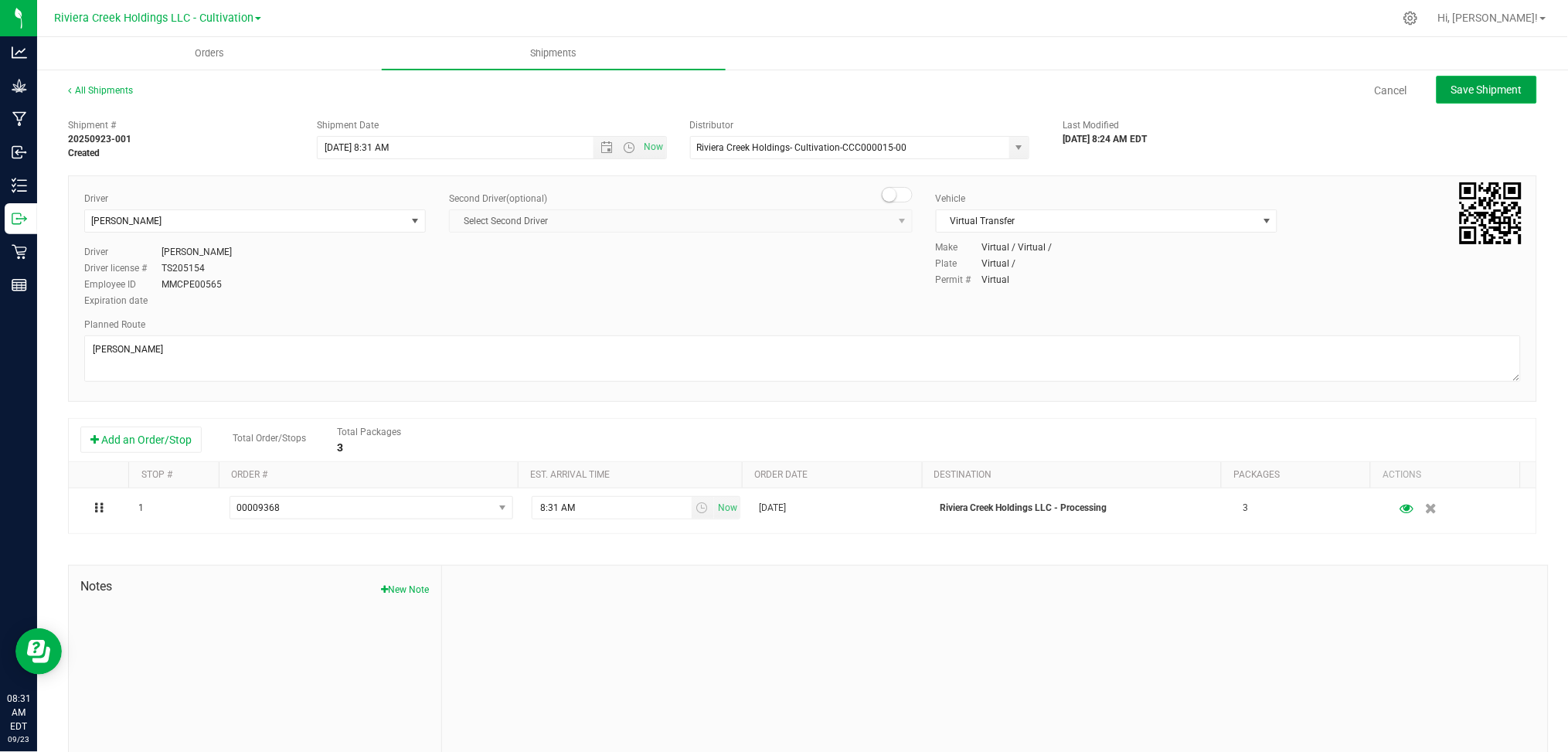
click at [1487, 93] on span "Save Shipment" at bounding box center [1487, 89] width 71 height 12
type input "[DATE] 12:31 PM"
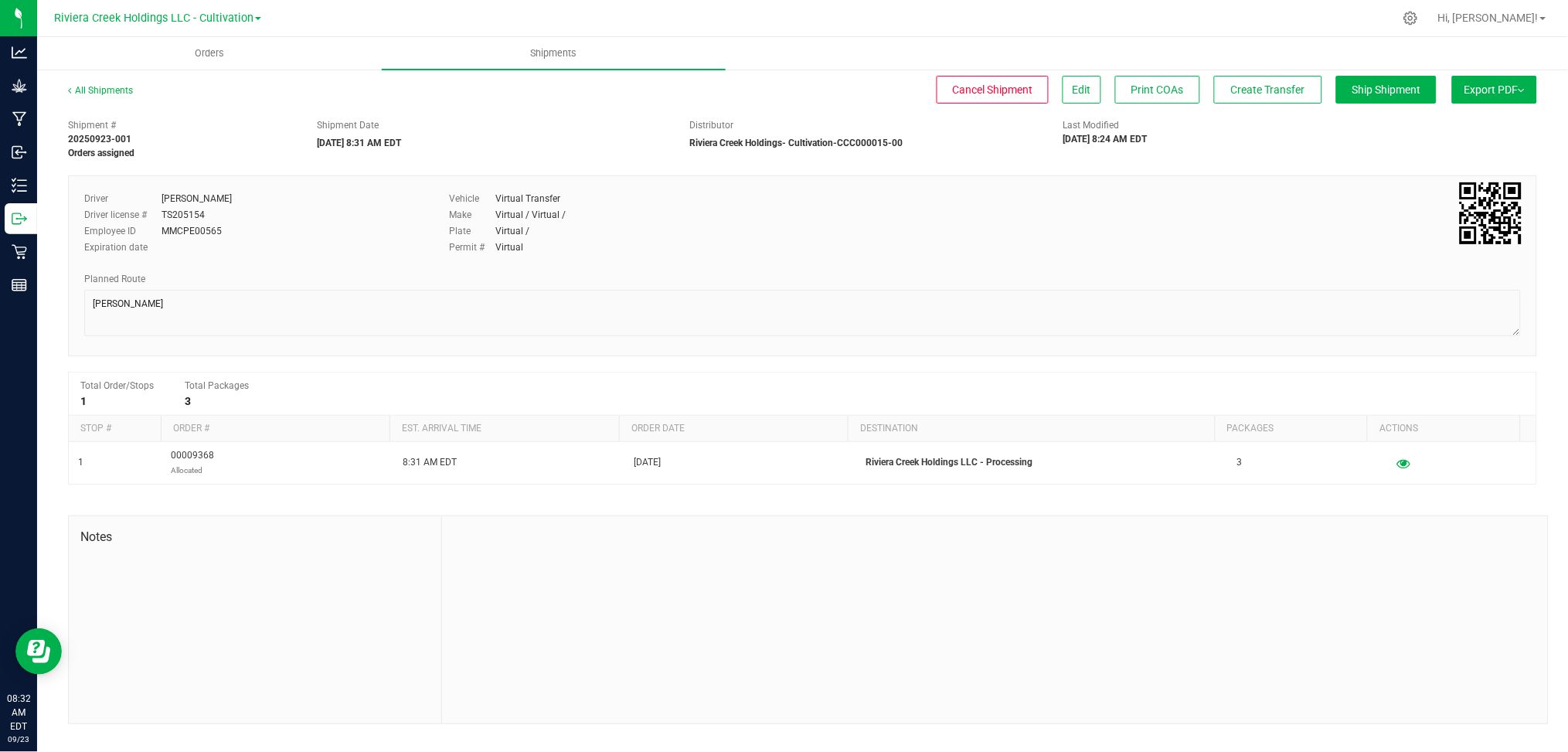
drag, startPoint x: 70, startPoint y: 125, endPoint x: 158, endPoint y: 150, distance: 91.5
click at [158, 150] on div "Shipment # 20250923-001 Orders assigned" at bounding box center [181, 139] width 225 height 42
drag, startPoint x: 316, startPoint y: 257, endPoint x: 400, endPoint y: 356, distance: 129.8
click at [392, 350] on div "Driver [PERSON_NAME] Driver license # TS205154 Employee ID MMCPE00565 Expiratio…" at bounding box center [803, 265] width 1469 height 181
drag, startPoint x: 74, startPoint y: 121, endPoint x: 139, endPoint y: 151, distance: 71.6
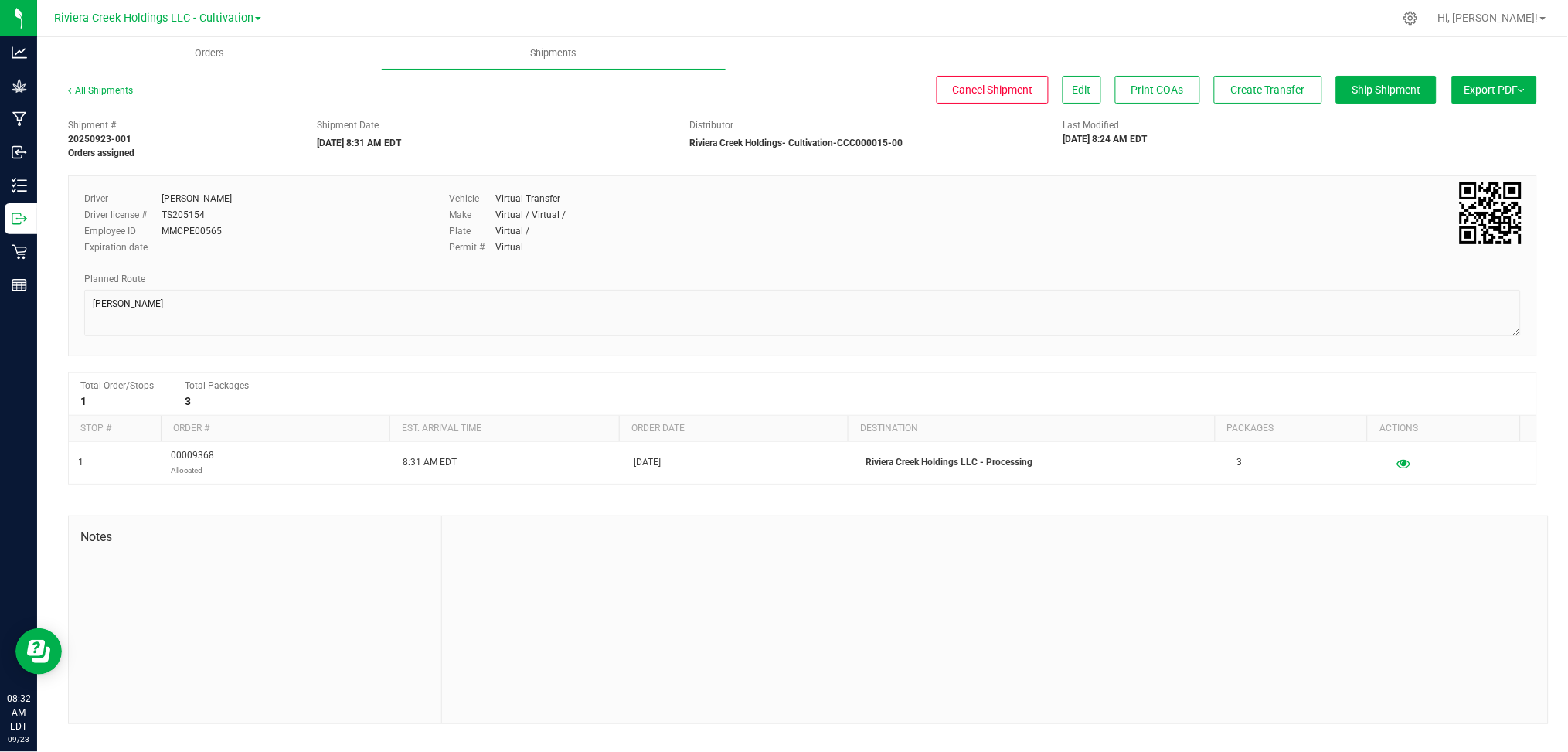
click at [139, 151] on div "Shipment # 20250923-001 Orders assigned" at bounding box center [181, 139] width 249 height 42
copy div "Shipment # 20250923-001 Orders assigned"
click at [1002, 277] on div "Planned Route" at bounding box center [802, 278] width 1437 height 14
click at [1266, 91] on span "Create Transfer" at bounding box center [1268, 89] width 74 height 12
click at [1399, 88] on span "Ship Shipment" at bounding box center [1386, 89] width 69 height 12
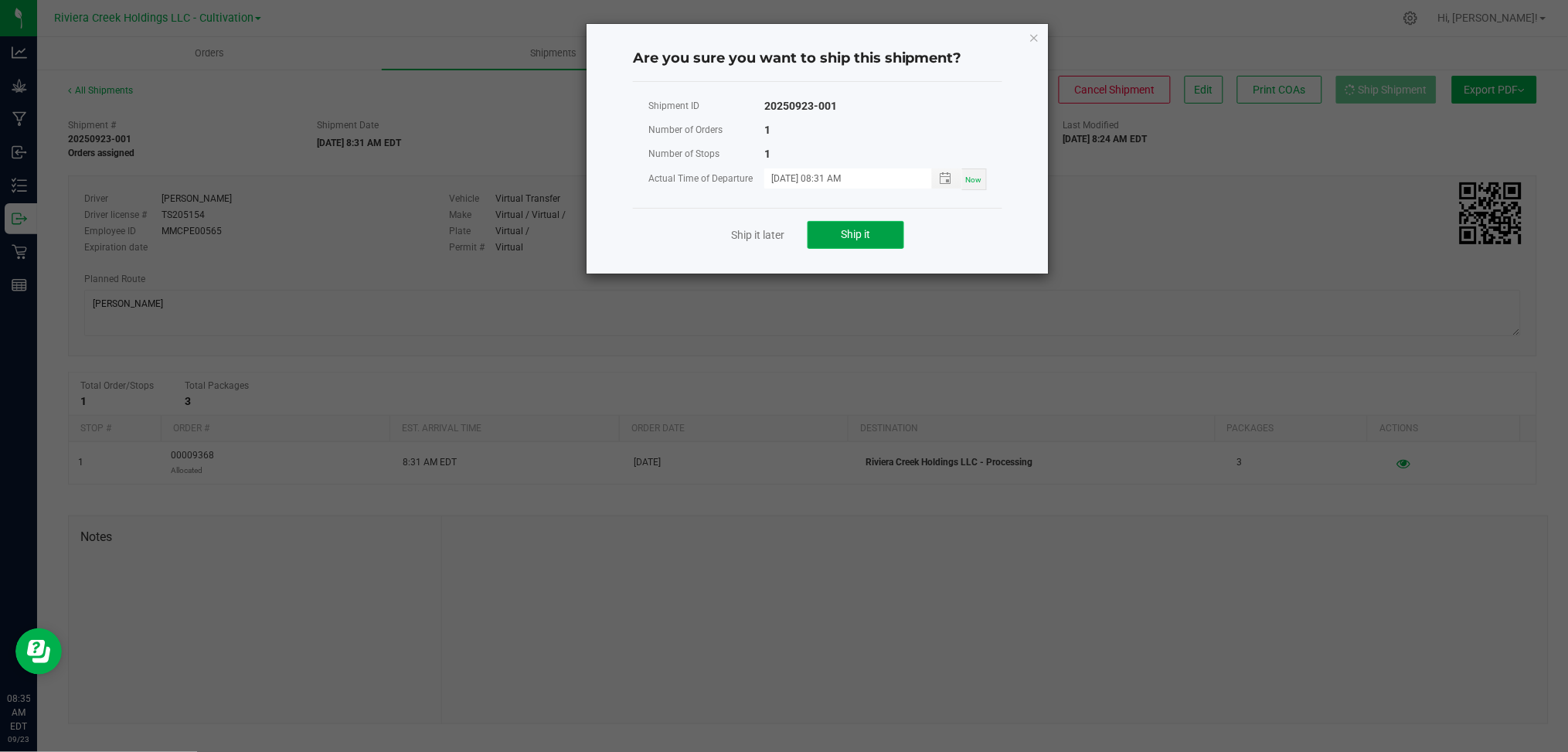
click at [864, 237] on span "Ship it" at bounding box center [857, 234] width 30 height 12
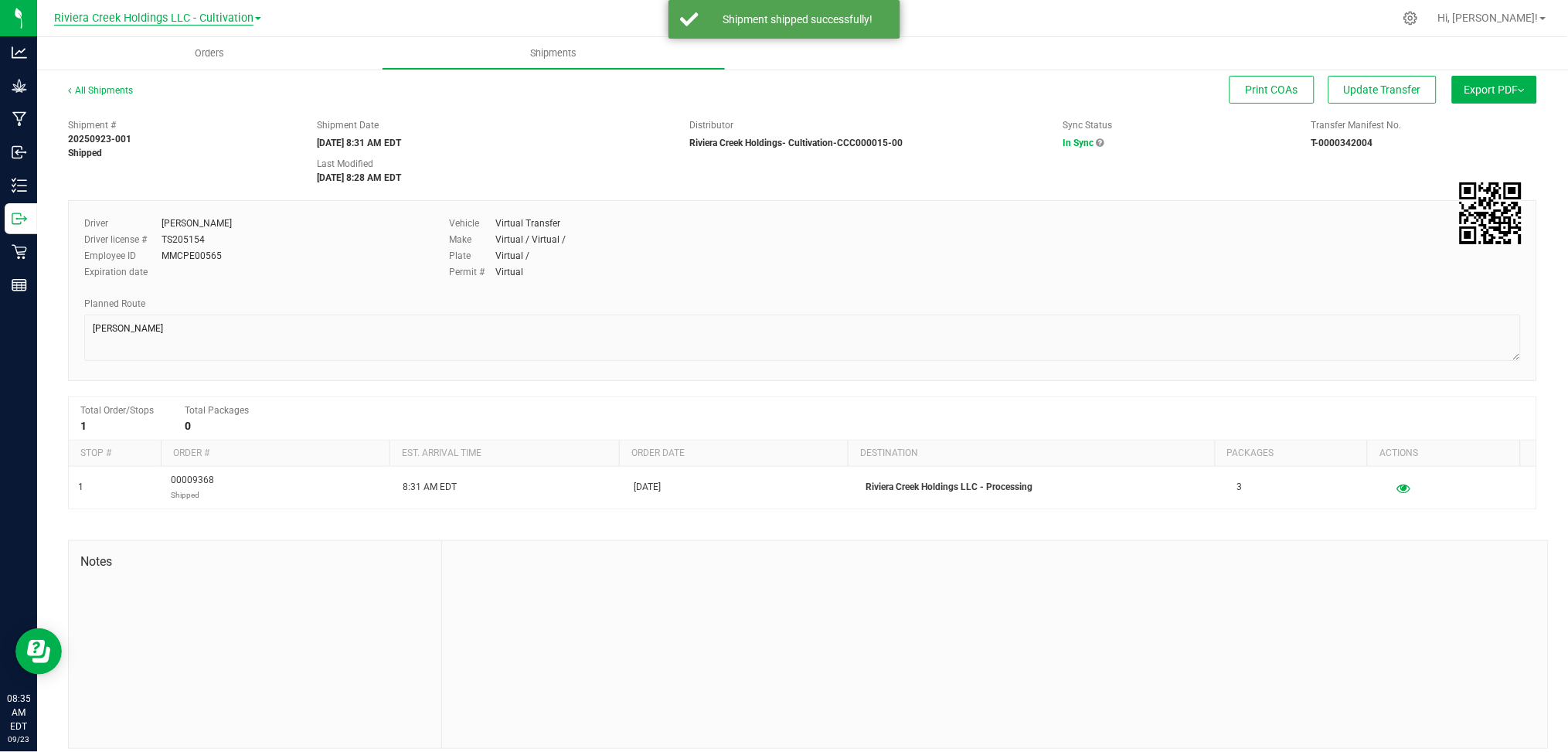
click at [220, 20] on span "Riviera Creek Holdings LLC - Cultivation" at bounding box center [154, 18] width 199 height 14
click at [224, 71] on link "Riviera Creek Holdings LLC - Processing" at bounding box center [157, 75] width 225 height 20
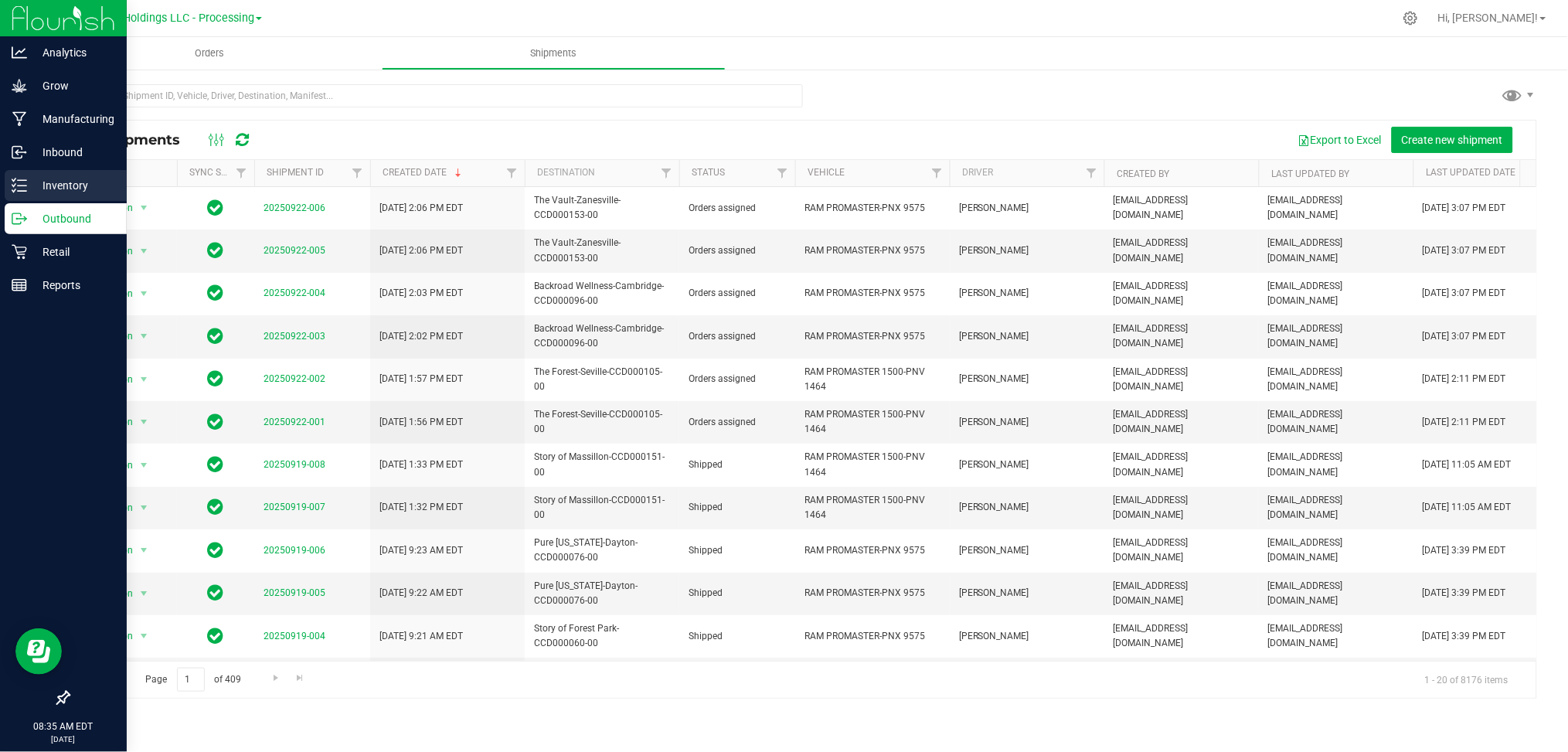
click at [88, 185] on p "Inventory" at bounding box center [74, 185] width 93 height 19
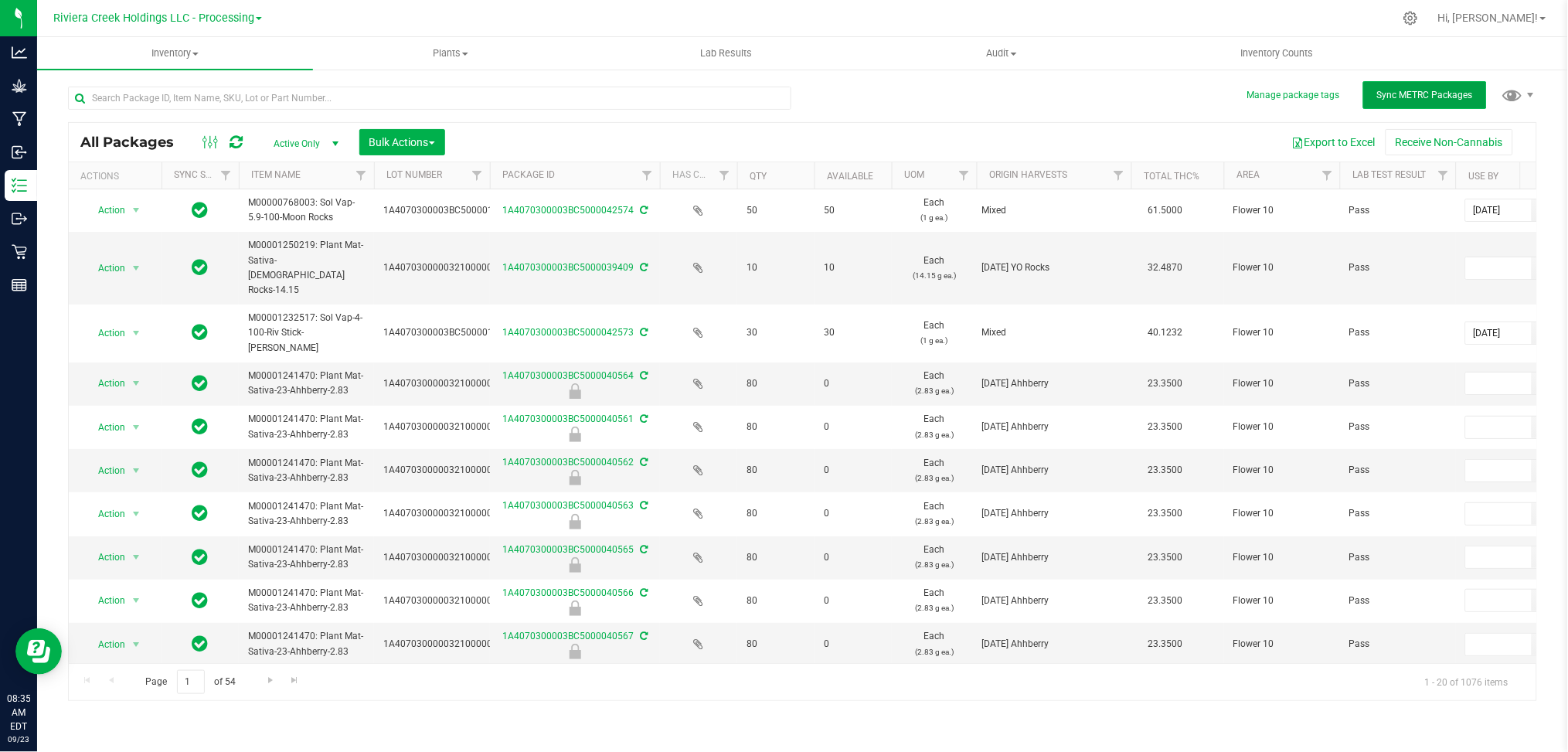
click at [1426, 96] on span "Sync METRC Packages" at bounding box center [1425, 95] width 96 height 11
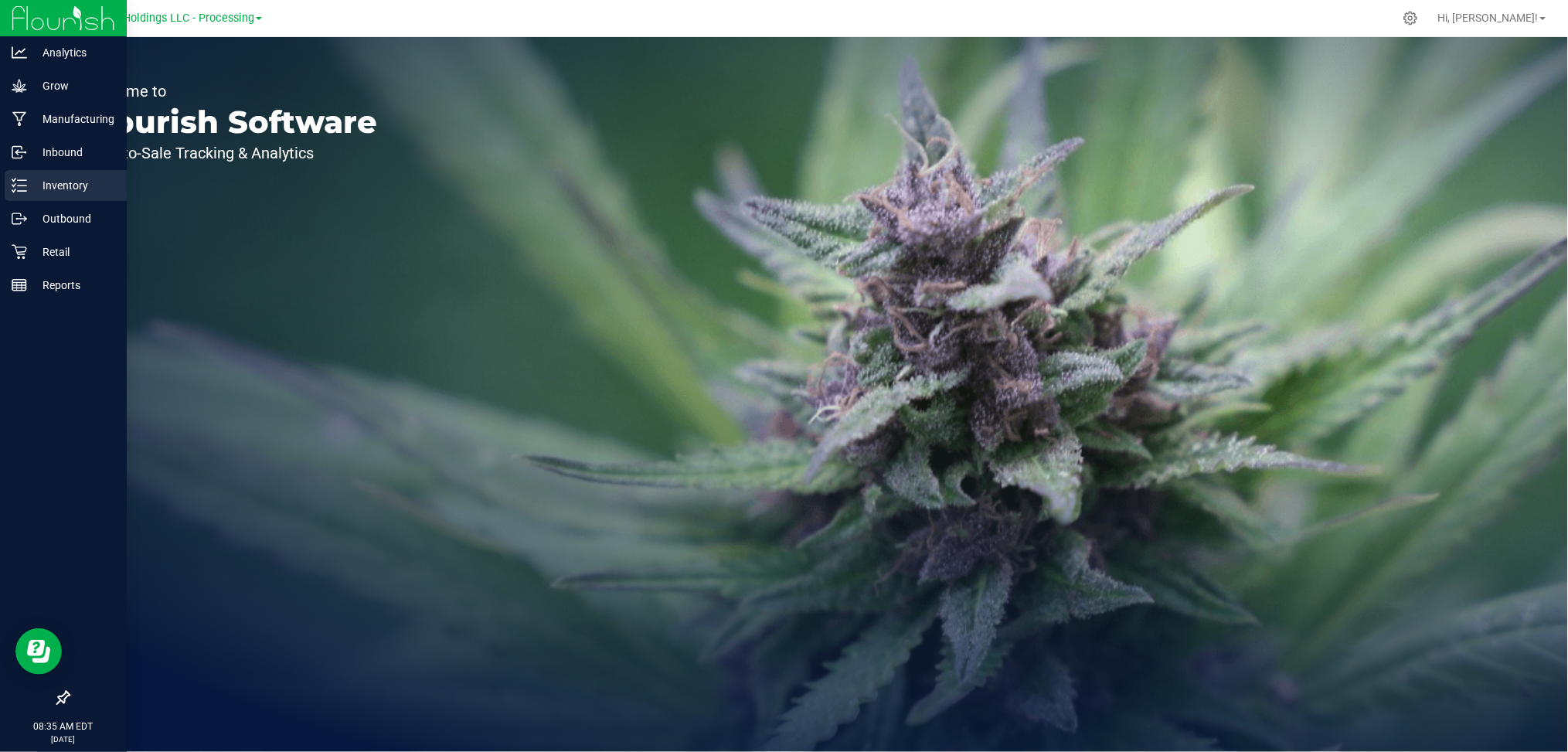
click at [69, 186] on p "Inventory" at bounding box center [74, 185] width 93 height 19
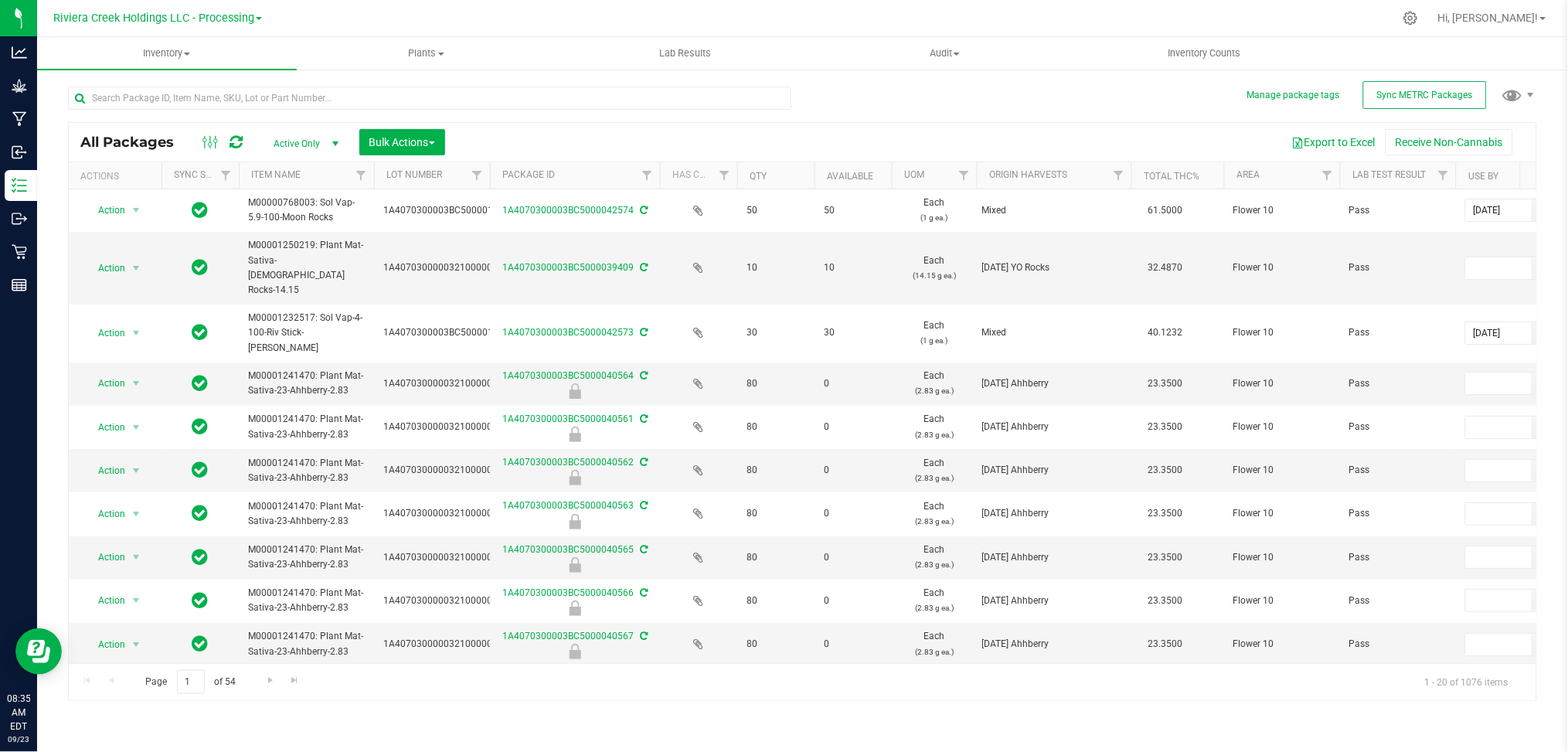
click at [336, 140] on span "select" at bounding box center [335, 143] width 12 height 12
click at [861, 102] on div "All Packages Active Only Active Only Lab Samples Locked All External Internal B…" at bounding box center [803, 386] width 1469 height 629
